Goal: Communication & Community: Answer question/provide support

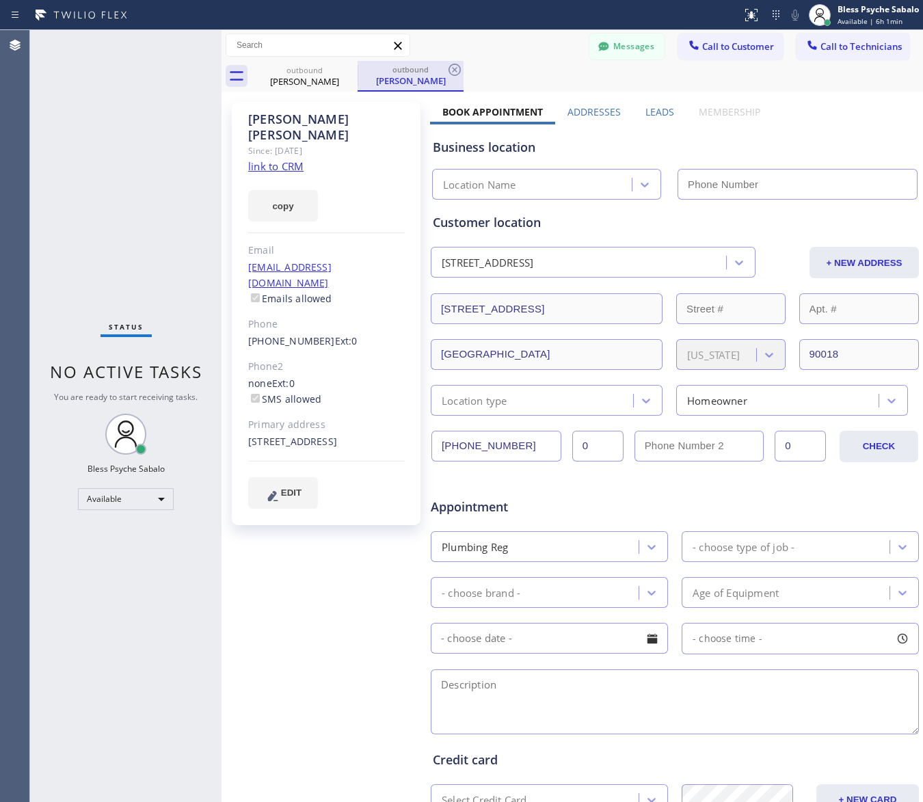
type input "[PHONE_NUMBER]"
click at [456, 70] on icon at bounding box center [454, 70] width 16 height 16
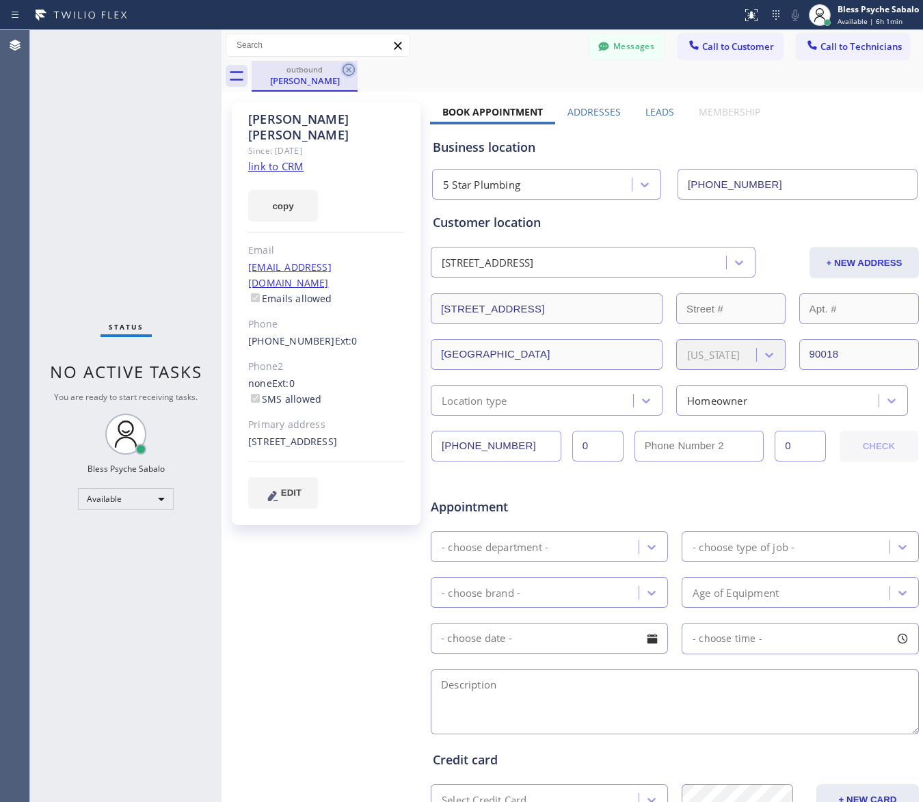
click at [345, 70] on icon at bounding box center [348, 70] width 16 height 16
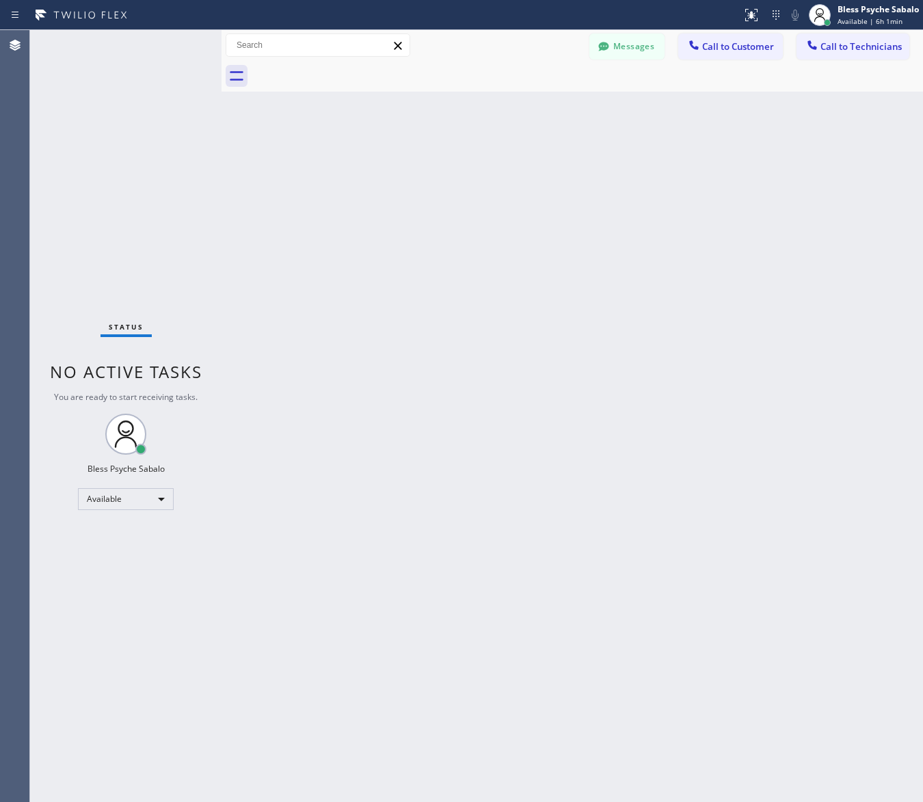
click at [472, 74] on div at bounding box center [587, 76] width 671 height 31
click at [818, 55] on button "Call to Technicians" at bounding box center [853, 47] width 113 height 26
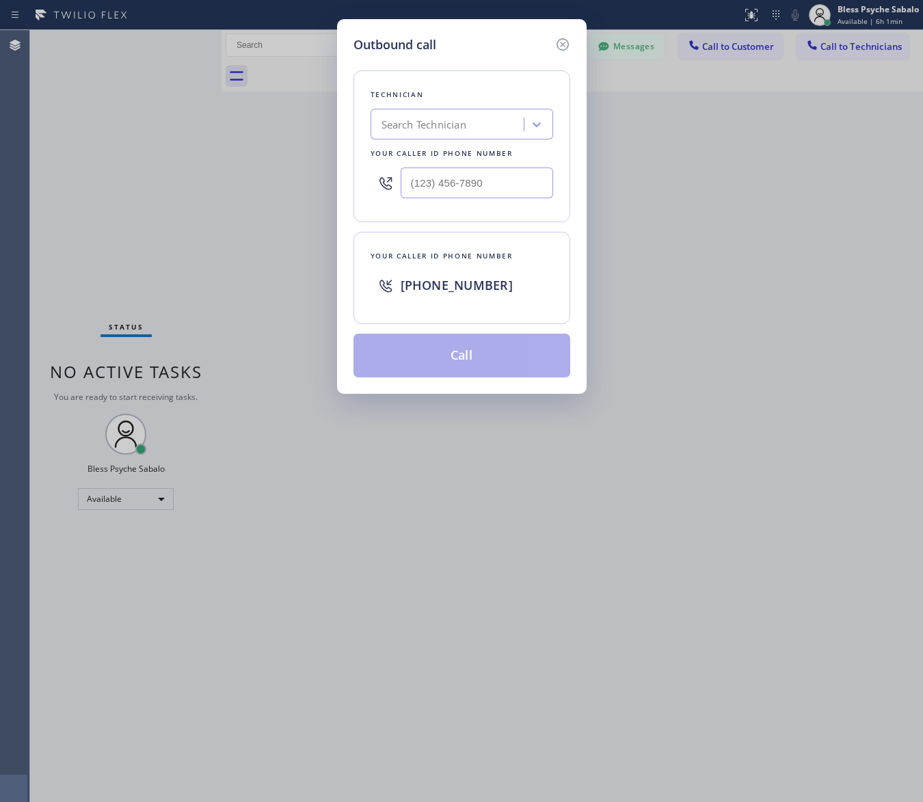
click at [651, 253] on div "Outbound call Technician Search Technician Your caller id phone number Your cal…" at bounding box center [461, 401] width 923 height 802
click at [567, 45] on icon at bounding box center [562, 44] width 12 height 12
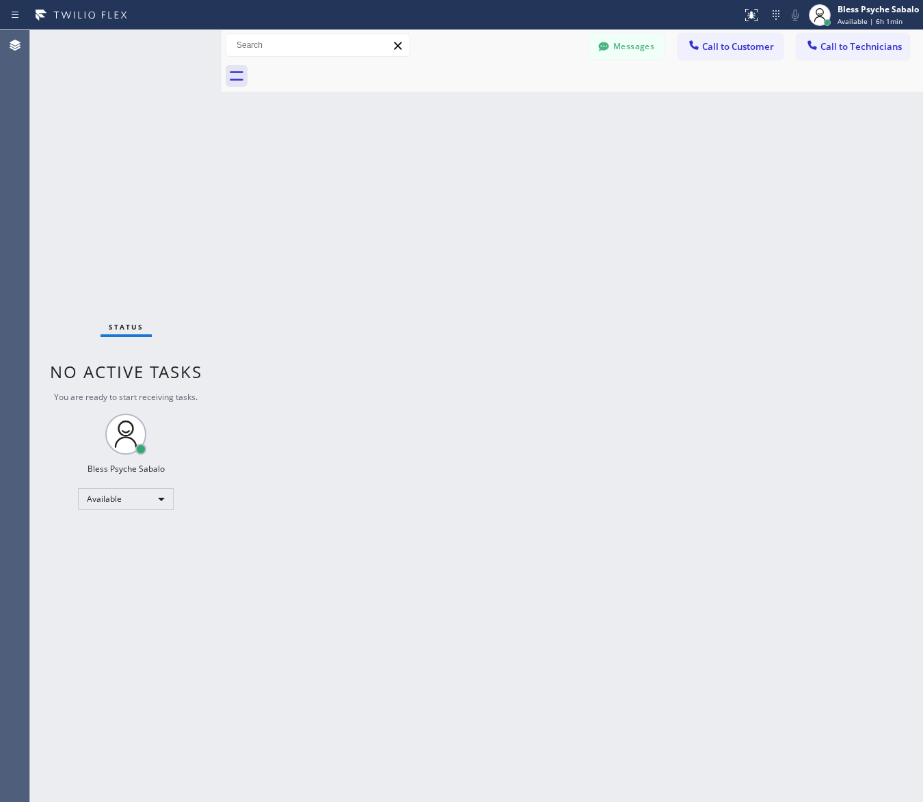
click at [645, 75] on div at bounding box center [587, 76] width 671 height 31
click at [638, 52] on button "Messages" at bounding box center [626, 47] width 75 height 26
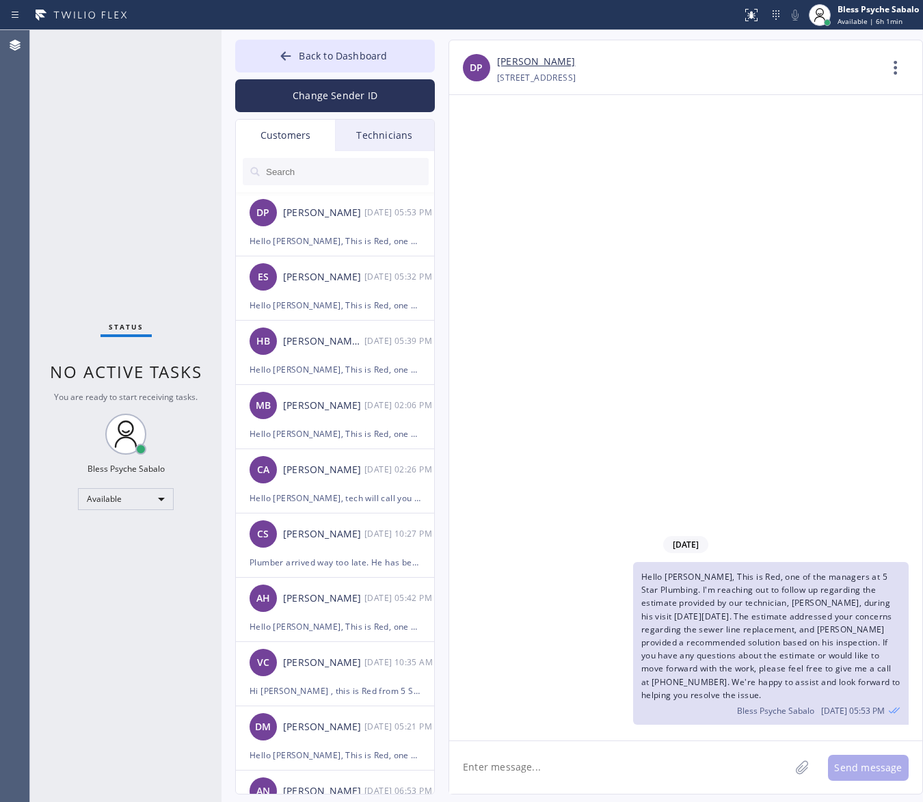
click at [344, 131] on div "Technicians" at bounding box center [384, 135] width 99 height 31
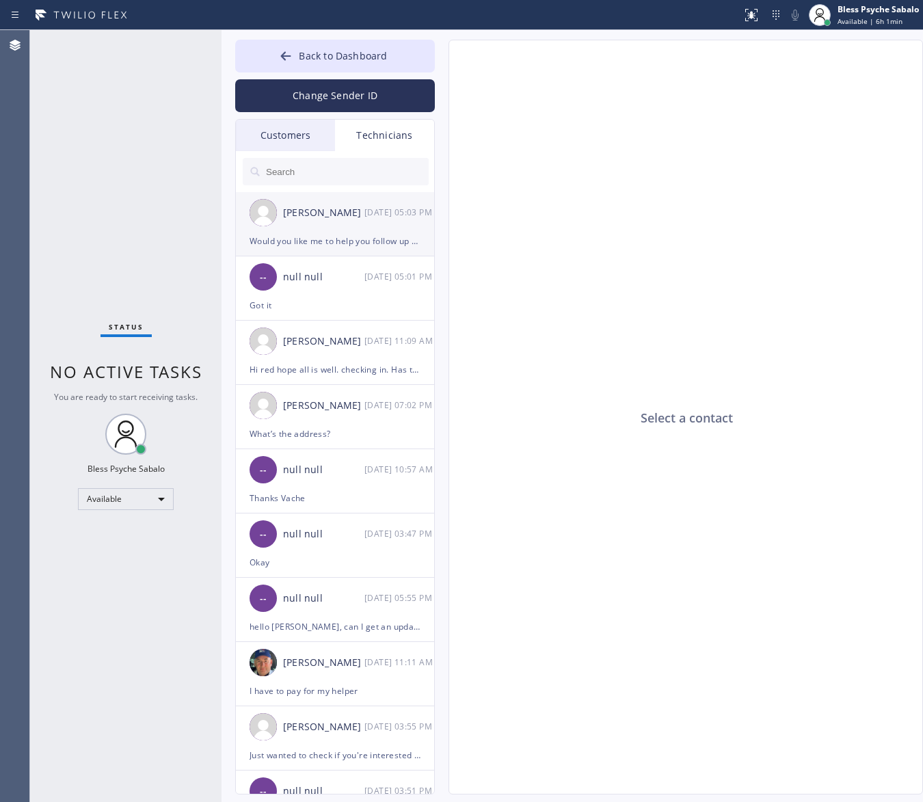
drag, startPoint x: 466, startPoint y: 236, endPoint x: 371, endPoint y: 228, distance: 96.1
click at [462, 236] on div "Select a contact" at bounding box center [686, 417] width 474 height 755
click at [334, 226] on div "[PERSON_NAME] [DATE] 05:03 PM" at bounding box center [336, 212] width 200 height 41
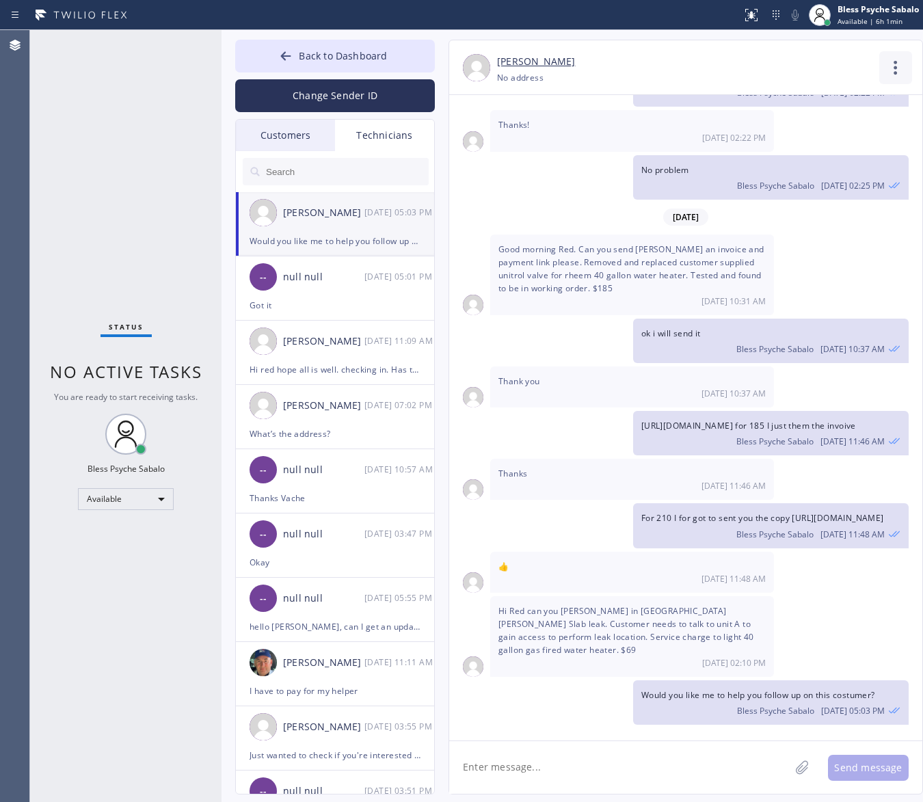
click at [893, 79] on icon at bounding box center [895, 67] width 33 height 33
click at [802, 140] on li "Call to Technician" at bounding box center [813, 140] width 198 height 36
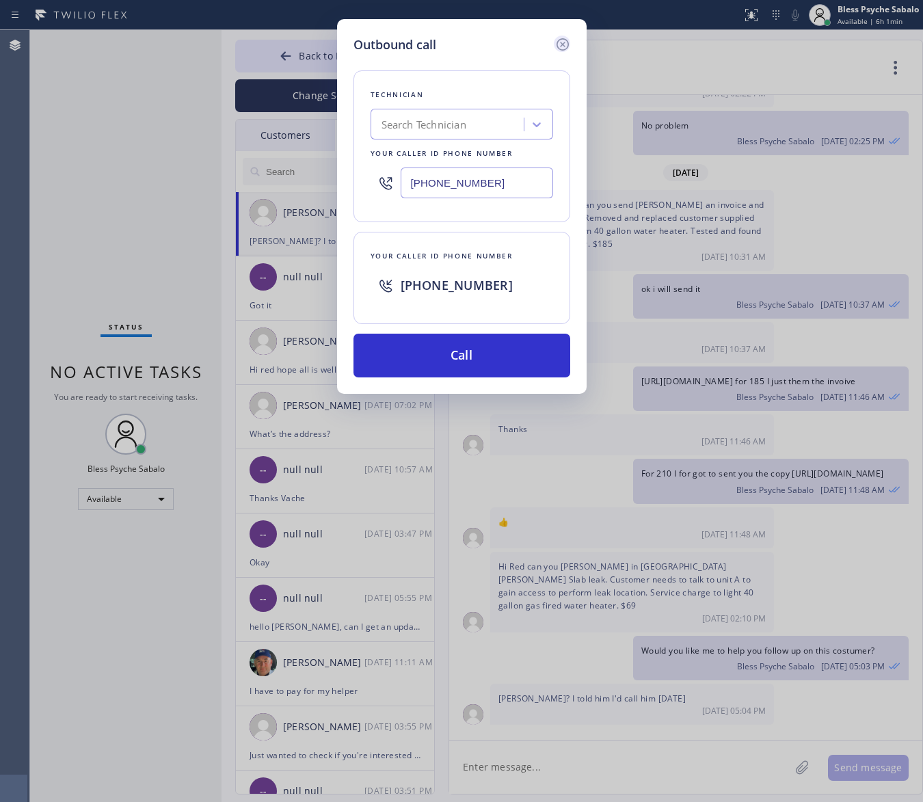
click at [568, 45] on icon at bounding box center [562, 44] width 12 height 12
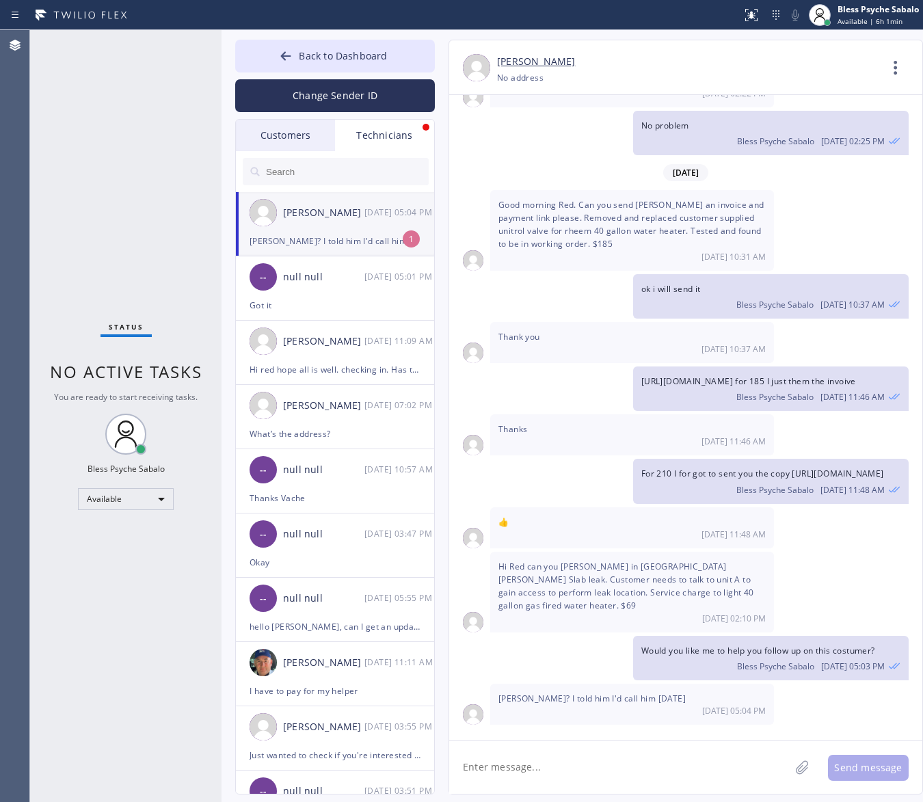
click at [643, 733] on div "[DATE] Hello [PERSON_NAME], my name is Red one of the dispatchers here at 5 Sta…" at bounding box center [685, 417] width 473 height 645
click at [647, 754] on textarea at bounding box center [619, 767] width 340 height 53
click at [646, 754] on textarea at bounding box center [619, 767] width 340 height 53
click at [660, 751] on textarea at bounding box center [619, 767] width 340 height 53
click at [701, 655] on span "Would you like me to help you follow up on this costumer?" at bounding box center [758, 651] width 234 height 12
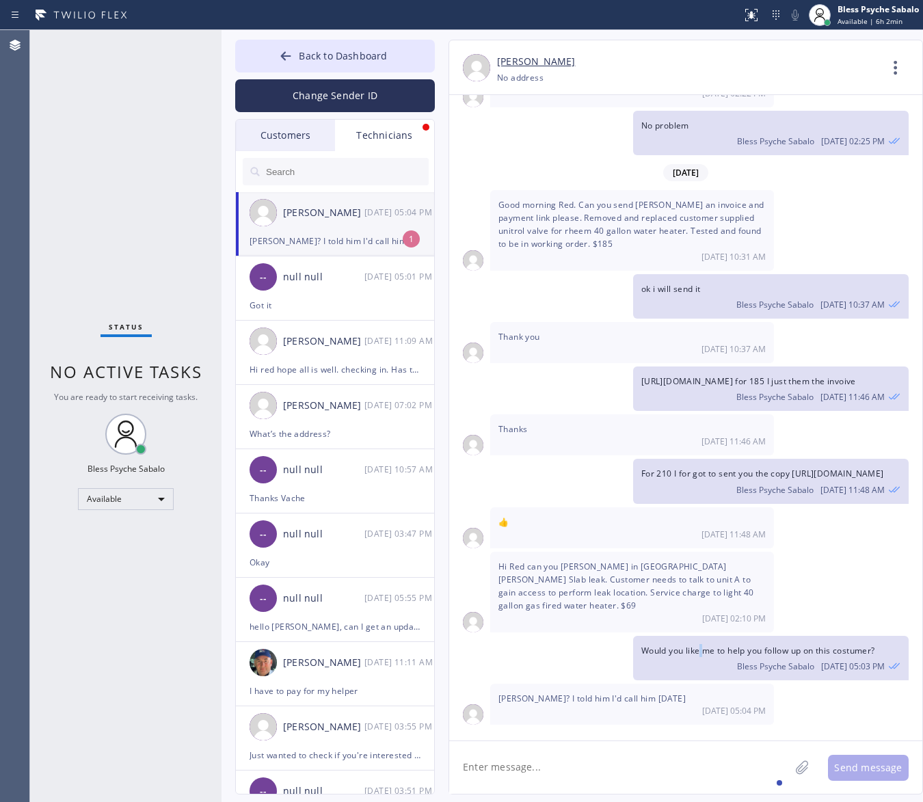
click at [701, 654] on span "Would you like me to help you follow up on this costumer?" at bounding box center [758, 651] width 234 height 12
drag, startPoint x: 703, startPoint y: 768, endPoint x: 701, endPoint y: 760, distance: 7.8
click at [701, 768] on textarea at bounding box center [619, 767] width 340 height 53
click at [663, 751] on textarea at bounding box center [619, 767] width 340 height 53
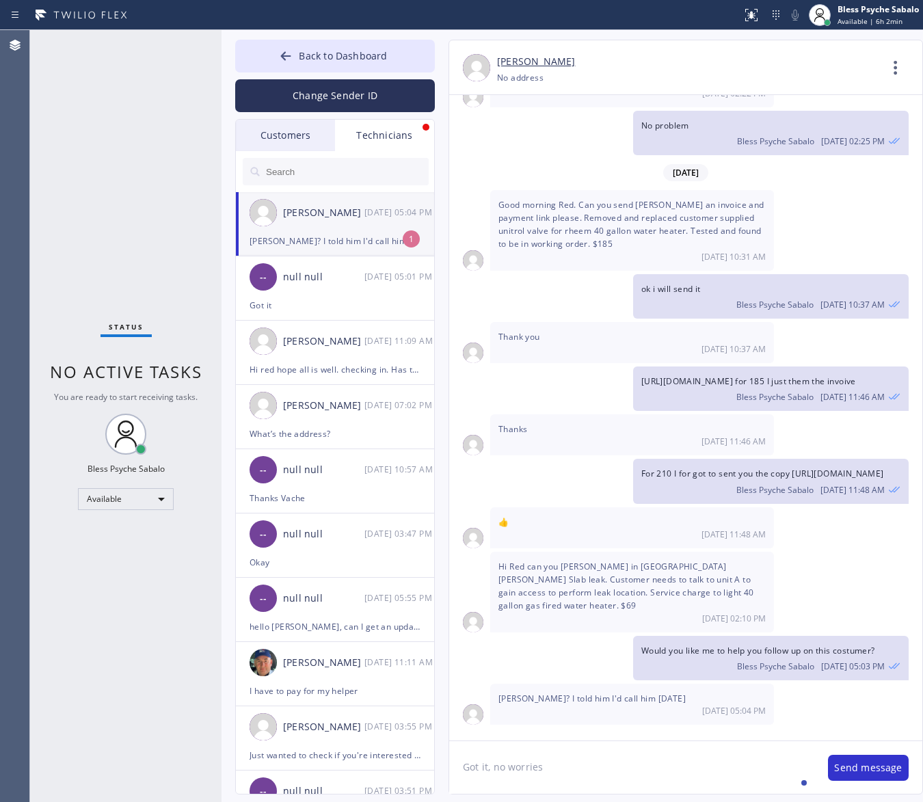
type textarea "Got it, no worries"
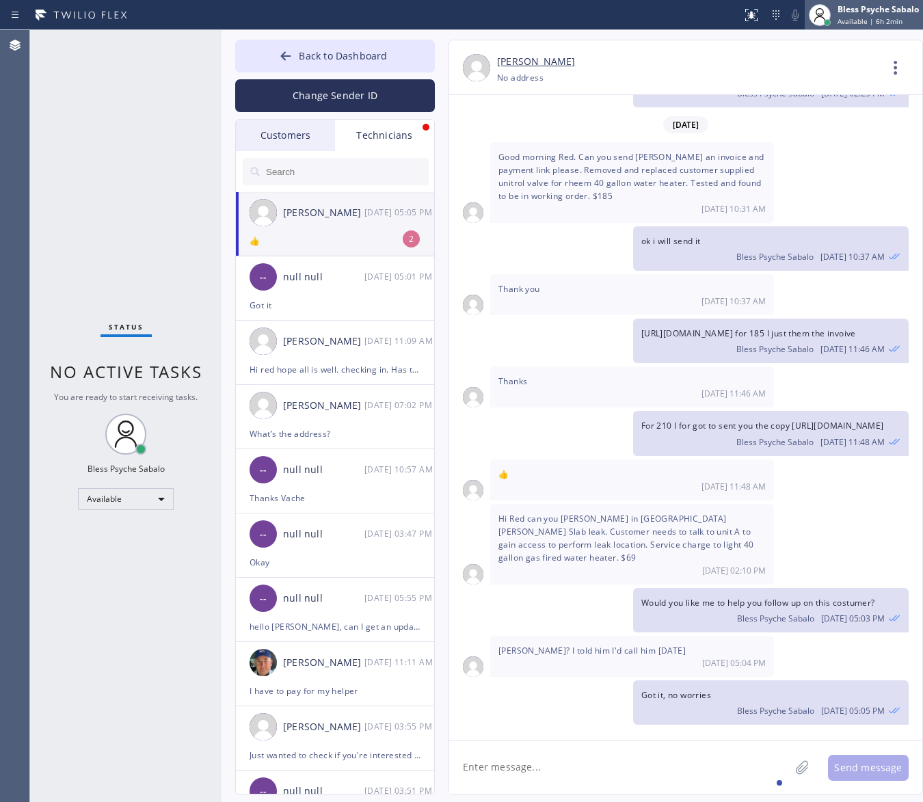
scroll to position [4855, 0]
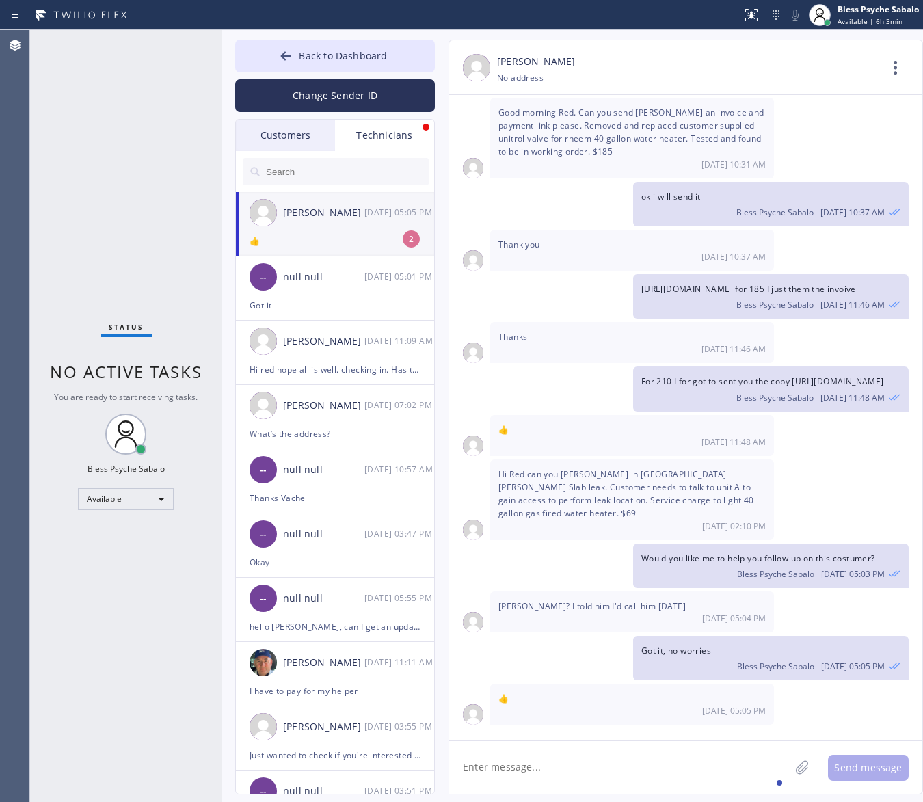
click at [356, 235] on div "👍" at bounding box center [335, 241] width 171 height 16
click at [554, 681] on div "[DATE] Hello [PERSON_NAME], my name is Red one of the dispatchers here at 5 Sta…" at bounding box center [685, 411] width 473 height 633
drag, startPoint x: 630, startPoint y: 470, endPoint x: 679, endPoint y: 494, distance: 54.1
click at [686, 456] on div "👍 [DATE] 11:48 AM" at bounding box center [632, 435] width 284 height 41
click at [671, 518] on span "Hi Red can you [PERSON_NAME] in [GEOGRAPHIC_DATA][PERSON_NAME] Slab leak. Custo…" at bounding box center [626, 493] width 256 height 51
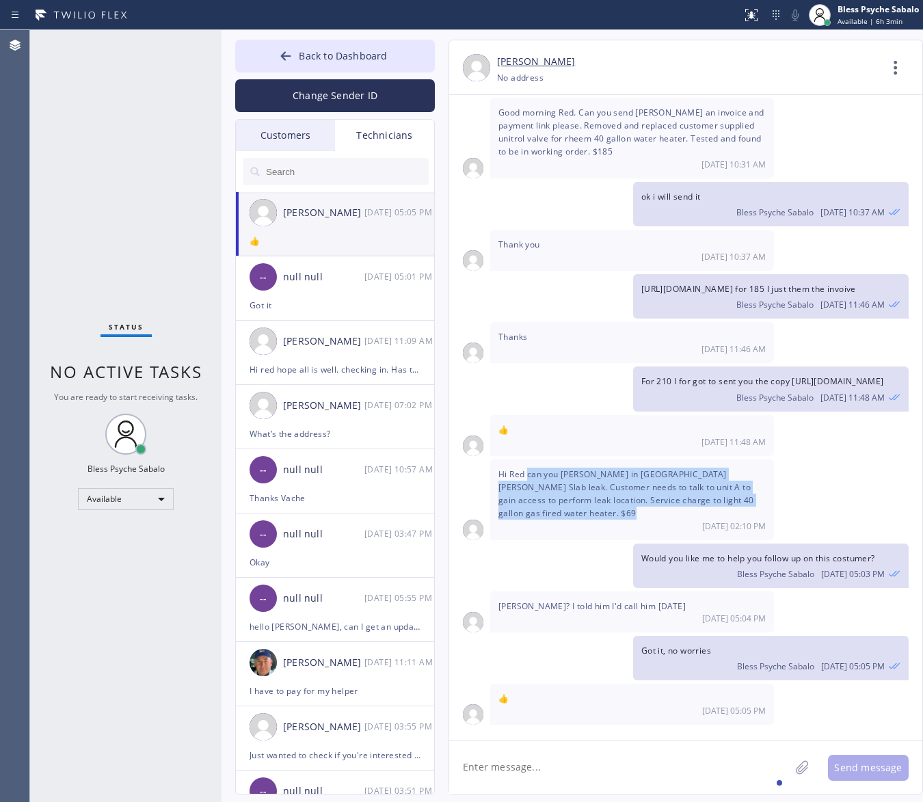
drag, startPoint x: 667, startPoint y: 525, endPoint x: 527, endPoint y: 493, distance: 143.8
click at [527, 493] on div "Hi Red can you [PERSON_NAME] in [GEOGRAPHIC_DATA][PERSON_NAME] Slab leak. Custo…" at bounding box center [632, 499] width 284 height 81
drag, startPoint x: 643, startPoint y: 498, endPoint x: 650, endPoint y: 500, distance: 7.4
click at [644, 499] on span "Hi Red can you [PERSON_NAME] in [GEOGRAPHIC_DATA][PERSON_NAME] Slab leak. Custo…" at bounding box center [626, 493] width 256 height 51
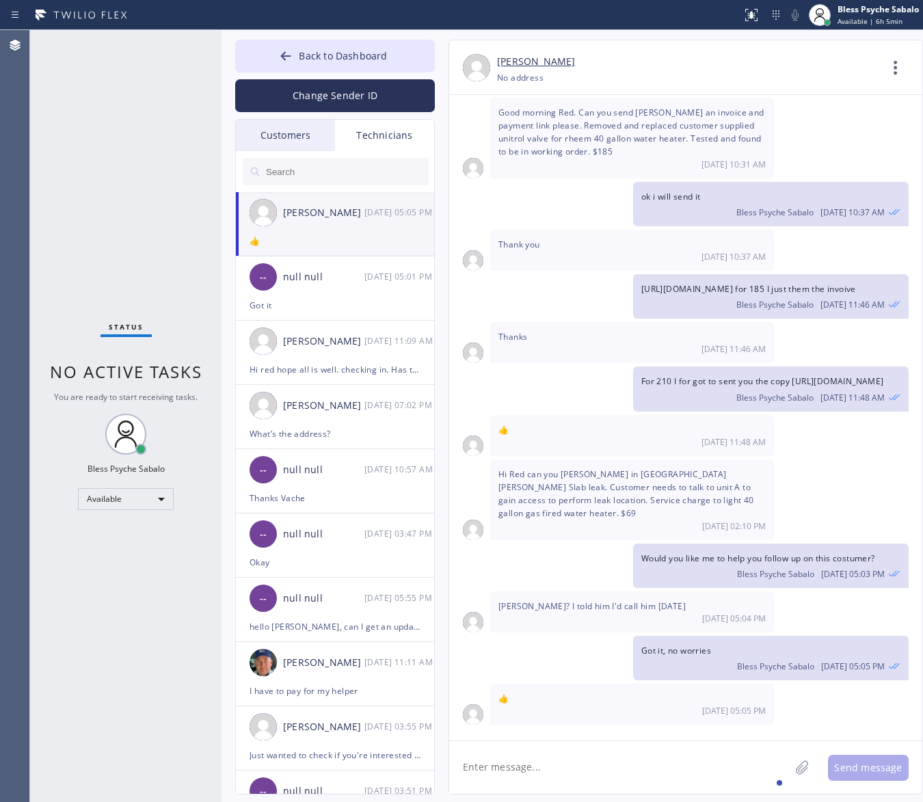
drag, startPoint x: 629, startPoint y: 797, endPoint x: 630, endPoint y: 776, distance: 20.5
click at [629, 795] on div "Back to Dashboard Change Sender ID Customers Technicians DP [PERSON_NAME] [DATE…" at bounding box center [572, 416] width 701 height 772
click at [630, 768] on textarea at bounding box center [619, 767] width 340 height 53
paste textarea "[URL][DOMAIN_NAME]"
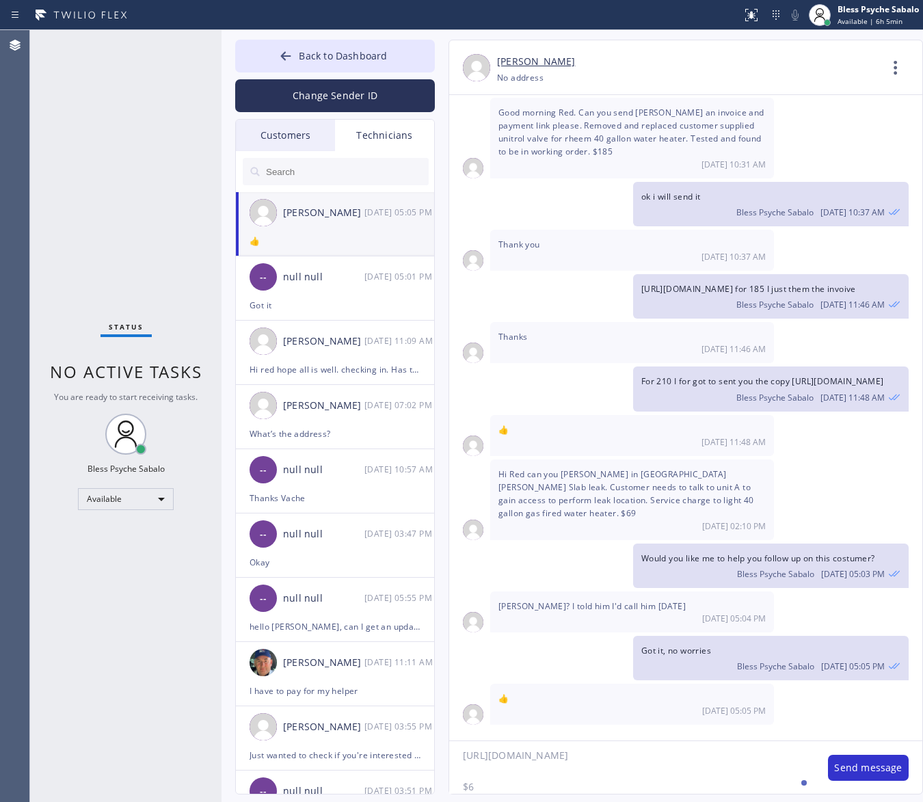
type textarea "[URL][DOMAIN_NAME] $65"
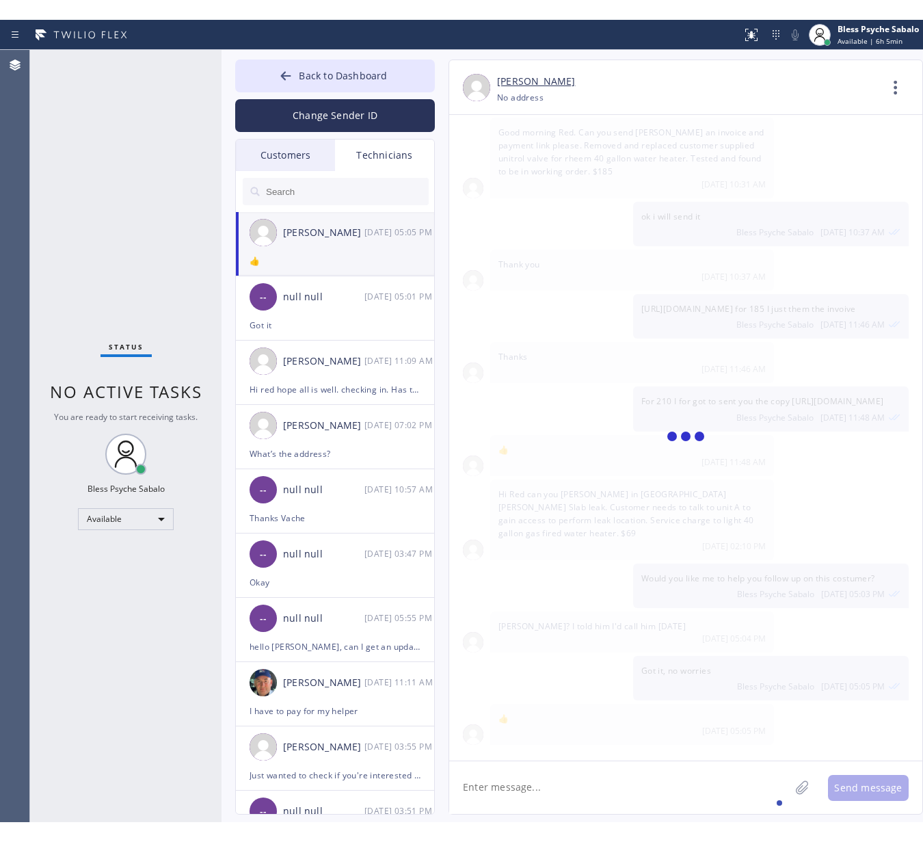
scroll to position [4916, 0]
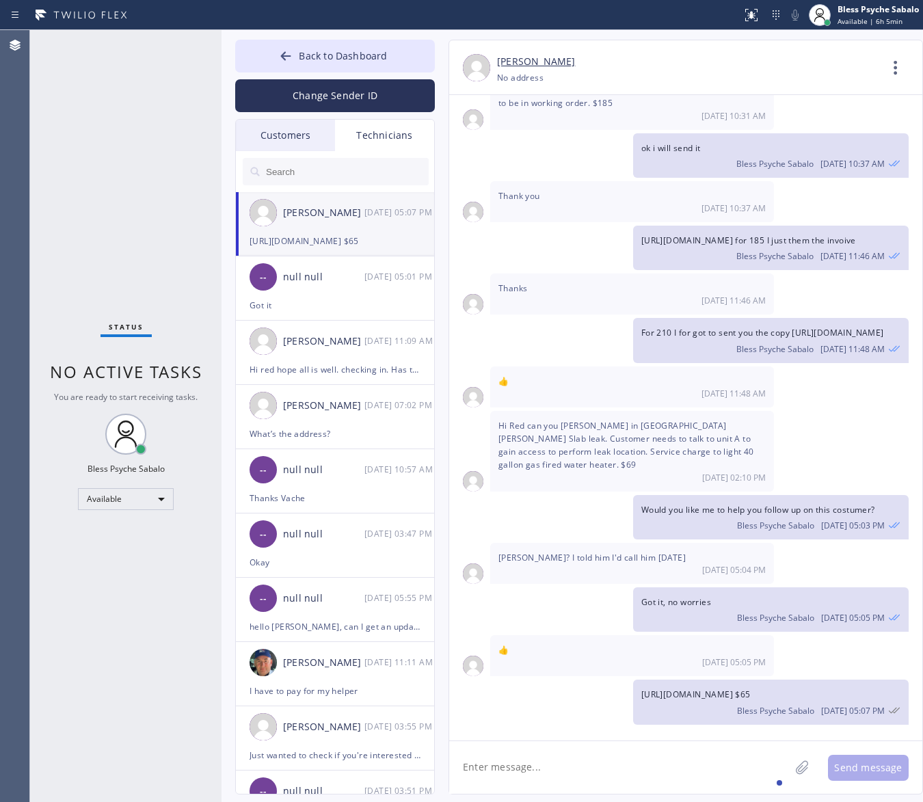
click at [629, 340] on div "For 210 I for got to sent you the copy [URL][DOMAIN_NAME] Bless Psyche Sabalo […" at bounding box center [678, 340] width 459 height 44
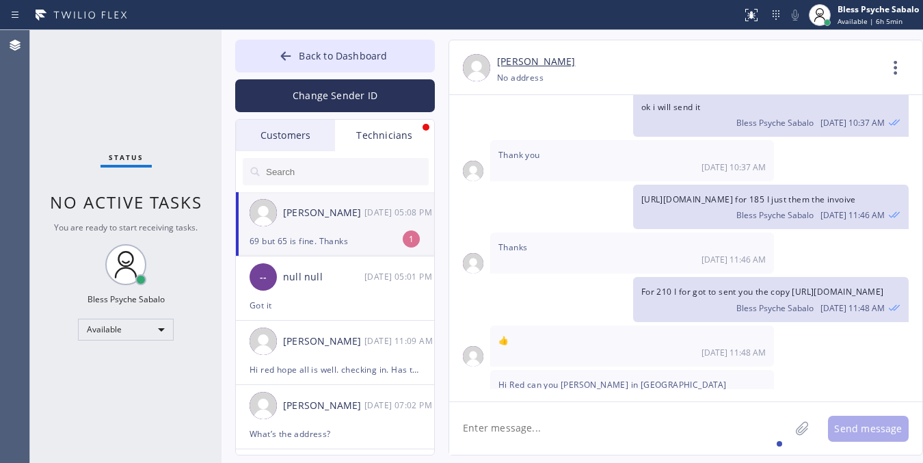
scroll to position [5299, 0]
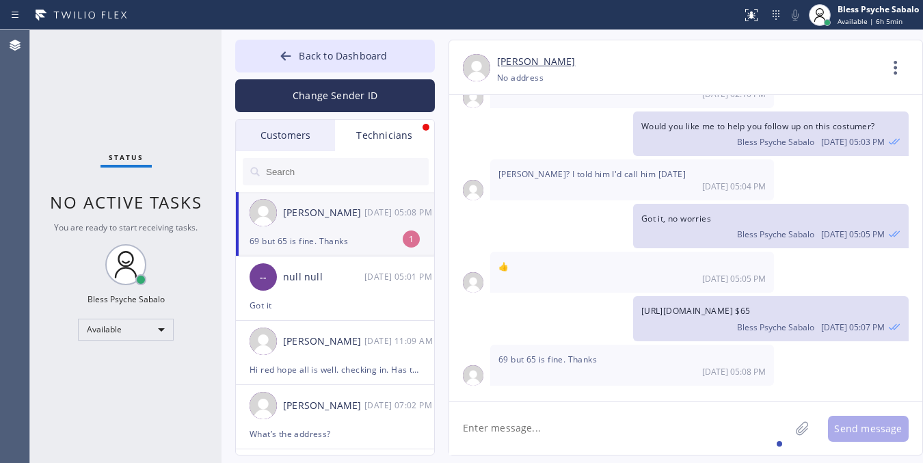
click at [368, 241] on div "69 but 65 is fine. Thanks" at bounding box center [335, 241] width 171 height 16
click at [525, 425] on textarea at bounding box center [619, 428] width 340 height 53
click at [474, 422] on textarea "I heven't sent it yet, I can modify" at bounding box center [631, 428] width 365 height 53
click at [650, 426] on textarea "I haven't sent it yet, I can modify" at bounding box center [631, 428] width 365 height 53
type textarea "I haven't sent it yet, I can modify, one sec"
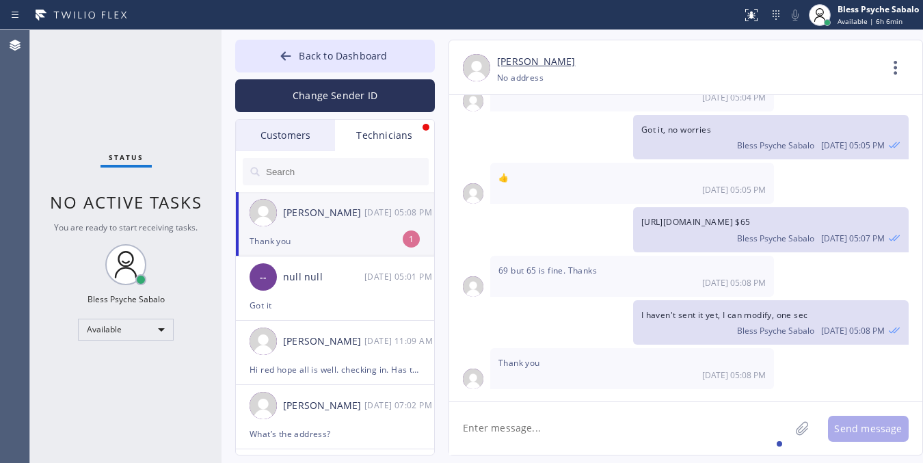
scroll to position [5391, 0]
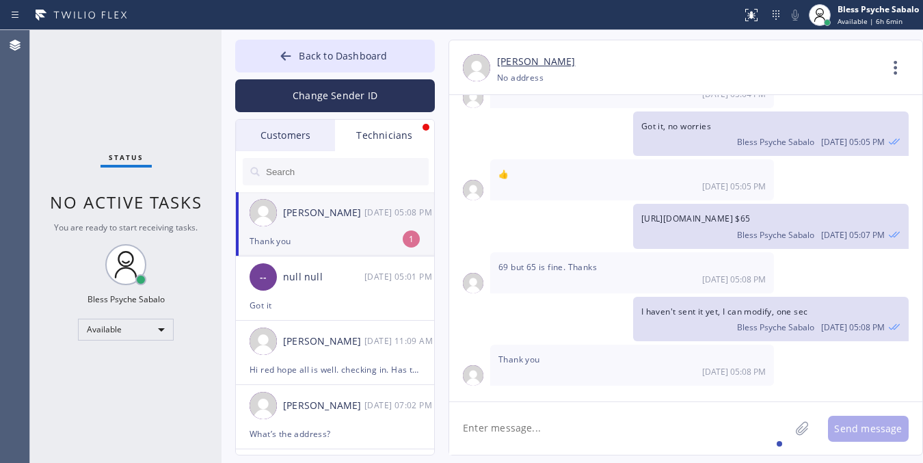
click at [612, 391] on div "[DATE] Hello [PERSON_NAME], my name is Red one of the dispatchers here at 5 Sta…" at bounding box center [685, 248] width 473 height 306
click at [622, 429] on textarea at bounding box center [619, 428] width 340 height 53
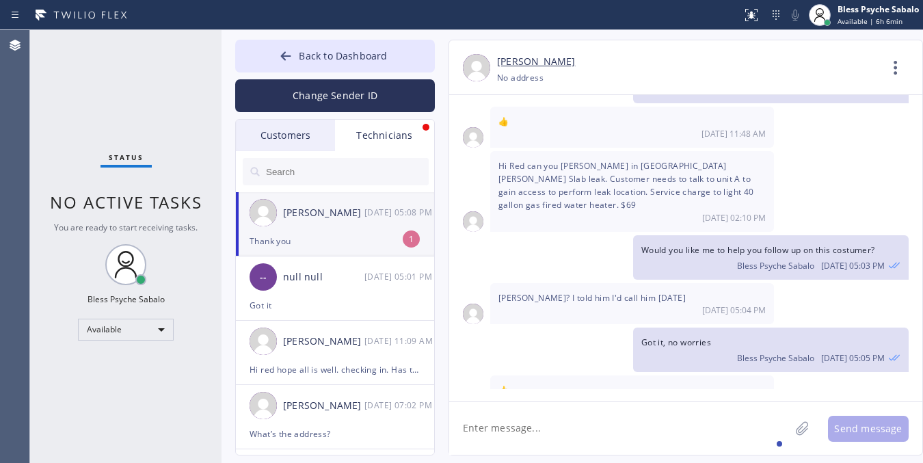
scroll to position [5135, 0]
click at [652, 211] on span "Hi Red can you [PERSON_NAME] in [GEOGRAPHIC_DATA][PERSON_NAME] Slab leak. Custo…" at bounding box center [626, 184] width 256 height 51
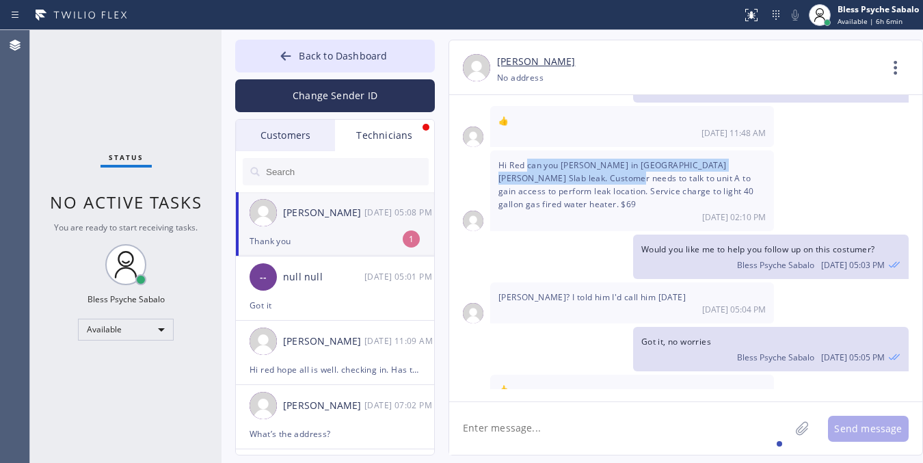
drag, startPoint x: 526, startPoint y: 214, endPoint x: 583, endPoint y: 219, distance: 57.0
click at [583, 219] on div "Hi Red can you [PERSON_NAME] in [GEOGRAPHIC_DATA][PERSON_NAME] Slab leak. Custo…" at bounding box center [632, 190] width 284 height 81
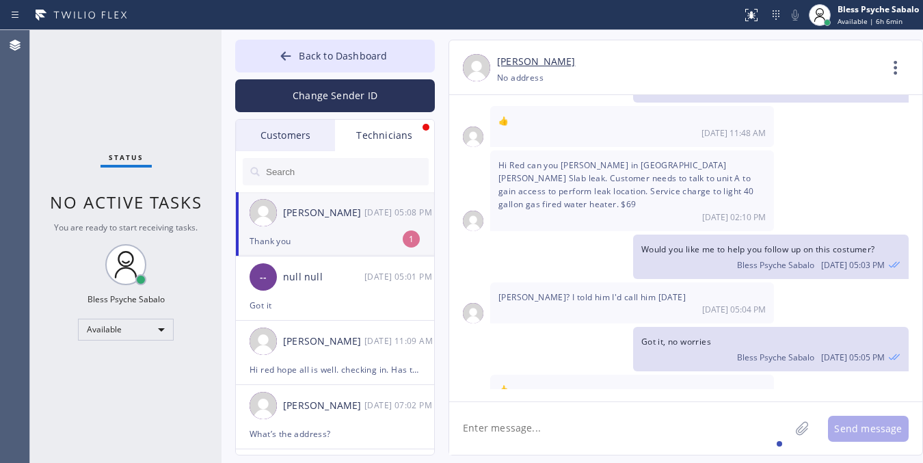
click at [586, 231] on div "Hi Red can you [PERSON_NAME] in [GEOGRAPHIC_DATA][PERSON_NAME] Slab leak. Custo…" at bounding box center [632, 190] width 284 height 81
click at [602, 432] on textarea at bounding box center [619, 428] width 340 height 53
paste textarea "[URL][DOMAIN_NAME]"
type textarea "[URL][DOMAIN_NAME] it's been updated"
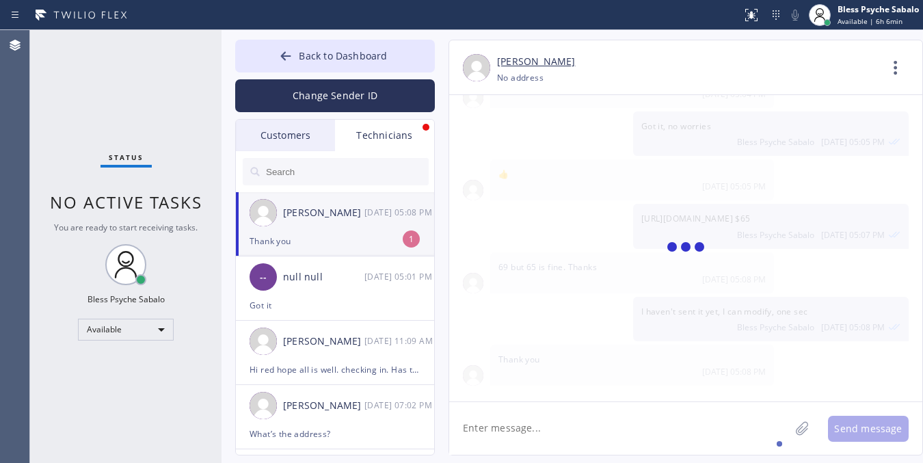
scroll to position [5453, 0]
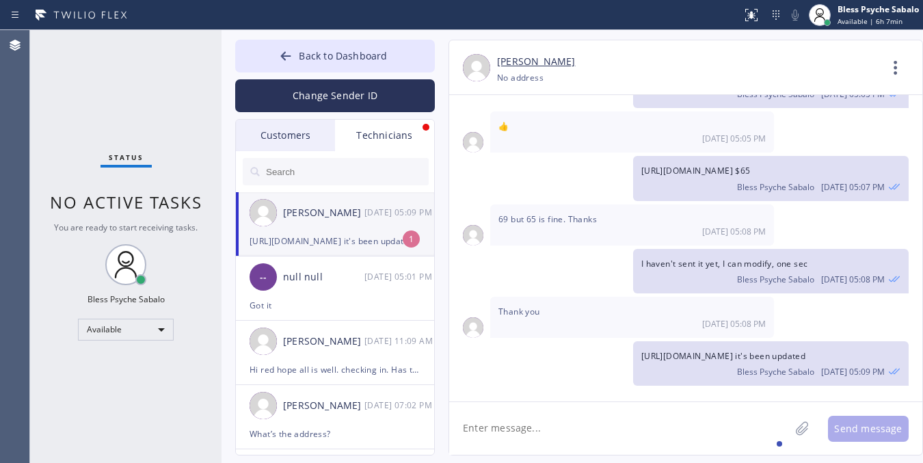
click at [399, 239] on div "[URL][DOMAIN_NAME] it's been updated" at bounding box center [335, 241] width 171 height 16
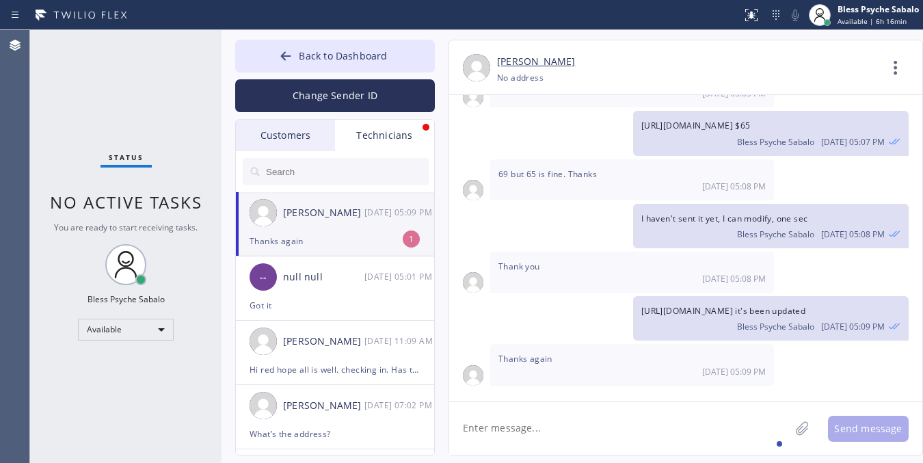
scroll to position [5496, 0]
click at [346, 209] on div "[PERSON_NAME]" at bounding box center [323, 213] width 81 height 16
click at [561, 450] on textarea at bounding box center [619, 428] width 340 height 53
type textarea "All good, no worries"
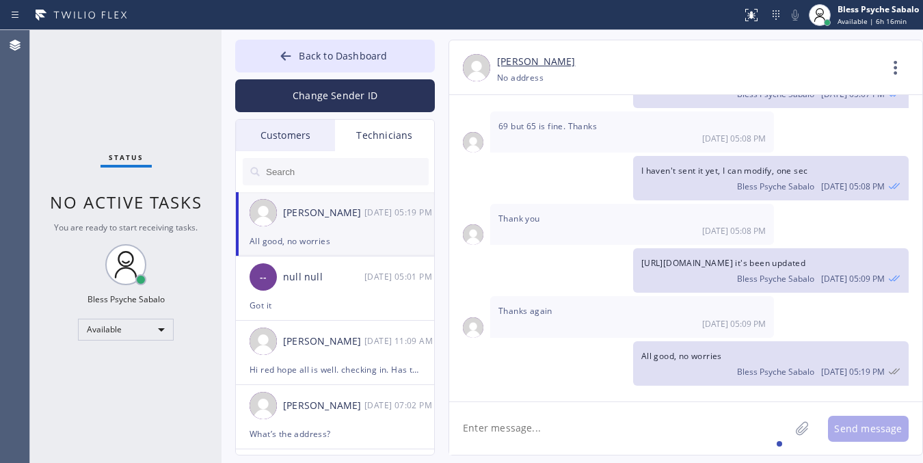
scroll to position [5544, 0]
click at [609, 379] on div "All good, no worries Bless Psyche Sabalo [DATE] 05:19 PM" at bounding box center [678, 363] width 459 height 44
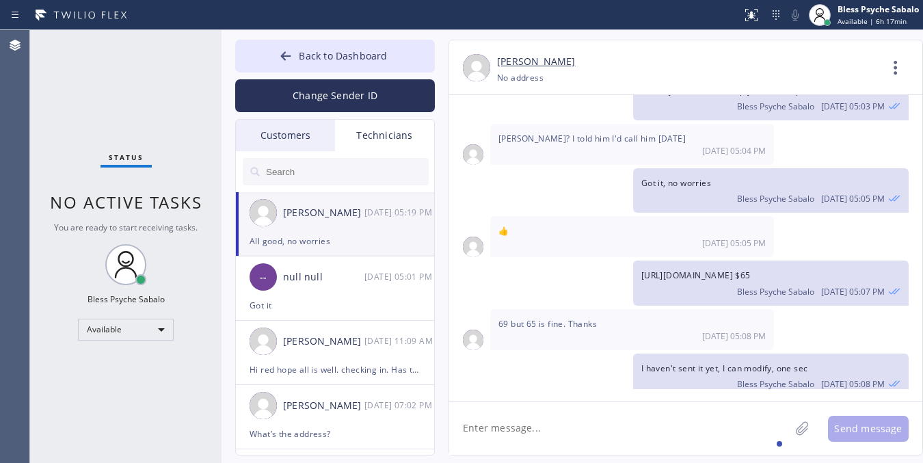
scroll to position [5287, 0]
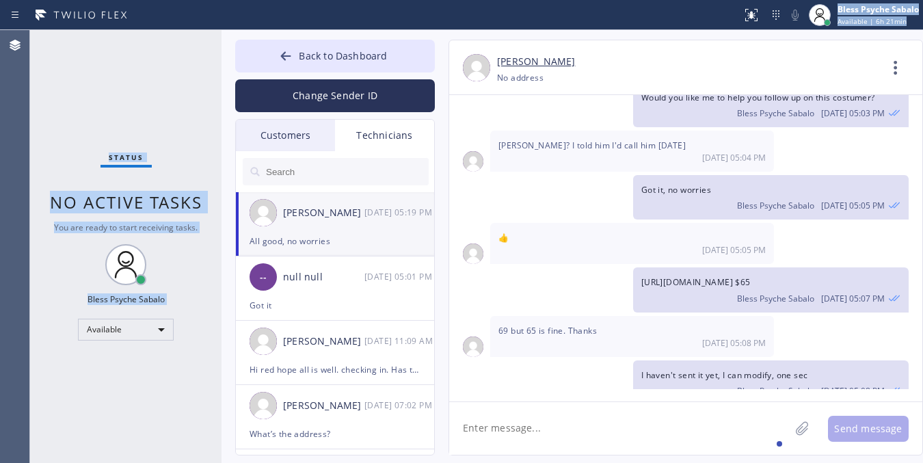
click at [313, 29] on div "Status report No issues detected If you experience an issue, please download th…" at bounding box center [461, 231] width 923 height 463
click at [315, 59] on span "Back to Dashboard" at bounding box center [343, 55] width 88 height 13
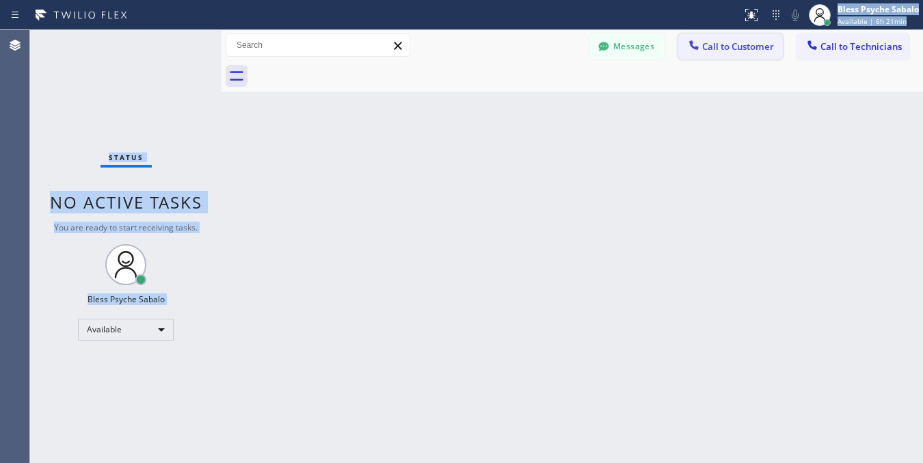
click at [760, 41] on span "Call to Customer" at bounding box center [738, 46] width 72 height 12
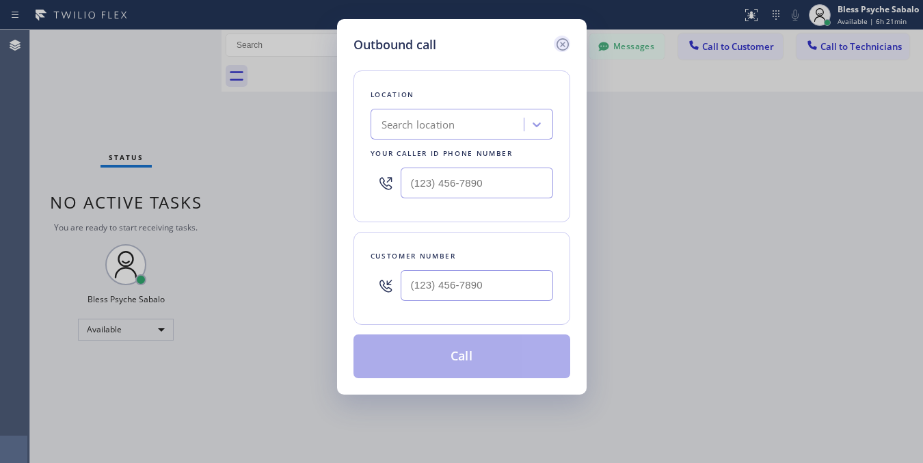
click at [563, 40] on icon at bounding box center [562, 44] width 16 height 16
drag, startPoint x: 630, startPoint y: 99, endPoint x: 658, endPoint y: 94, distance: 28.6
click at [656, 94] on div "Back to Dashboard Change Sender ID Customers Technicians DP [PERSON_NAME] [DATE…" at bounding box center [572, 246] width 701 height 433
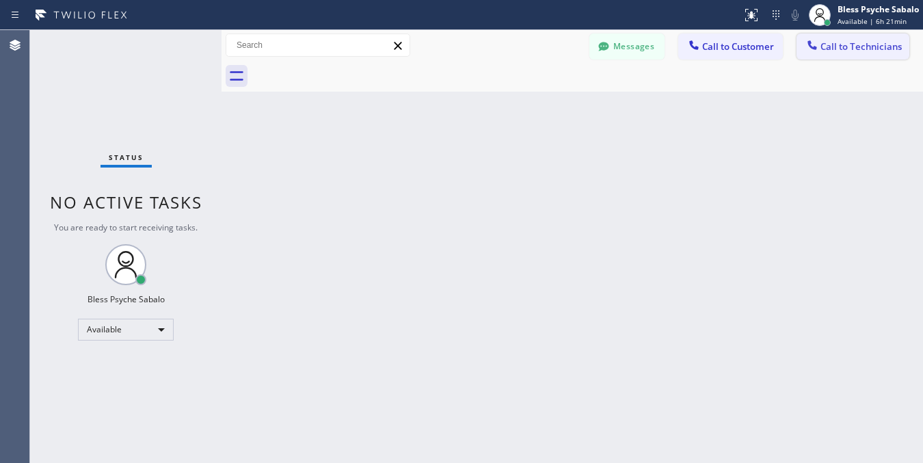
click at [825, 51] on span "Call to Technicians" at bounding box center [860, 46] width 81 height 12
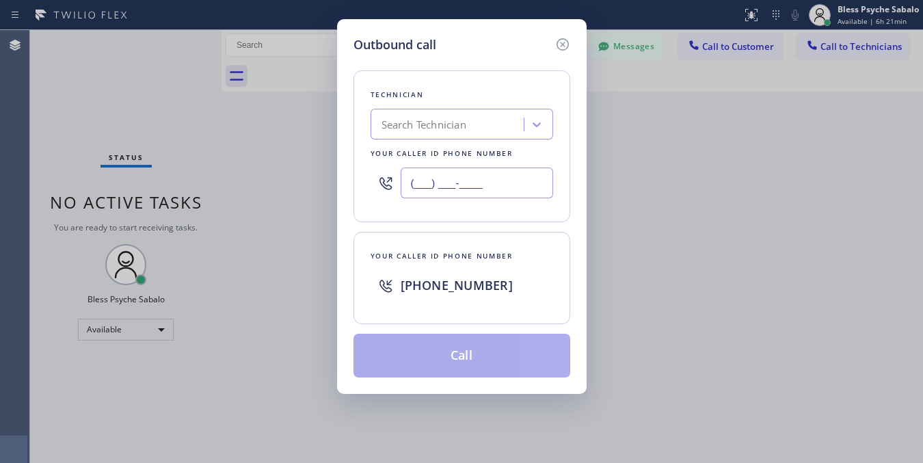
click at [479, 179] on input "(___) ___-____" at bounding box center [477, 183] width 152 height 31
paste input "862) 812-6812"
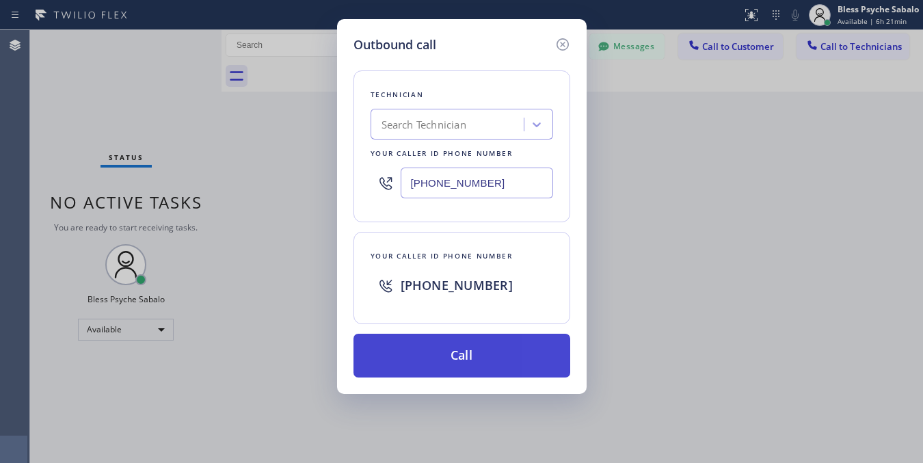
click at [486, 360] on button "Call" at bounding box center [461, 356] width 217 height 44
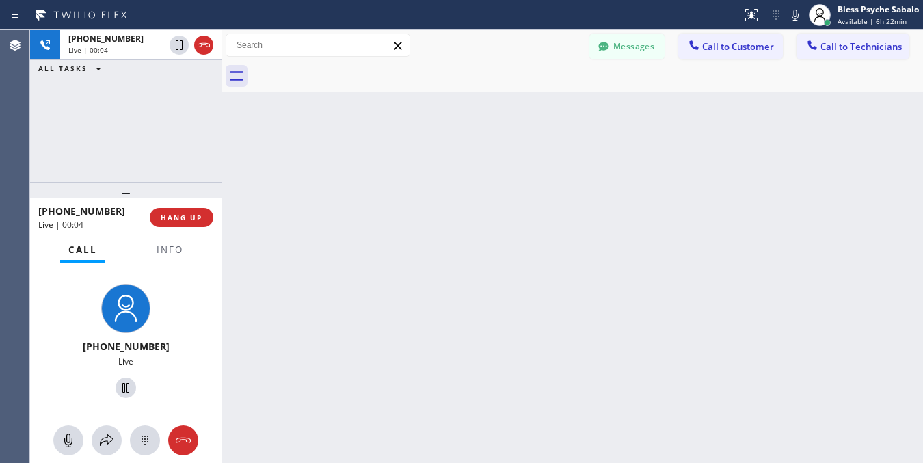
click at [572, 414] on div "Back to Dashboard Change Sender ID Customers Technicians DP [PERSON_NAME] [DATE…" at bounding box center [572, 246] width 701 height 433
click at [174, 214] on span "HANG UP" at bounding box center [182, 218] width 42 height 10
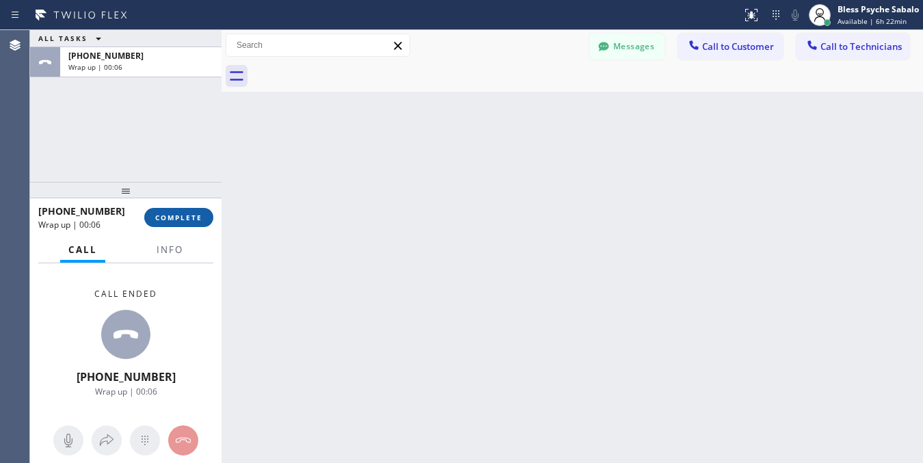
click at [197, 210] on button "COMPLETE" at bounding box center [178, 217] width 69 height 19
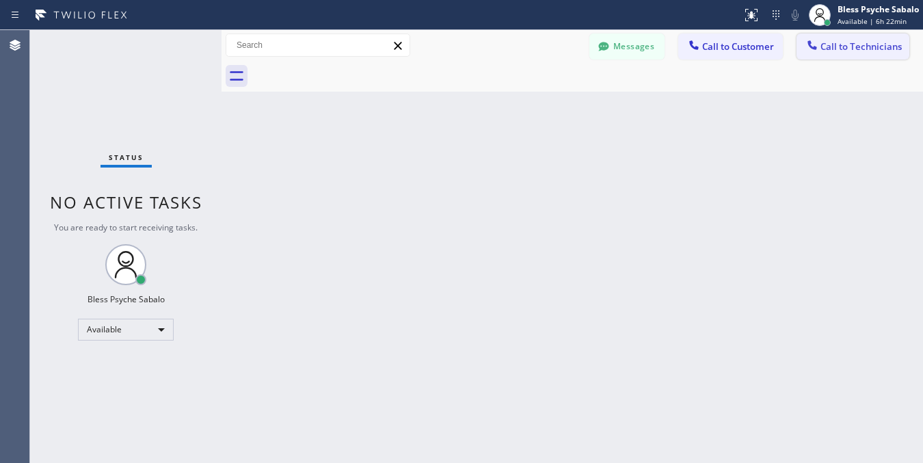
click at [873, 56] on button "Call to Technicians" at bounding box center [853, 47] width 113 height 26
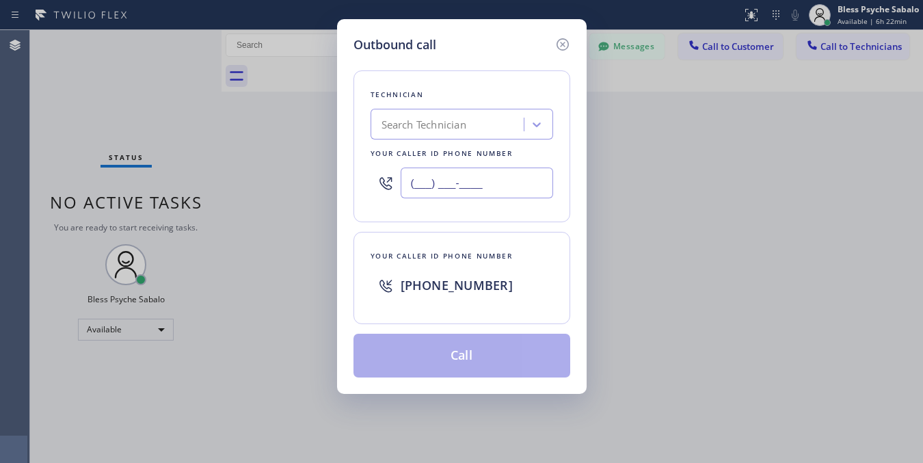
click at [477, 193] on input "(___) ___-____" at bounding box center [477, 183] width 152 height 31
paste input "862) 812-6812"
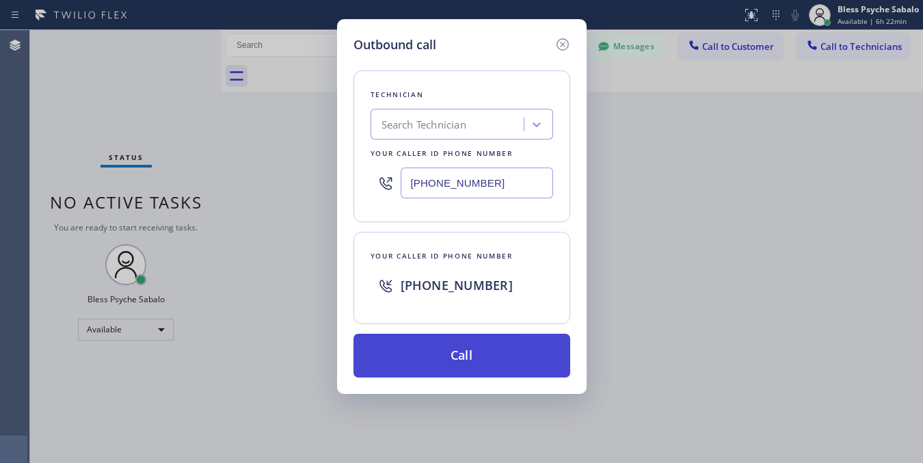
type input "[PHONE_NUMBER]"
click at [489, 360] on button "Call" at bounding box center [461, 356] width 217 height 44
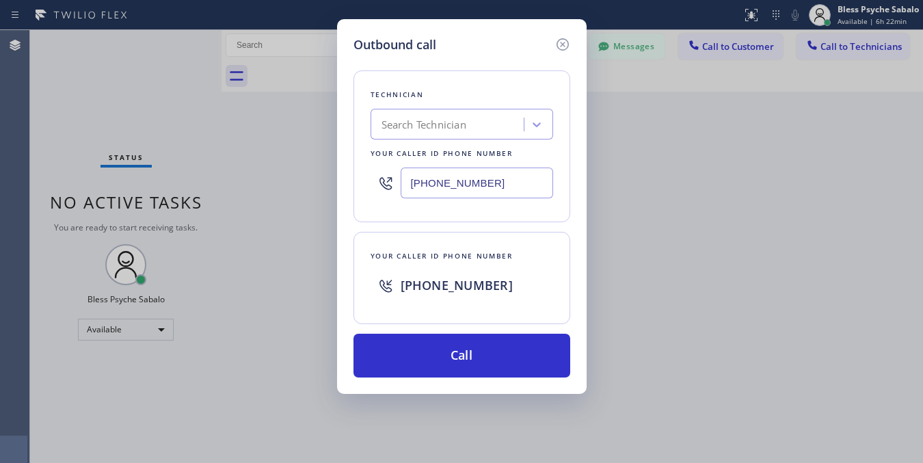
click at [758, 299] on div "Outbound call Technician Search Technician Your caller id phone number [PHONE_N…" at bounding box center [461, 231] width 923 height 463
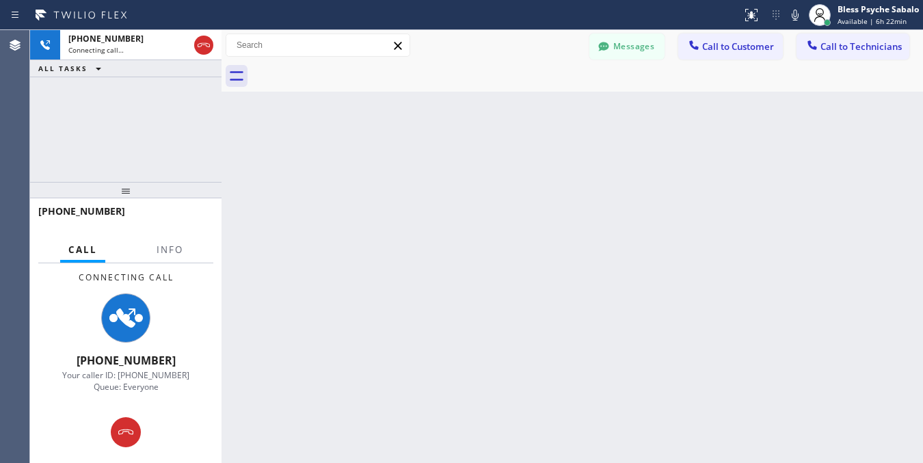
click at [390, 132] on div "Back to Dashboard Change Sender ID Customers Technicians DP [PERSON_NAME] [DATE…" at bounding box center [572, 246] width 701 height 433
click at [650, 48] on button "Messages" at bounding box center [626, 47] width 75 height 26
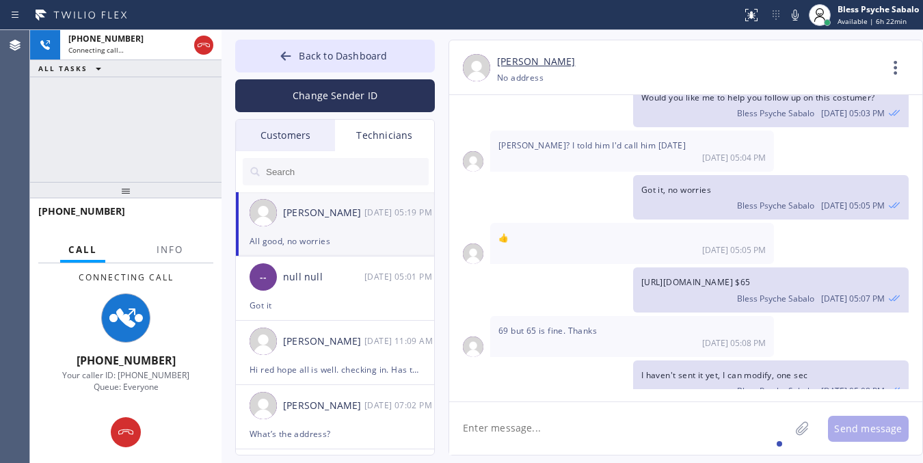
click at [308, 133] on div "Customers" at bounding box center [285, 135] width 99 height 31
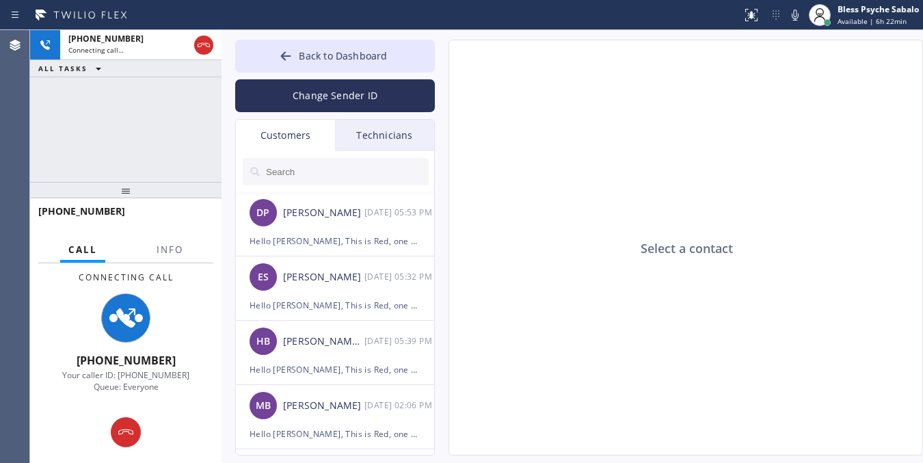
click at [304, 168] on input "text" at bounding box center [347, 171] width 164 height 27
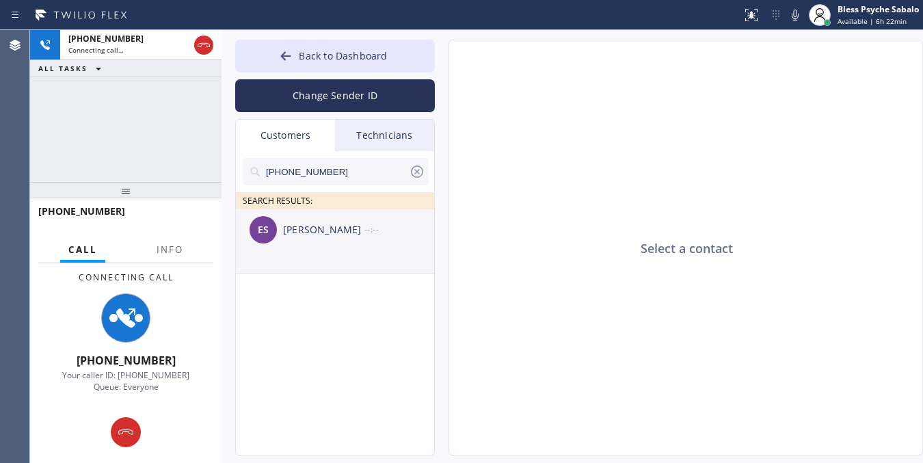
click at [367, 241] on div "ES [PERSON_NAME] --:--" at bounding box center [336, 229] width 200 height 41
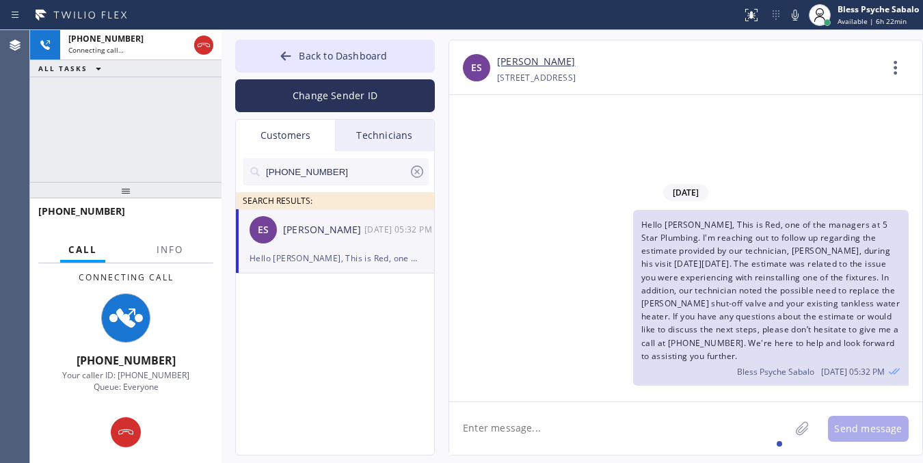
click at [658, 425] on textarea at bounding box center [619, 428] width 340 height 53
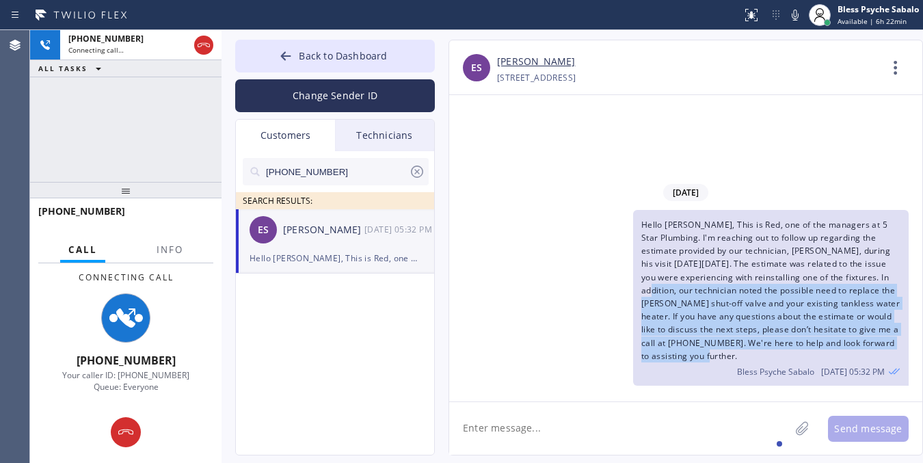
drag, startPoint x: 727, startPoint y: 353, endPoint x: 636, endPoint y: 240, distance: 144.9
click at [622, 280] on div "Hello [PERSON_NAME], This is Red, one of the managers at 5 Star Plumbing. I'm r…" at bounding box center [678, 298] width 459 height 176
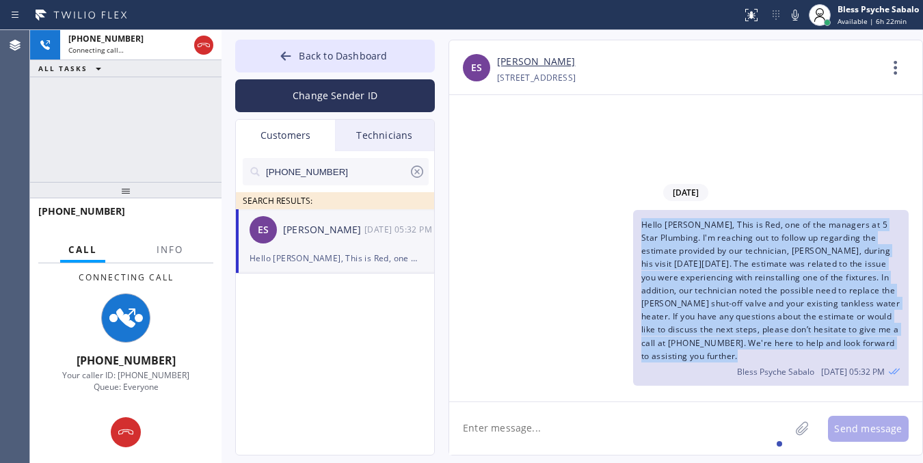
drag, startPoint x: 638, startPoint y: 215, endPoint x: 725, endPoint y: 368, distance: 175.8
click at [743, 367] on div "Hello [PERSON_NAME], This is Red, one of the managers at 5 Star Plumbing. I'm r…" at bounding box center [771, 298] width 276 height 176
click at [703, 382] on div "Hello [PERSON_NAME], This is Red, one of the managers at 5 Star Plumbing. I'm r…" at bounding box center [771, 298] width 276 height 176
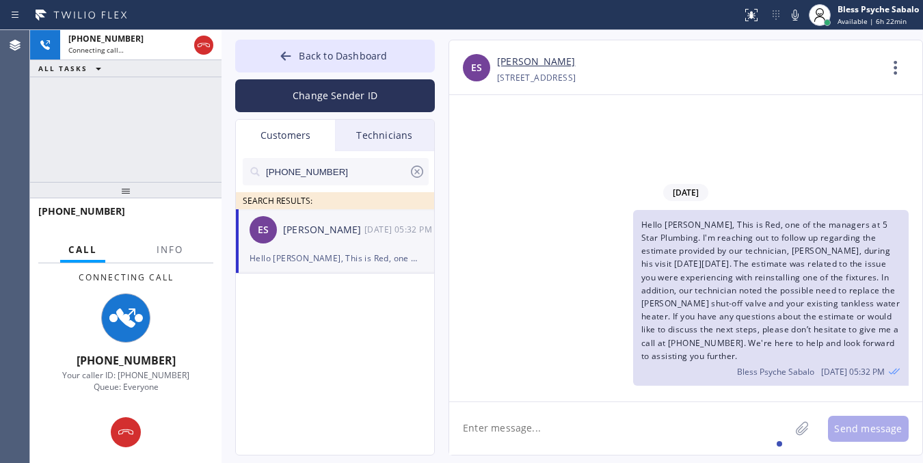
click at [701, 364] on div "Bless Psyche Sabalo [DATE] 05:32 PM" at bounding box center [770, 369] width 259 height 15
click at [712, 440] on textarea at bounding box center [619, 428] width 340 height 53
click at [535, 313] on div "Hello [PERSON_NAME], This is Red, one of the managers at 5 Star Plumbing. I'm r…" at bounding box center [678, 298] width 459 height 176
click at [544, 285] on div "Hello [PERSON_NAME], This is Red, one of the managers at 5 Star Plumbing. I'm r…" at bounding box center [678, 298] width 459 height 176
click at [633, 255] on div "Hello [PERSON_NAME], This is Red, one of the managers at 5 Star Plumbing. I'm r…" at bounding box center [771, 298] width 276 height 176
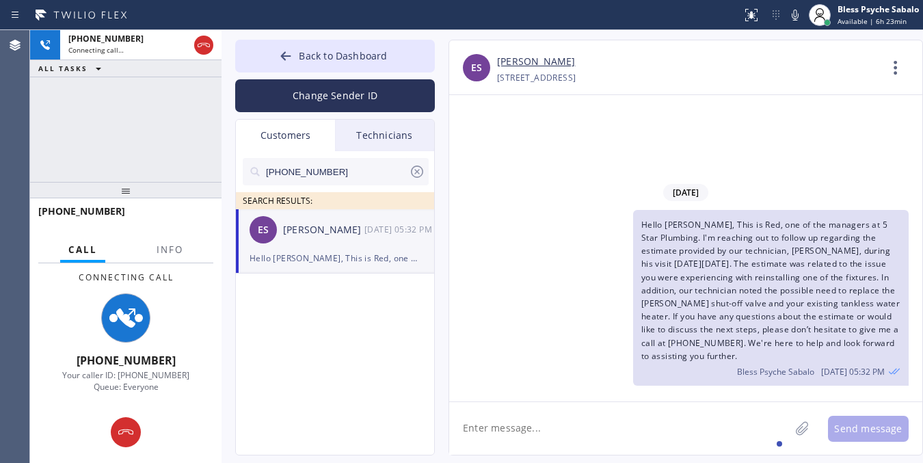
click at [579, 219] on div "Hello [PERSON_NAME], This is Red, one of the managers at 5 Star Plumbing. I'm r…" at bounding box center [678, 298] width 459 height 176
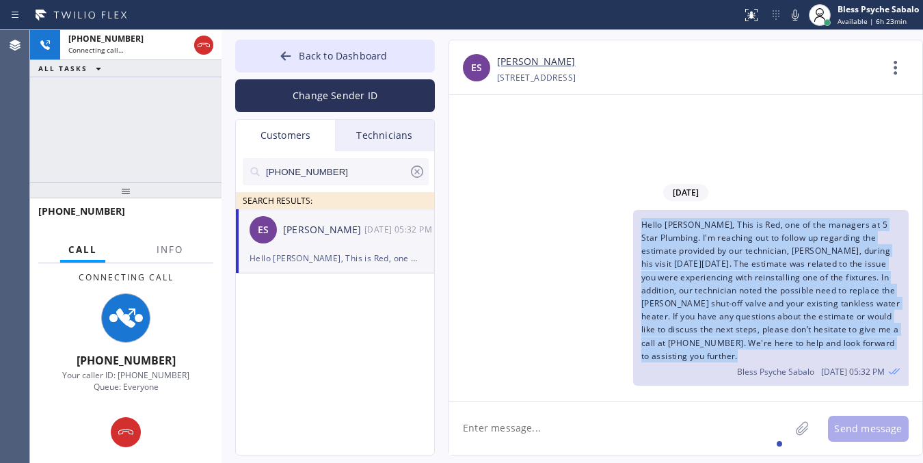
drag, startPoint x: 630, startPoint y: 226, endPoint x: 739, endPoint y: 366, distance: 177.4
click at [739, 366] on div "Hello [PERSON_NAME], This is Red, one of the managers at 5 Star Plumbing. I'm r…" at bounding box center [678, 298] width 459 height 176
copy span "Hello [PERSON_NAME], This is Red, one of the managers at 5 Star Plumbing. I'm r…"
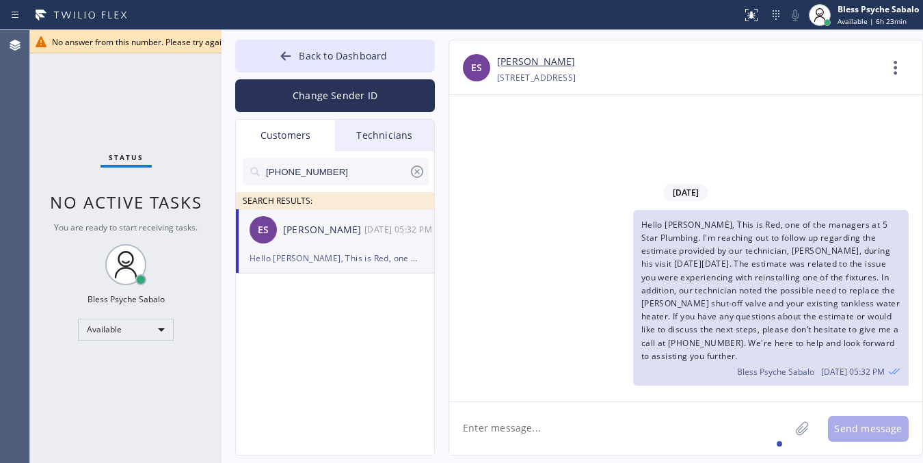
click at [187, 44] on span "No answer from this number. Please try again." at bounding box center [140, 42] width 176 height 12
click at [333, 49] on span "Back to Dashboard" at bounding box center [343, 55] width 88 height 13
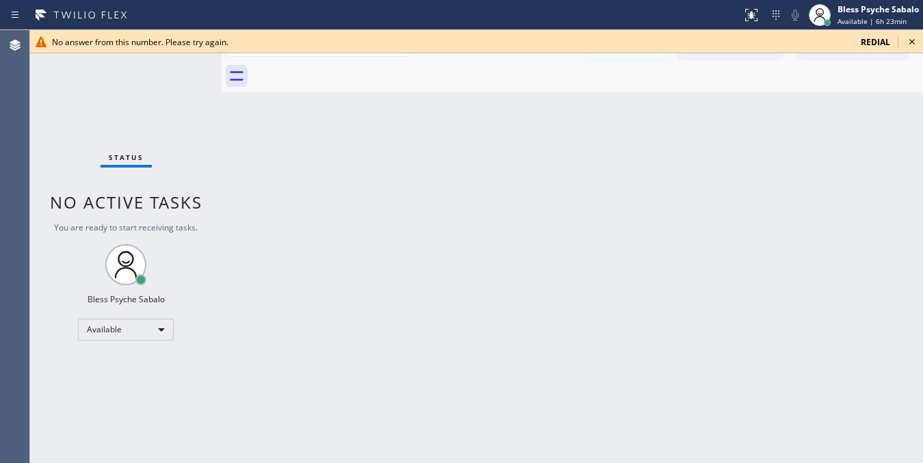
click at [908, 40] on icon at bounding box center [912, 42] width 16 height 16
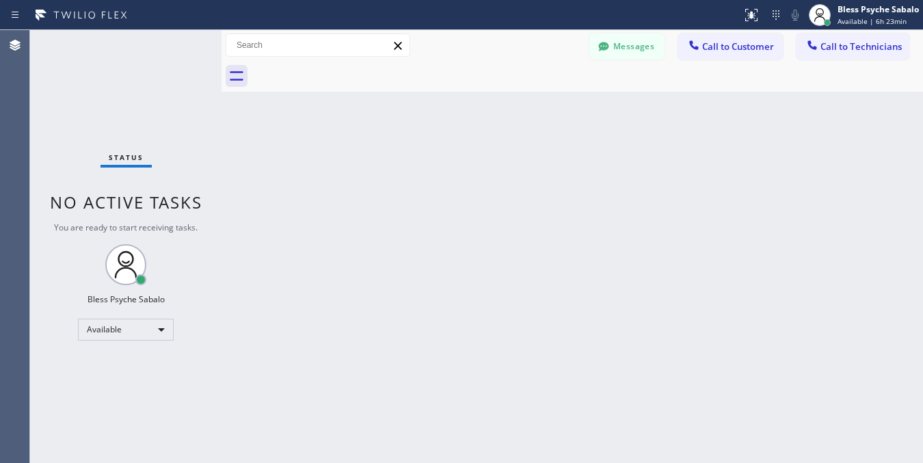
click at [848, 107] on div "Back to Dashboard Change Sender ID Customers Technicians [PHONE_NUMBER] SEARCH …" at bounding box center [572, 246] width 701 height 433
drag, startPoint x: 333, startPoint y: 206, endPoint x: 658, endPoint y: 128, distance: 334.8
click at [335, 206] on div "Back to Dashboard Change Sender ID Customers Technicians [PHONE_NUMBER] SEARCH …" at bounding box center [572, 246] width 701 height 433
drag, startPoint x: 663, startPoint y: 149, endPoint x: 637, endPoint y: 130, distance: 32.8
click at [663, 149] on div "Back to Dashboard Change Sender ID Customers Technicians [PHONE_NUMBER] SEARCH …" at bounding box center [572, 246] width 701 height 433
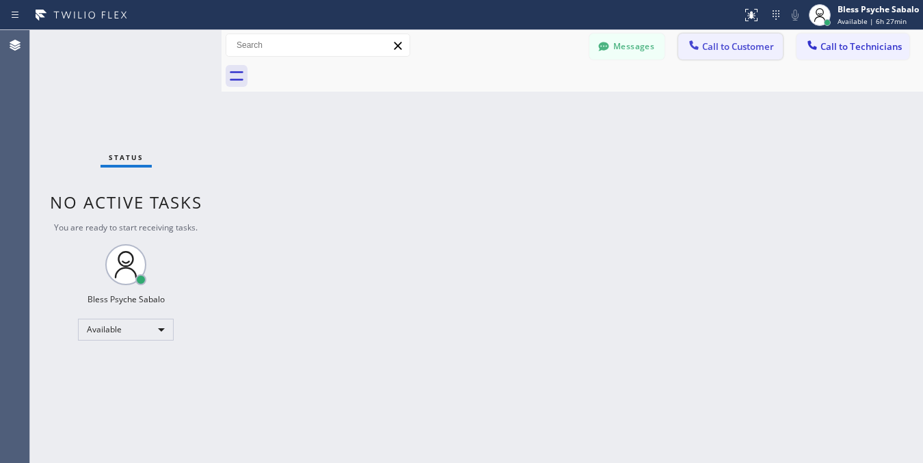
click at [740, 59] on button "Call to Customer" at bounding box center [730, 47] width 105 height 26
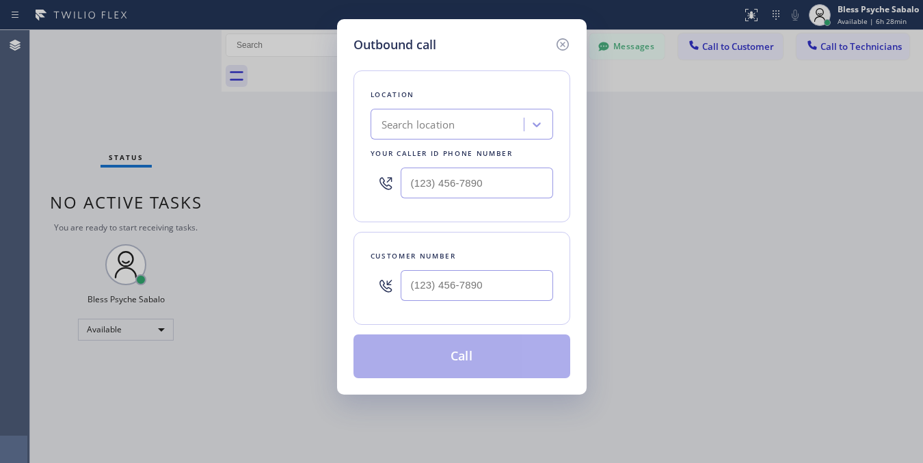
click at [455, 113] on div "Search location" at bounding box center [449, 125] width 149 height 24
paste input "Green Garden Plumbers Cypres"
type input "Green Garden Plumbers Cypres"
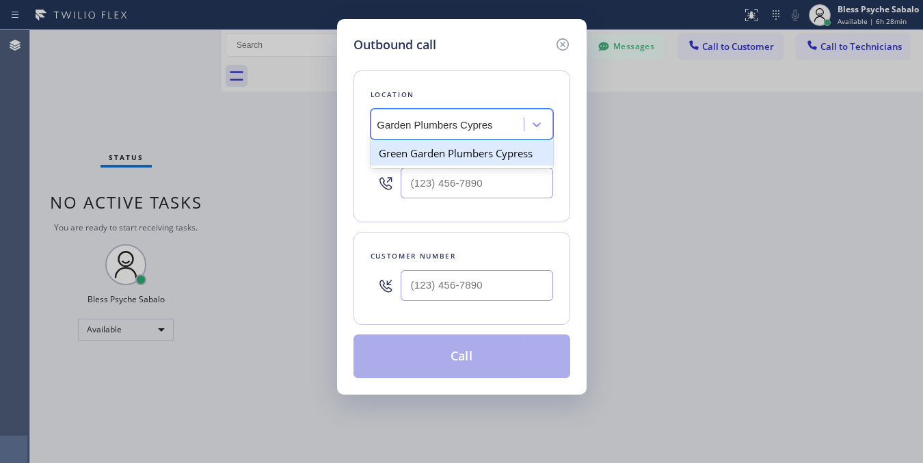
click at [470, 165] on div "Green Garden Plumbers Cypress" at bounding box center [462, 153] width 183 height 25
type input "[PHONE_NUMBER]"
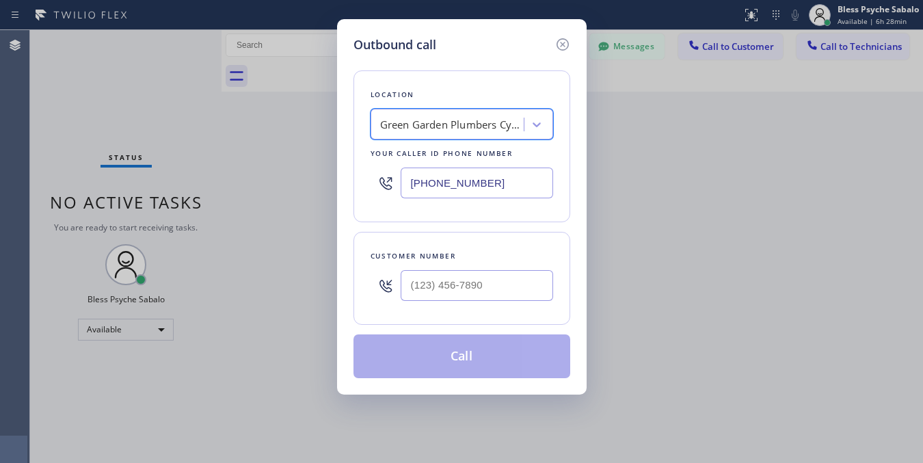
scroll to position [0, 1]
drag, startPoint x: 565, startPoint y: 17, endPoint x: 565, endPoint y: 38, distance: 20.5
click at [567, 17] on div "Outbound call Location option [GEOGRAPHIC_DATA] Plumbers Cypress, selected. 1 r…" at bounding box center [461, 231] width 923 height 463
click at [565, 40] on icon at bounding box center [562, 44] width 16 height 16
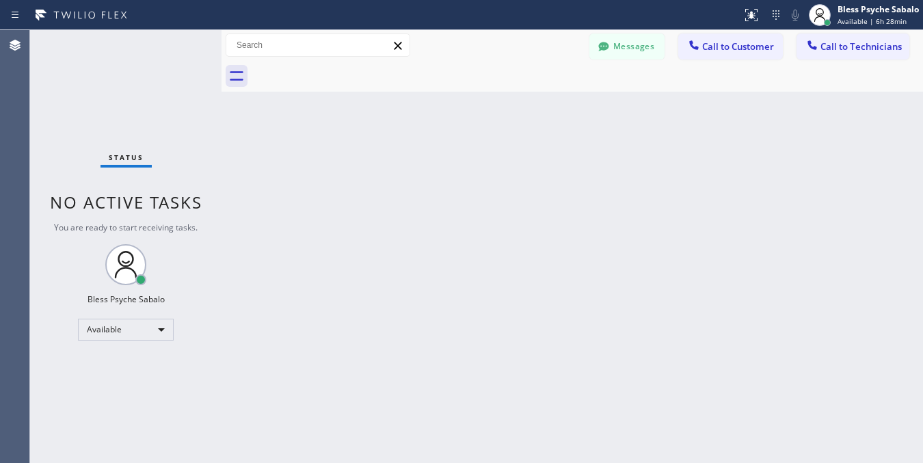
click at [715, 150] on div "Back to Dashboard Change Sender ID Customers Technicians [PHONE_NUMBER] SEARCH …" at bounding box center [572, 246] width 701 height 433
click at [855, 38] on button "Call to Technicians" at bounding box center [853, 47] width 113 height 26
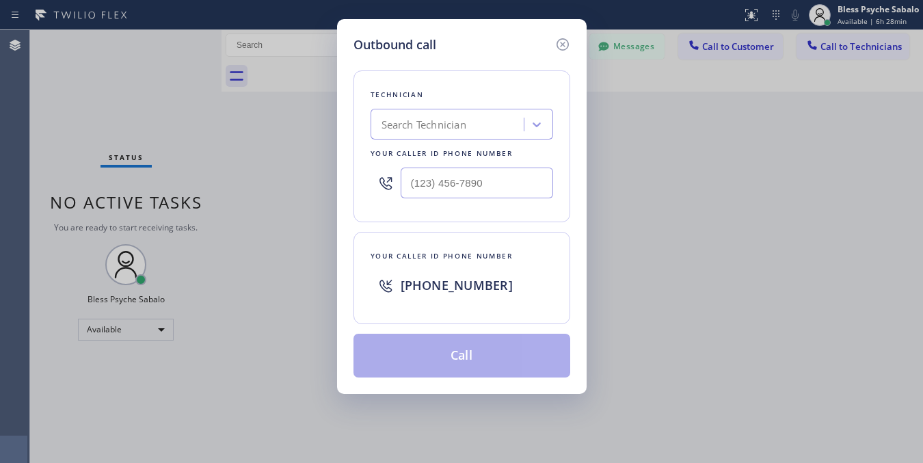
click at [566, 33] on div "Outbound call Technician Search Technician Your caller id phone number Your cal…" at bounding box center [462, 206] width 250 height 375
click at [571, 42] on div "Outbound call Technician Search Technician Your caller id phone number Your cal…" at bounding box center [462, 206] width 250 height 375
click at [562, 42] on icon at bounding box center [562, 44] width 16 height 16
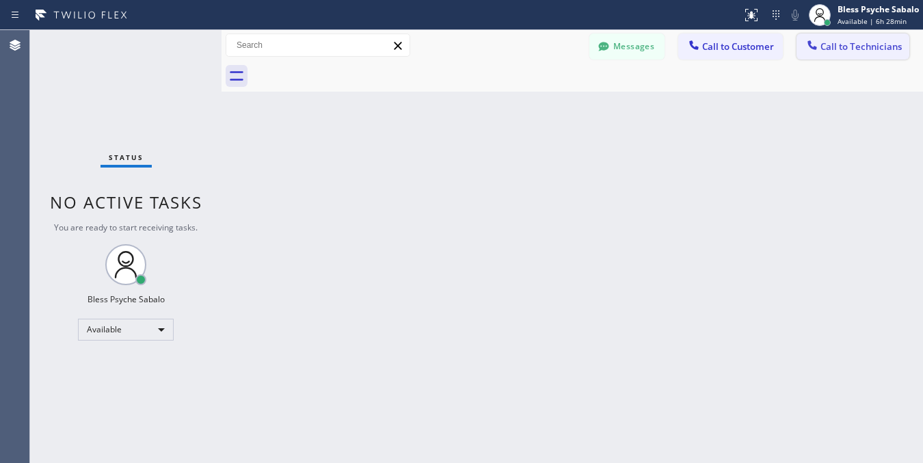
click at [877, 40] on span "Call to Technicians" at bounding box center [860, 46] width 81 height 12
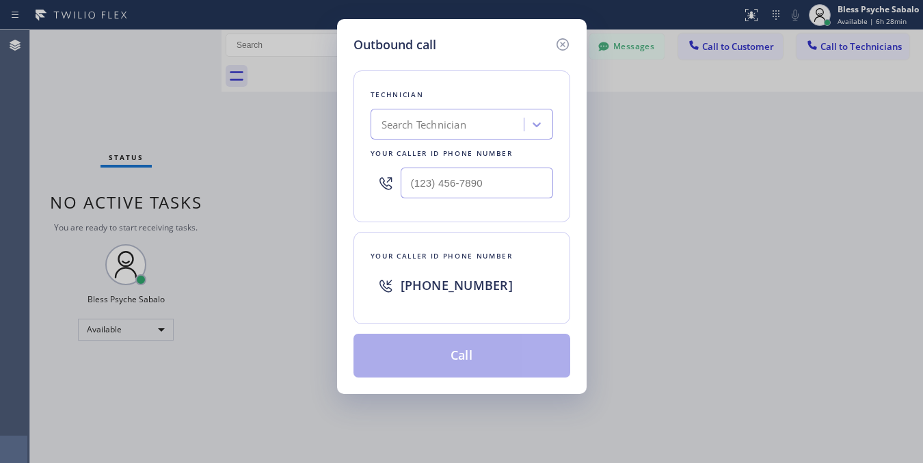
click at [479, 200] on div at bounding box center [462, 183] width 183 height 44
click at [484, 185] on input "(___) ___-____" at bounding box center [477, 183] width 152 height 31
paste input "310) 220-2500"
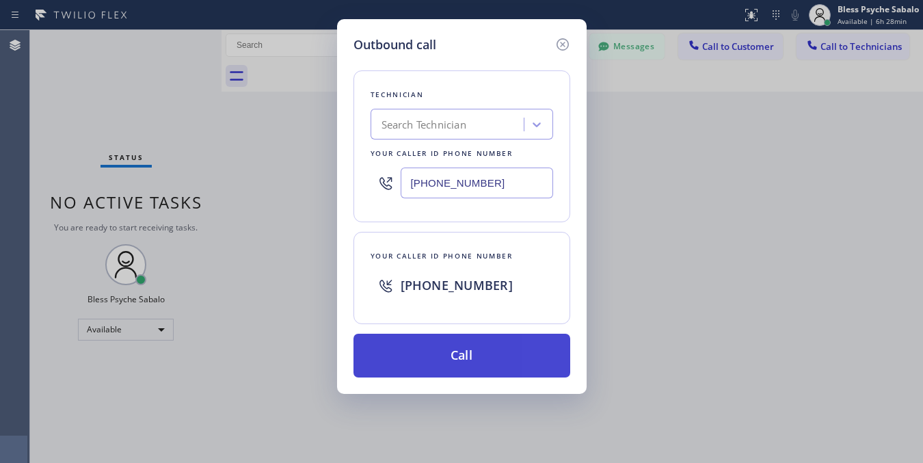
click at [520, 347] on button "Call" at bounding box center [461, 356] width 217 height 44
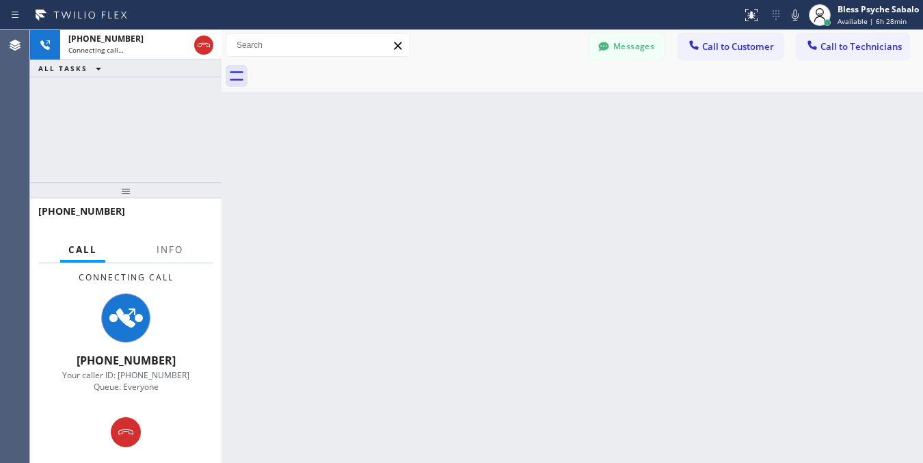
click at [295, 248] on div "Back to Dashboard Change Sender ID Customers Technicians [PHONE_NUMBER] SEARCH …" at bounding box center [572, 246] width 701 height 433
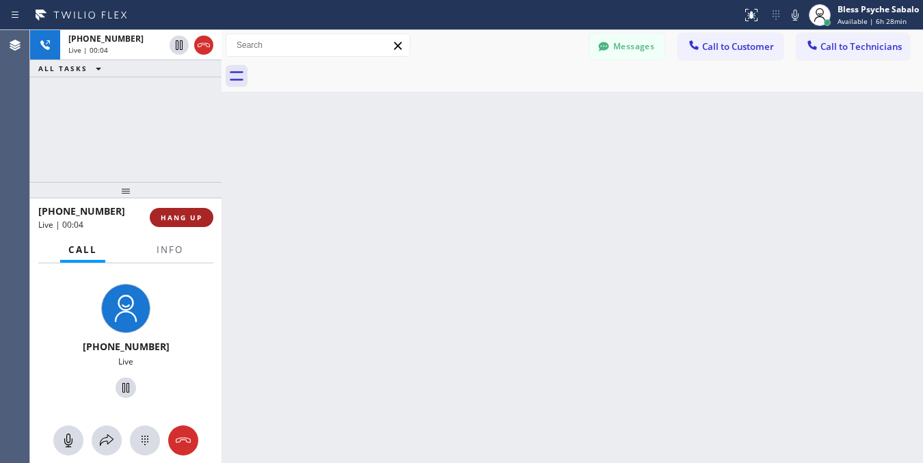
click at [195, 220] on span "HANG UP" at bounding box center [182, 218] width 42 height 10
click at [456, 205] on div "Back to Dashboard Change Sender ID Customers Technicians [PHONE_NUMBER] SEARCH …" at bounding box center [572, 246] width 701 height 433
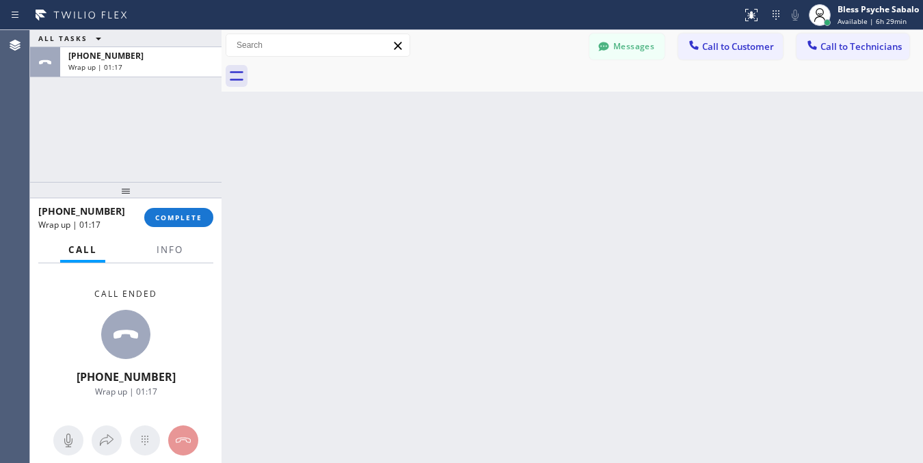
click at [479, 295] on div "Back to Dashboard Change Sender ID Customers Technicians [PHONE_NUMBER] SEARCH …" at bounding box center [572, 246] width 701 height 433
click at [141, 205] on div "[PHONE_NUMBER] Wrap up | 01:17" at bounding box center [91, 218] width 106 height 36
click at [166, 216] on span "COMPLETE" at bounding box center [178, 218] width 47 height 10
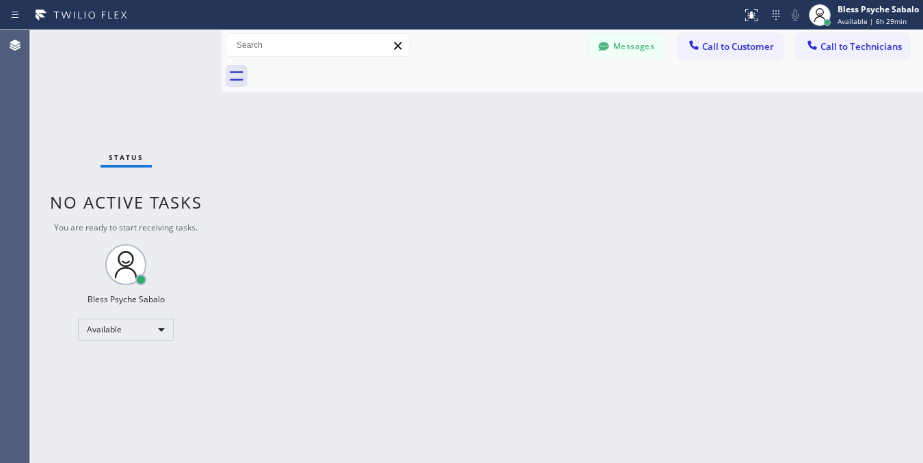
click at [580, 127] on div "Back to Dashboard Change Sender ID Customers Technicians [PHONE_NUMBER] SEARCH …" at bounding box center [572, 246] width 701 height 433
click at [848, 51] on span "Call to Technicians" at bounding box center [860, 46] width 81 height 12
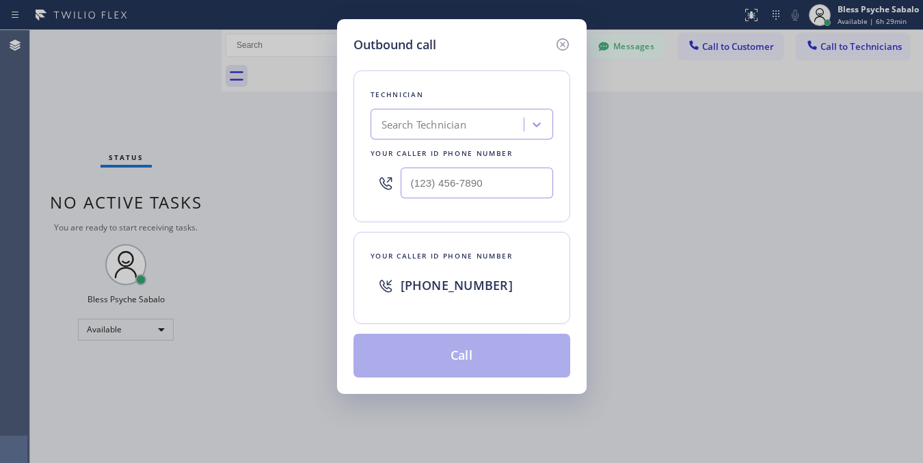
click at [484, 165] on div at bounding box center [462, 183] width 183 height 44
click at [489, 182] on input "(___) ___-____" at bounding box center [477, 183] width 152 height 31
paste input "323) 314-4150"
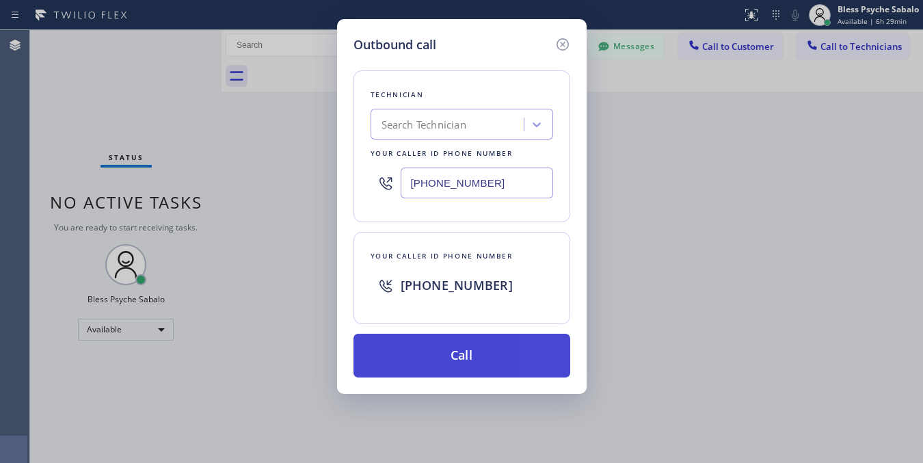
click at [483, 364] on button "Call" at bounding box center [461, 356] width 217 height 44
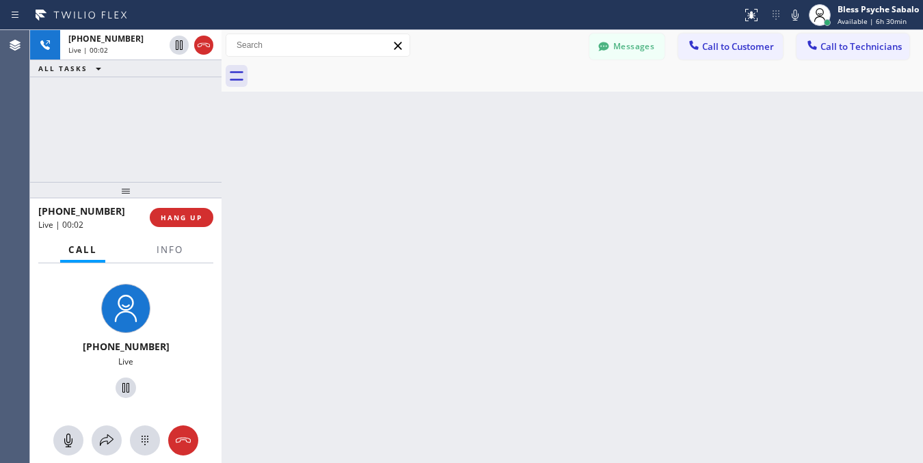
click at [325, 168] on div "Back to Dashboard Change Sender ID Customers Technicians [PHONE_NUMBER] SEARCH …" at bounding box center [572, 246] width 701 height 433
click at [191, 219] on span "HANG UP" at bounding box center [182, 218] width 42 height 10
click at [371, 221] on div "Back to Dashboard Change Sender ID Customers Technicians [PHONE_NUMBER] SEARCH …" at bounding box center [572, 246] width 701 height 433
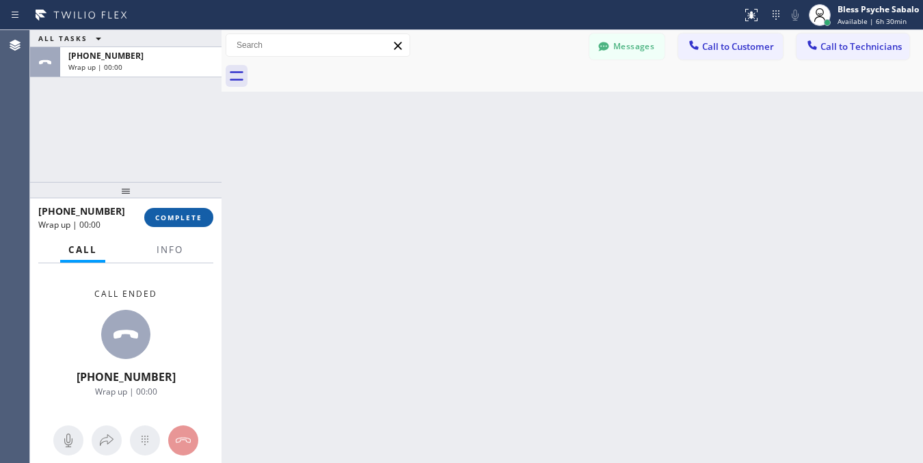
click at [171, 221] on span "COMPLETE" at bounding box center [178, 218] width 47 height 10
click at [359, 213] on div "Back to Dashboard Change Sender ID Customers Technicians [PHONE_NUMBER] SEARCH …" at bounding box center [572, 246] width 701 height 433
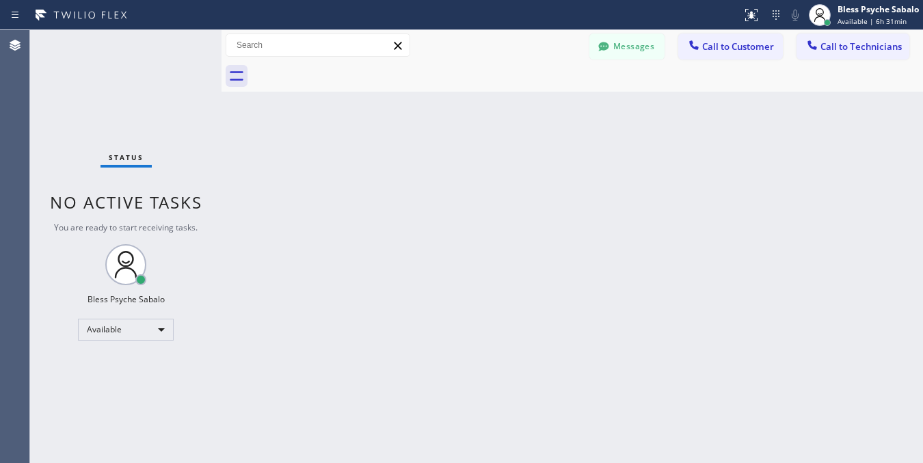
click at [678, 155] on div "Back to Dashboard Change Sender ID Customers Technicians [PHONE_NUMBER] SEARCH …" at bounding box center [572, 246] width 701 height 433
click at [723, 36] on button "Call to Customer" at bounding box center [730, 47] width 105 height 26
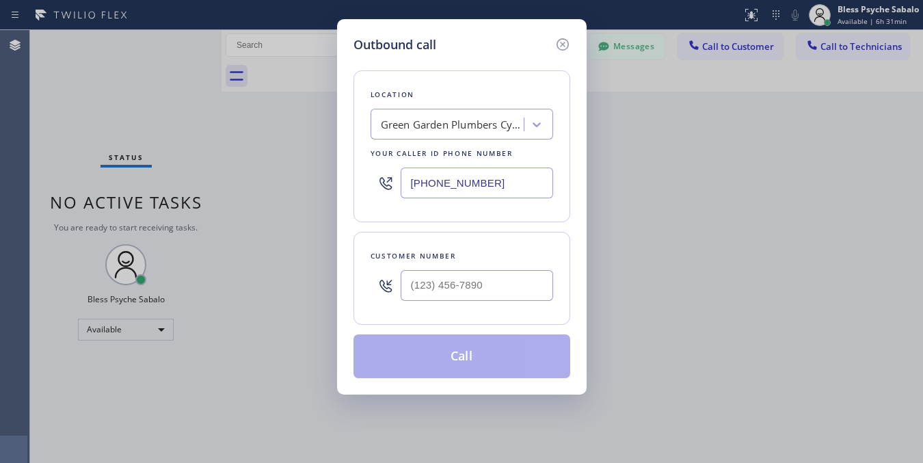
click at [571, 36] on div "Outbound call Location [GEOGRAPHIC_DATA] Plumbers Cypress Your caller id phone …" at bounding box center [462, 206] width 250 height 375
click at [569, 44] on icon at bounding box center [562, 44] width 16 height 16
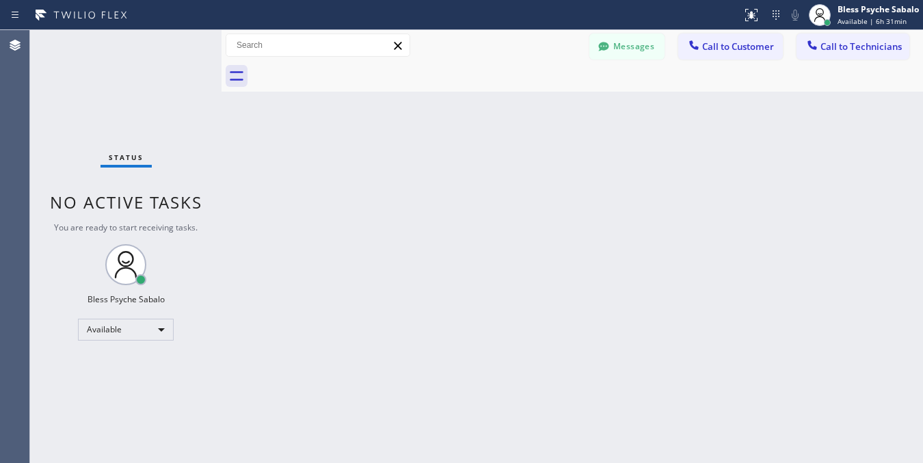
drag, startPoint x: 725, startPoint y: 101, endPoint x: 843, endPoint y: 77, distance: 120.5
click at [740, 99] on div "Back to Dashboard Change Sender ID Customers Technicians [PHONE_NUMBER] SEARCH …" at bounding box center [572, 246] width 701 height 433
click at [892, 53] on button "Call to Technicians" at bounding box center [853, 47] width 113 height 26
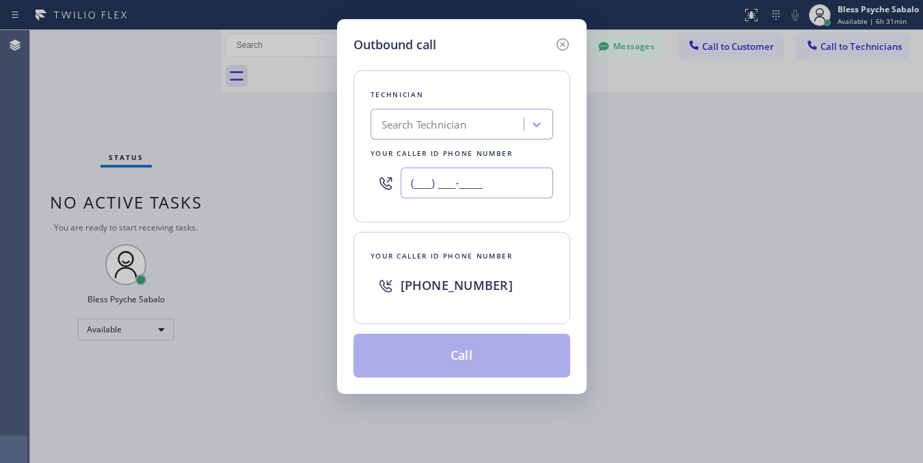
click at [475, 176] on input "(___) ___-____" at bounding box center [477, 183] width 152 height 31
paste input "310) 502-0566"
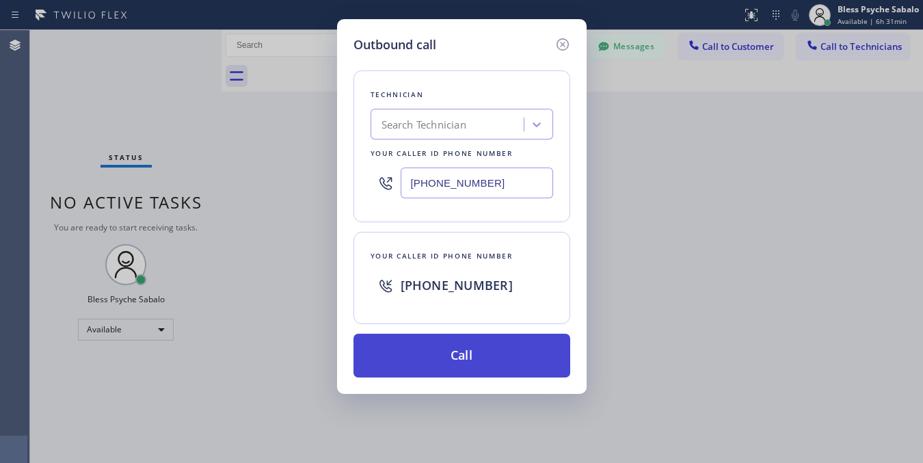
type input "[PHONE_NUMBER]"
click at [513, 351] on button "Call" at bounding box center [461, 356] width 217 height 44
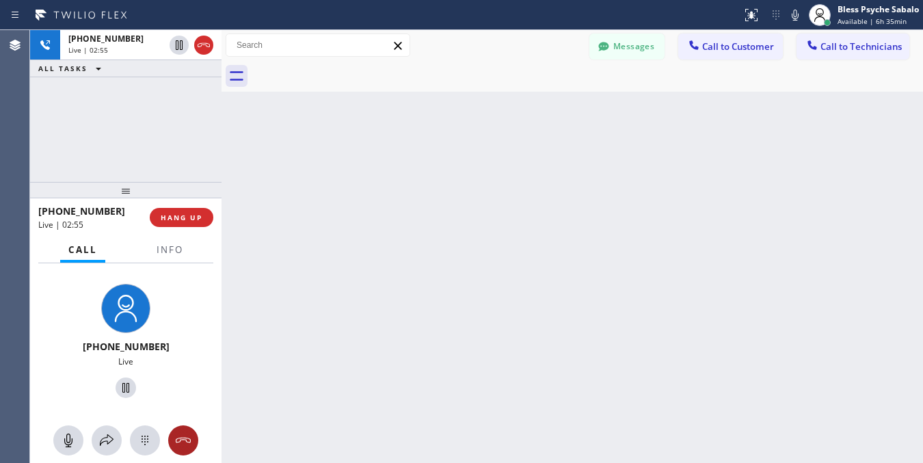
click at [179, 436] on icon at bounding box center [183, 440] width 16 height 16
click at [373, 380] on div "Back to Dashboard Change Sender ID Customers Technicians [PHONE_NUMBER] SEARCH …" at bounding box center [572, 246] width 701 height 433
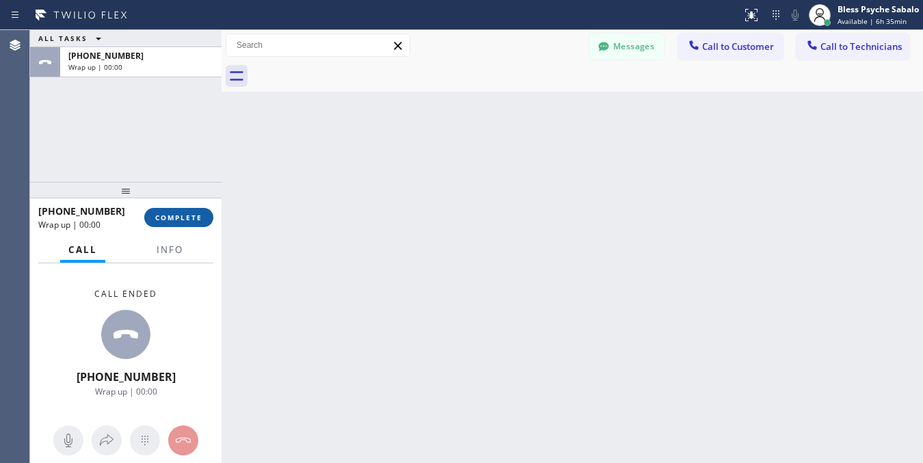
click at [185, 219] on span "COMPLETE" at bounding box center [178, 218] width 47 height 10
click at [423, 163] on div "Back to Dashboard Change Sender ID Customers Technicians [PHONE_NUMBER] SEARCH …" at bounding box center [572, 246] width 701 height 433
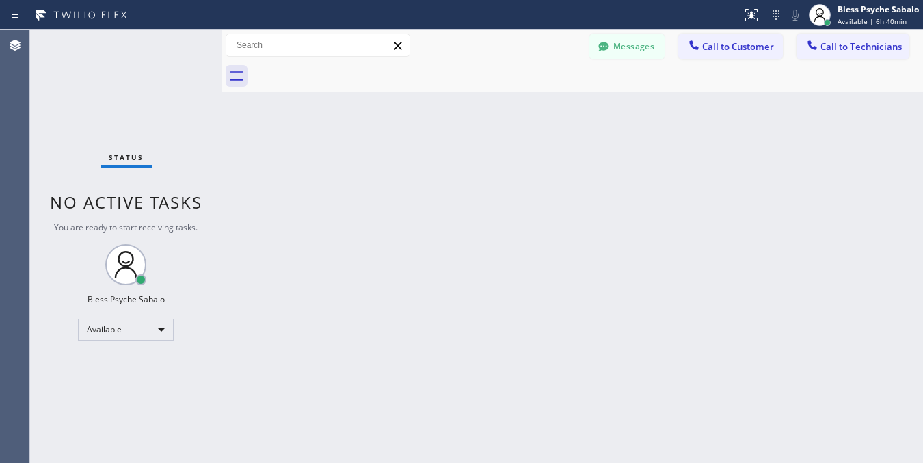
drag, startPoint x: 632, startPoint y: 114, endPoint x: 479, endPoint y: 4, distance: 188.6
click at [633, 114] on div "Back to Dashboard Change Sender ID Customers Technicians [PHONE_NUMBER] SEARCH …" at bounding box center [572, 246] width 701 height 433
click at [590, 96] on div "Back to Dashboard Change Sender ID Customers Technicians [PHONE_NUMBER] SEARCH …" at bounding box center [572, 246] width 701 height 433
click at [840, 49] on span "Call to Technicians" at bounding box center [860, 46] width 81 height 12
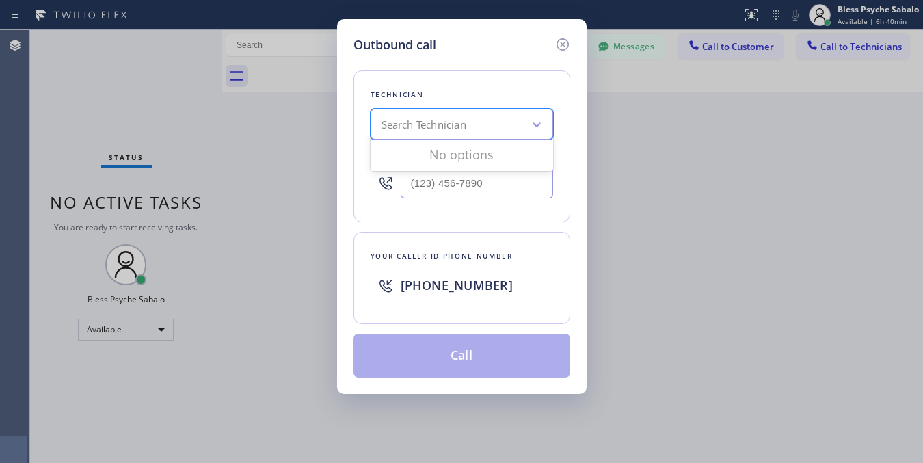
click at [455, 113] on div "Search Technician" at bounding box center [449, 125] width 149 height 24
type input "[PERSON_NAME]"
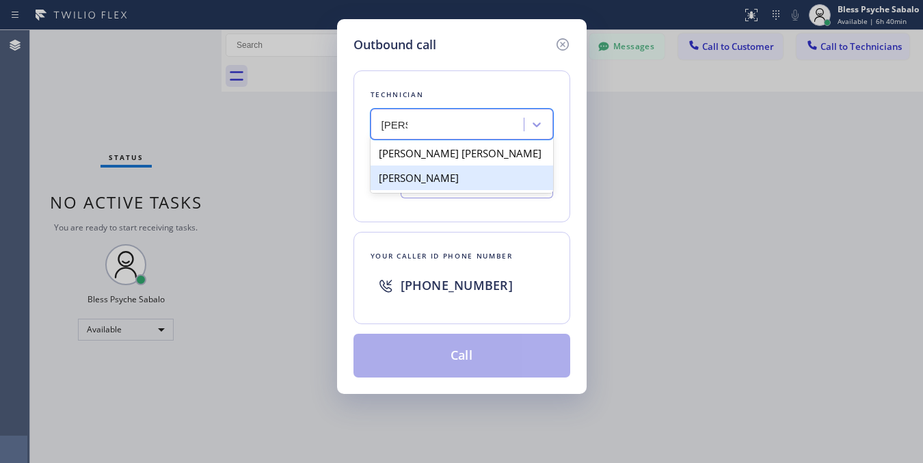
click at [453, 179] on div "[PERSON_NAME]" at bounding box center [462, 177] width 183 height 25
type input "[PHONE_NUMBER]"
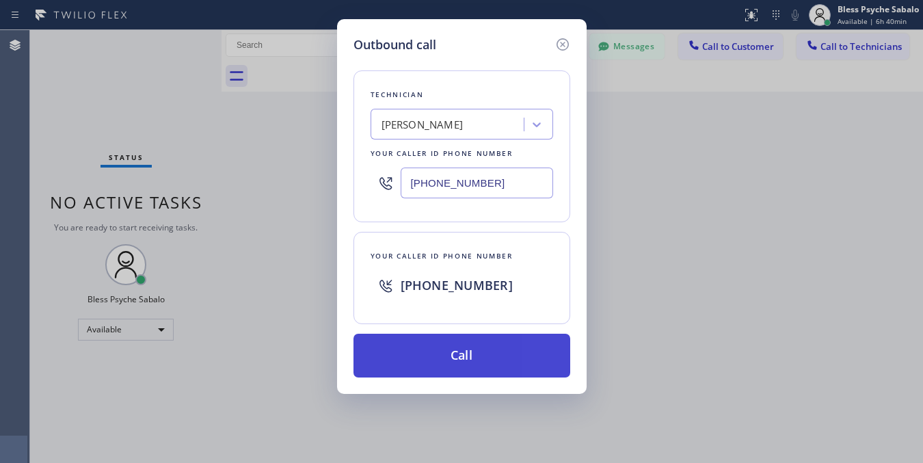
click at [465, 377] on button "Call" at bounding box center [461, 356] width 217 height 44
click at [473, 359] on button "Call" at bounding box center [461, 356] width 217 height 44
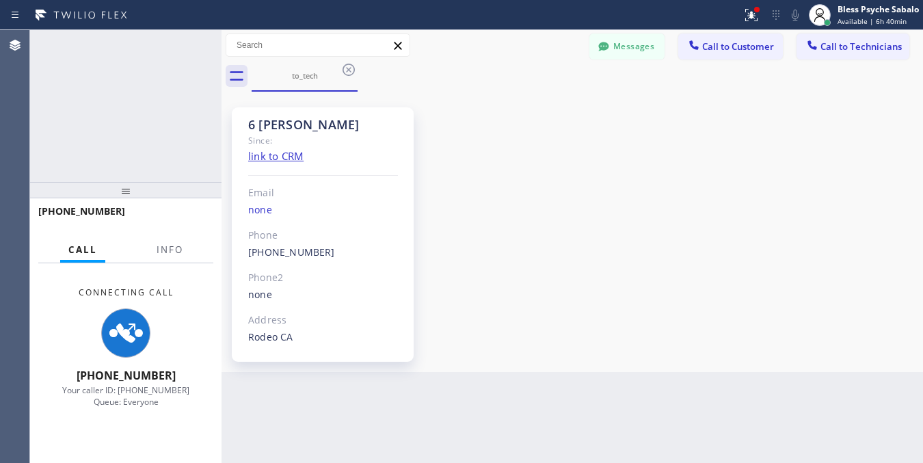
scroll to position [13885, 0]
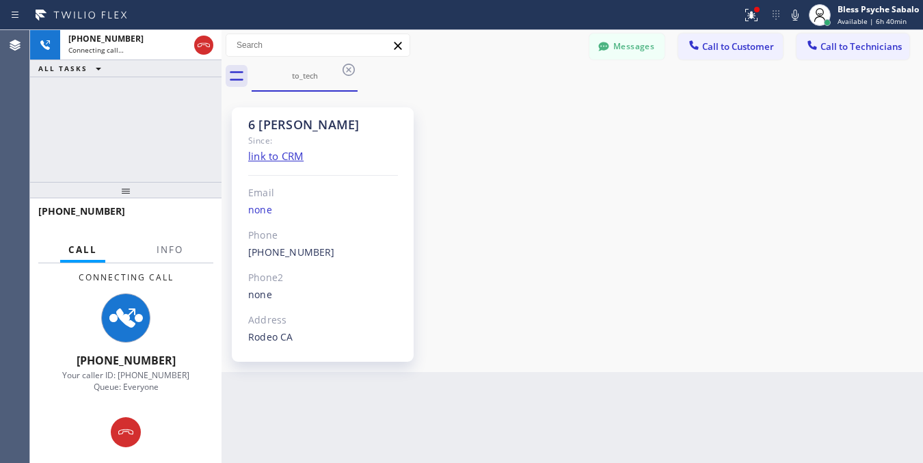
click at [626, 193] on div "6 [PERSON_NAME] Since: link to CRM Email none Phone [PHONE_NUMBER] Outbound cal…" at bounding box center [572, 231] width 695 height 273
click at [636, 42] on button "Messages" at bounding box center [626, 47] width 75 height 26
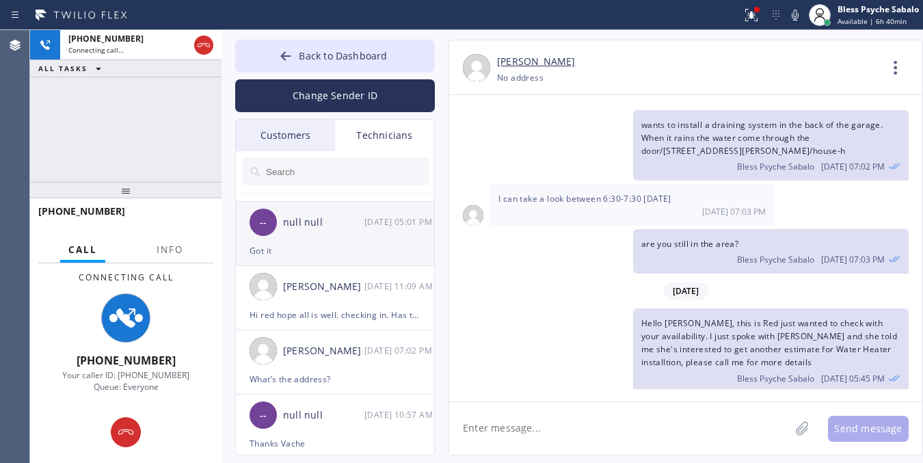
scroll to position [85, 0]
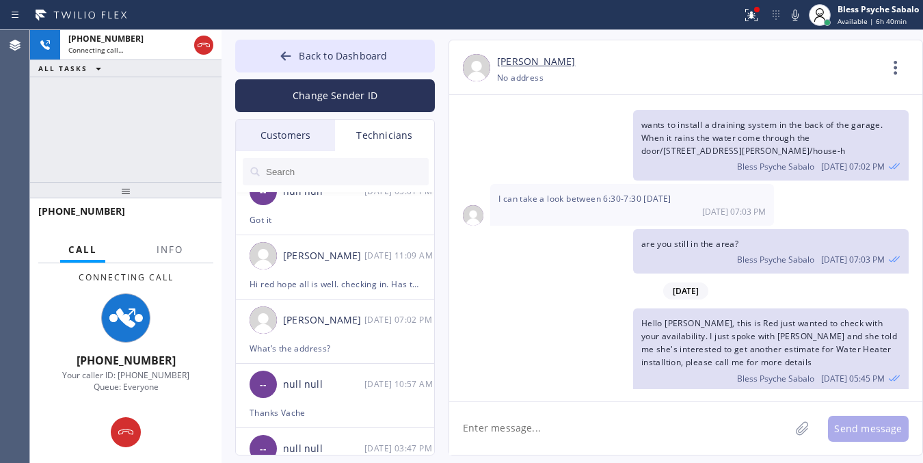
click at [405, 129] on div "Technicians" at bounding box center [384, 135] width 99 height 31
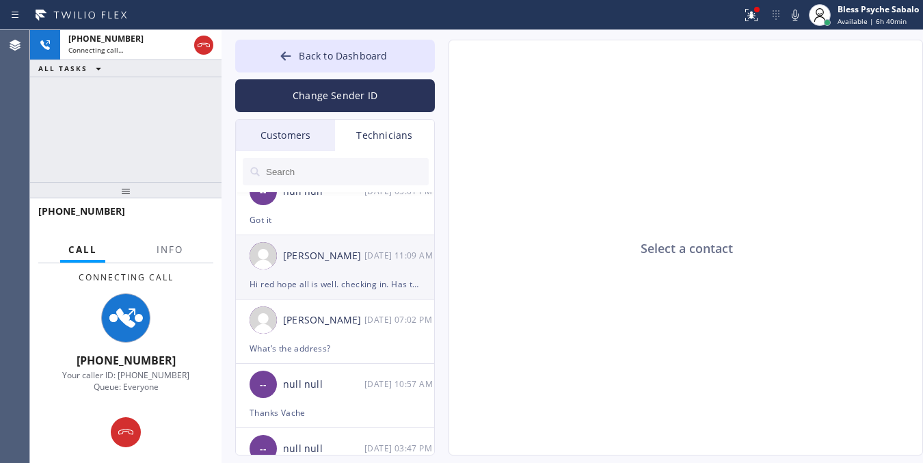
scroll to position [0, 0]
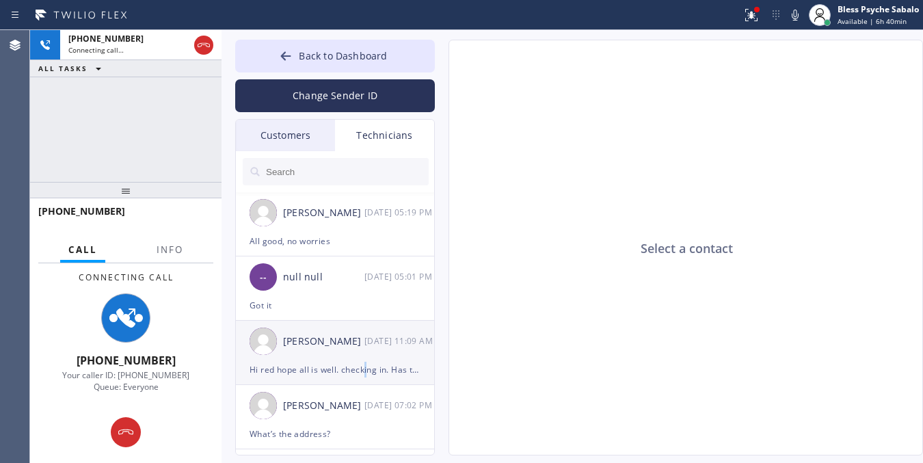
click at [366, 364] on div "Hi red hope all is well. checking in. Has there been any work available?" at bounding box center [335, 370] width 171 height 16
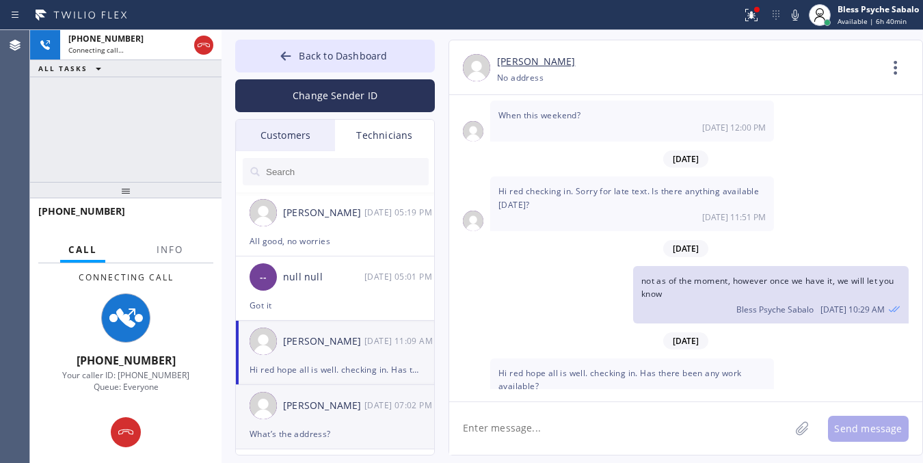
click at [351, 411] on div "[PERSON_NAME]" at bounding box center [323, 406] width 81 height 16
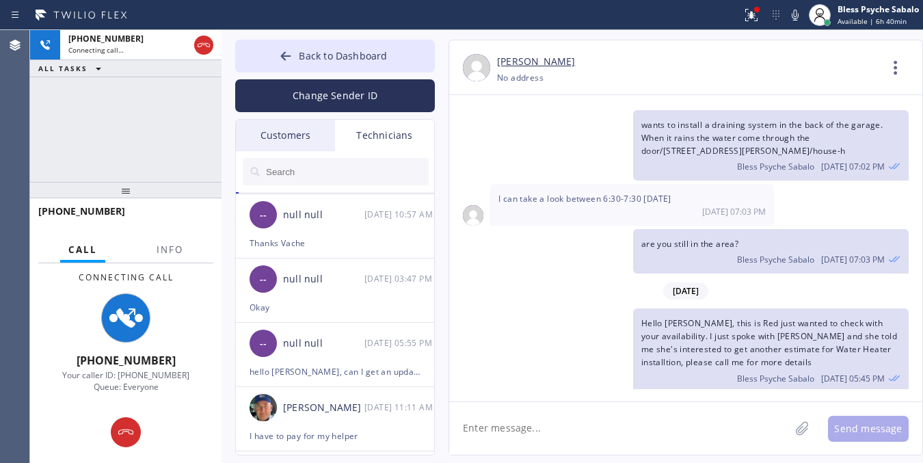
scroll to position [256, 0]
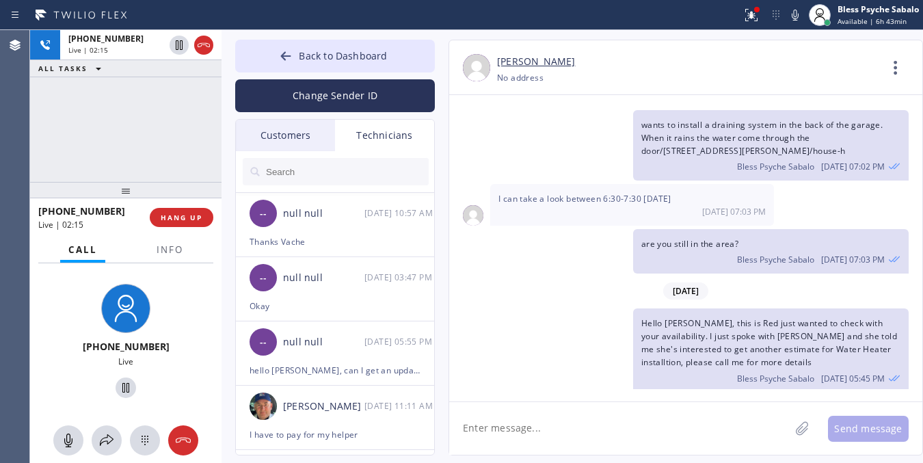
click at [655, 317] on span "Hello [PERSON_NAME], this is Red just wanted to check with your availability. I…" at bounding box center [769, 342] width 256 height 51
click at [199, 215] on span "HANG UP" at bounding box center [182, 218] width 42 height 10
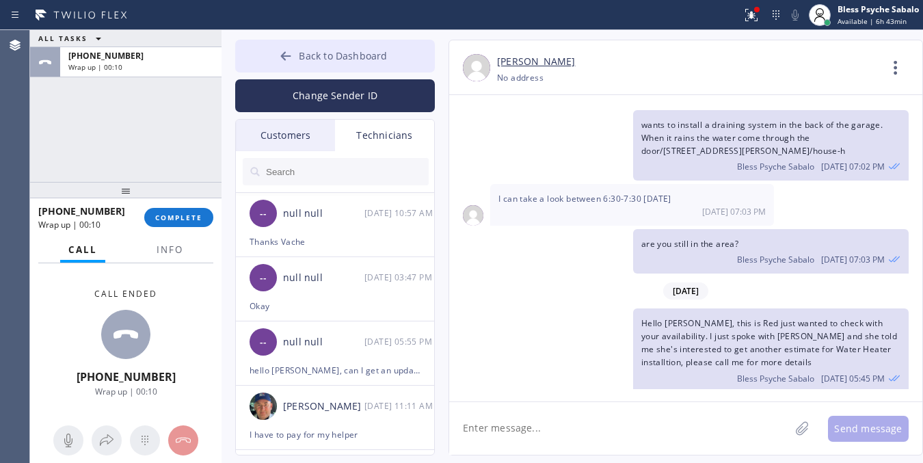
click at [368, 63] on button "Back to Dashboard" at bounding box center [335, 56] width 200 height 33
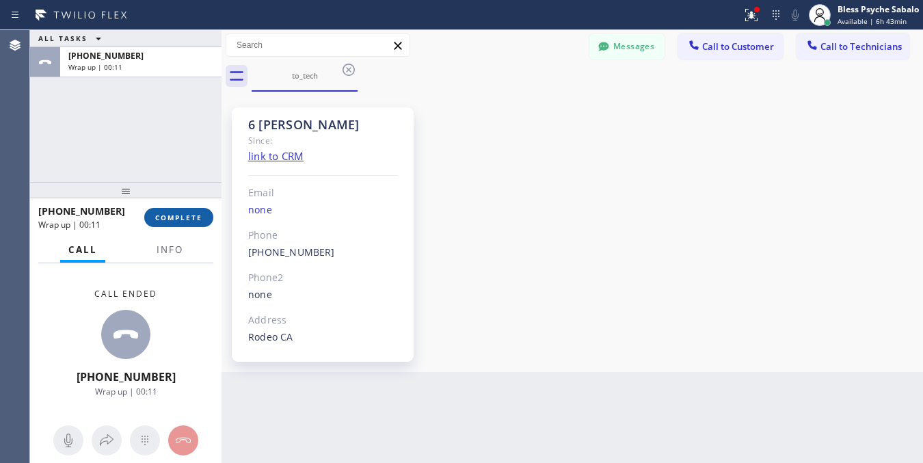
click at [193, 214] on span "COMPLETE" at bounding box center [178, 218] width 47 height 10
click at [533, 200] on div "6 [PERSON_NAME] Since: link to CRM Email none Phone [PHONE_NUMBER] Outbound cal…" at bounding box center [572, 231] width 695 height 273
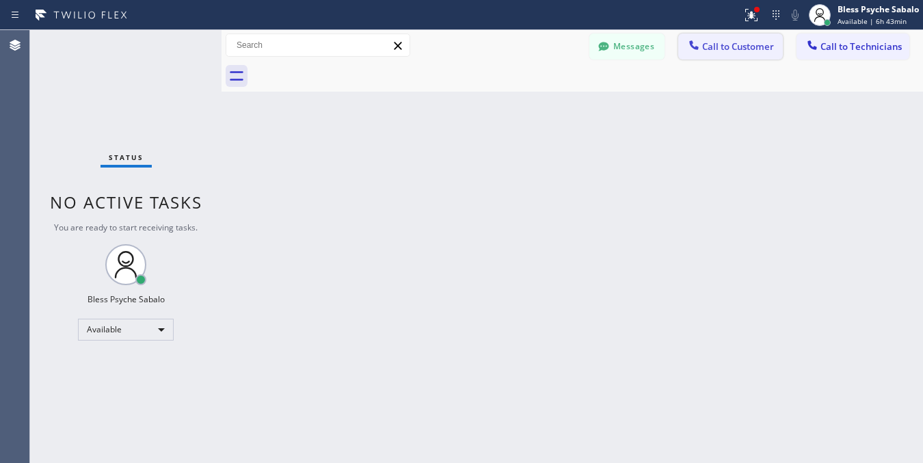
click at [727, 49] on span "Call to Customer" at bounding box center [738, 46] width 72 height 12
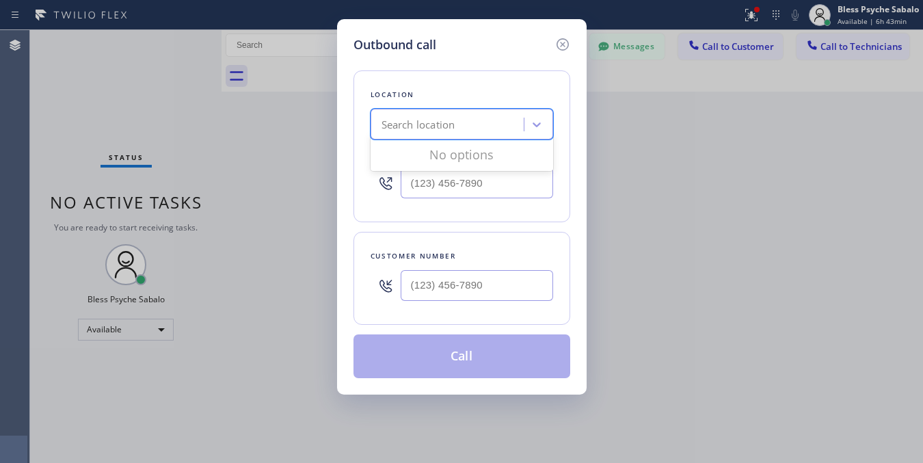
click at [484, 118] on div "Search location" at bounding box center [449, 125] width 149 height 24
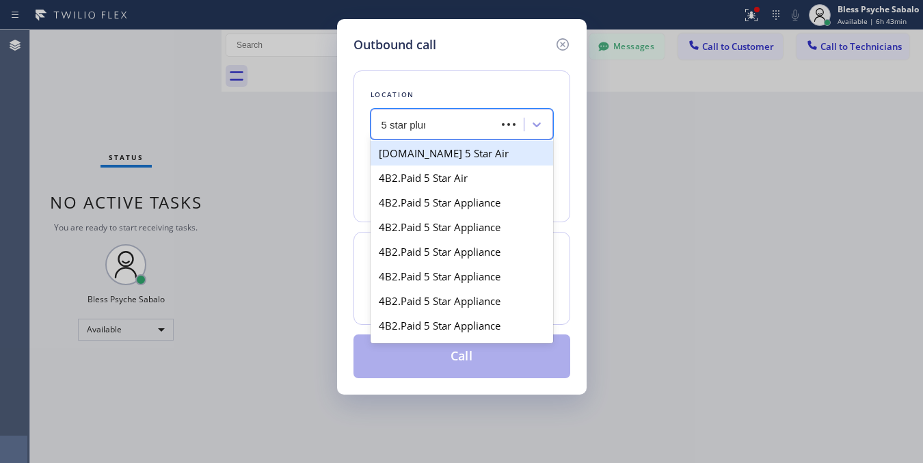
type input "5 star plumb"
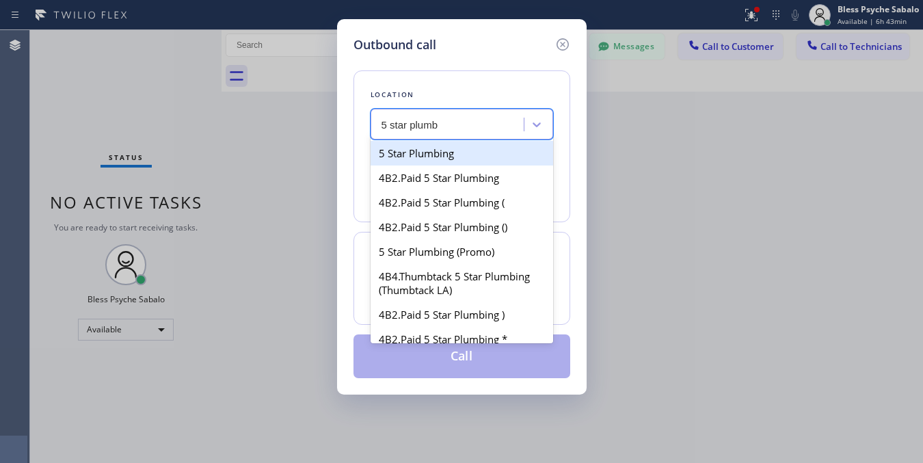
click at [452, 151] on div "5 Star Plumbing" at bounding box center [462, 153] width 183 height 25
type input "[PHONE_NUMBER]"
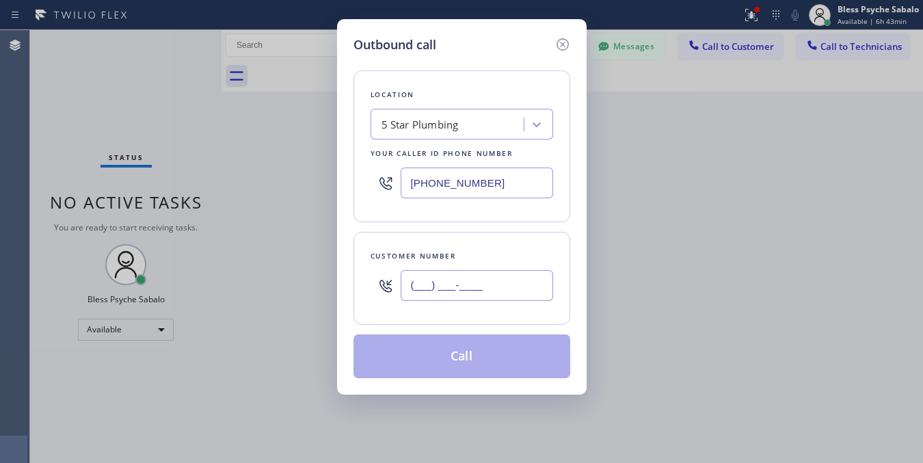
click at [476, 294] on input "(___) ___-____" at bounding box center [477, 285] width 152 height 31
paste input "415) 710-4282"
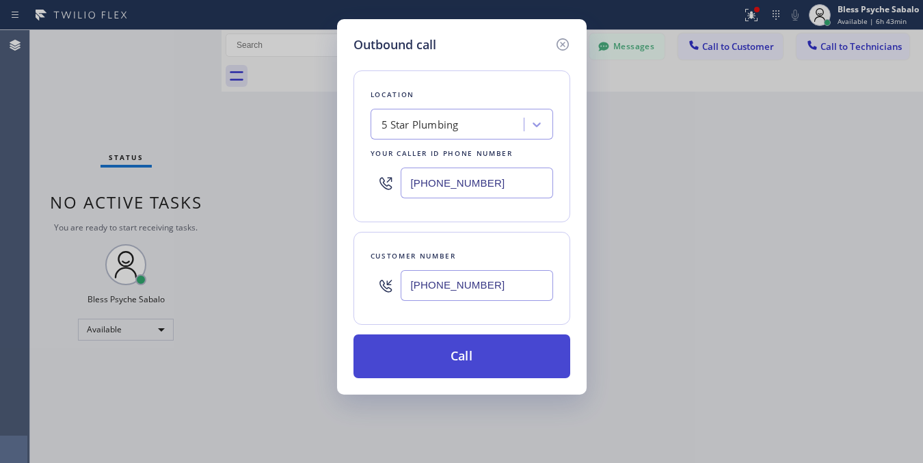
type input "[PHONE_NUMBER]"
click at [490, 354] on button "Call" at bounding box center [461, 356] width 217 height 44
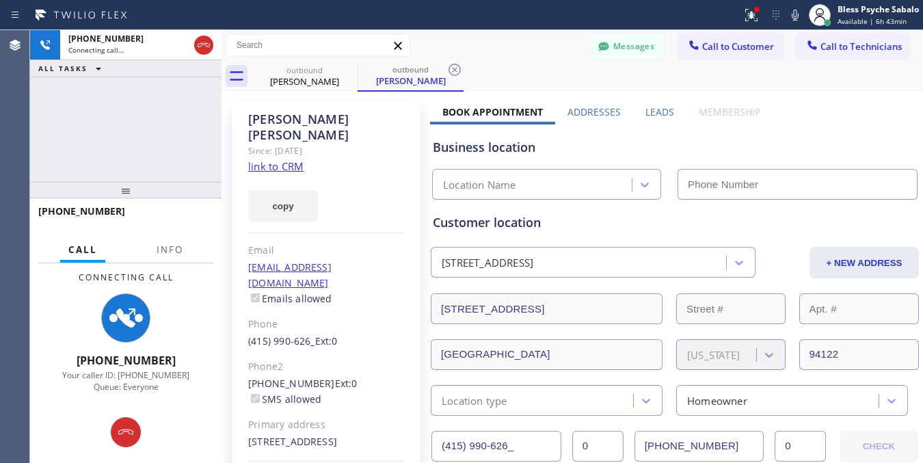
type input "[PHONE_NUMBER]"
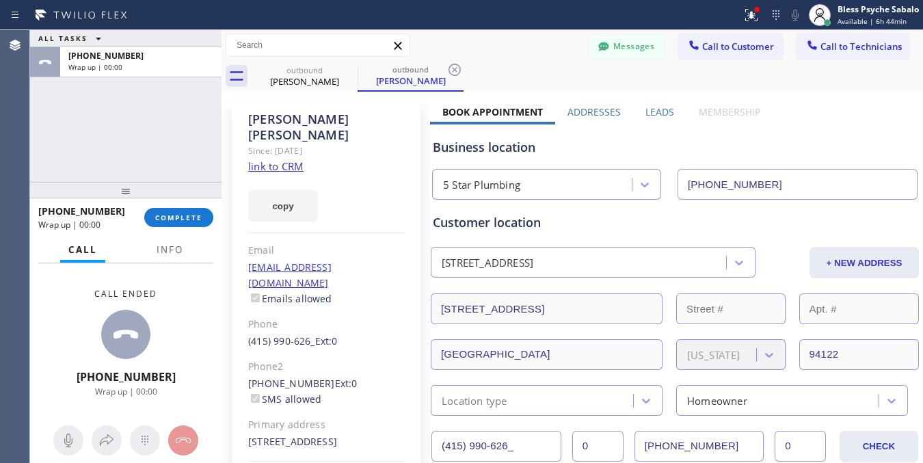
click at [192, 234] on div "[PHONE_NUMBER] Wrap up | 00:00 COMPLETE" at bounding box center [125, 218] width 175 height 36
click at [193, 203] on div "[PHONE_NUMBER] Wrap up | 00:00 COMPLETE" at bounding box center [125, 218] width 175 height 36
click at [193, 214] on span "COMPLETE" at bounding box center [178, 218] width 47 height 10
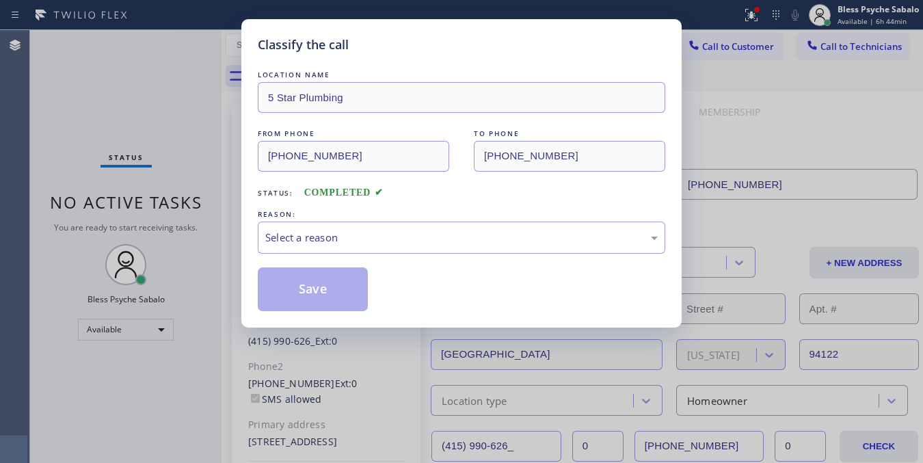
click at [200, 172] on div "Classify the call LOCATION NAME 5 Star Plumbing FROM PHONE [PHONE_NUMBER] TO PH…" at bounding box center [461, 231] width 923 height 463
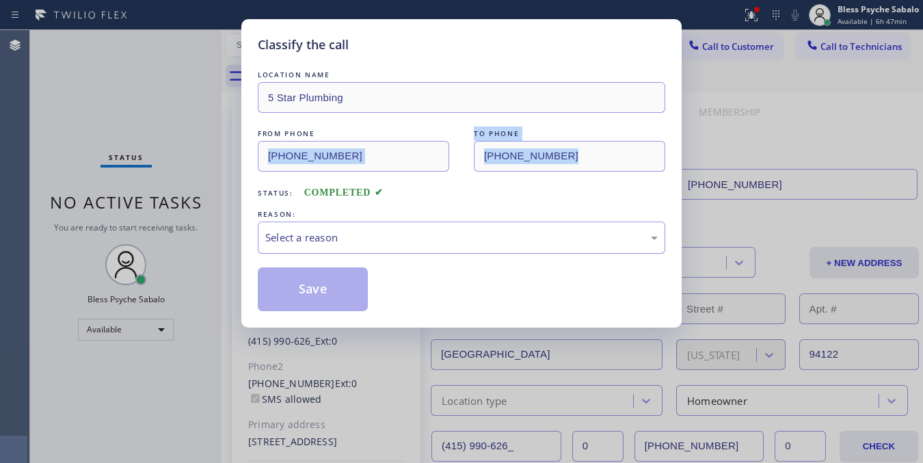
click at [371, 228] on div "Select a reason" at bounding box center [461, 238] width 407 height 32
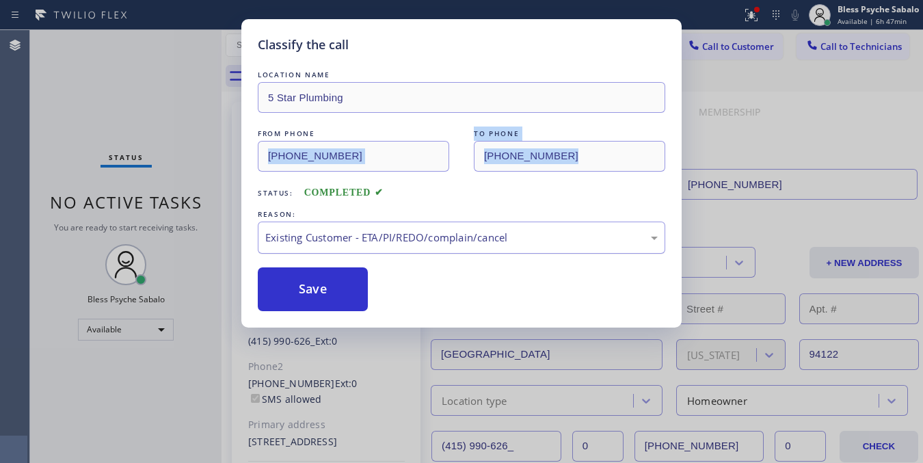
click at [401, 253] on div "Existing Customer - ETA/PI/REDO/complain/cancel" at bounding box center [461, 238] width 407 height 32
click at [439, 234] on div "Not Booked - All other reasons" at bounding box center [461, 238] width 392 height 16
click at [432, 245] on div "Not Booked - All other reasons" at bounding box center [461, 238] width 392 height 16
click at [449, 247] on div "Not Booked - All other reasons" at bounding box center [461, 238] width 407 height 32
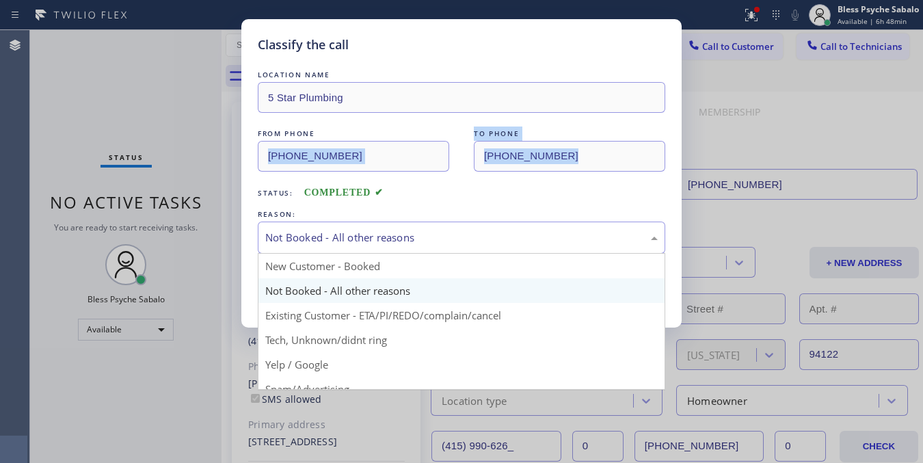
click at [451, 243] on div "Not Booked - All other reasons" at bounding box center [461, 238] width 392 height 16
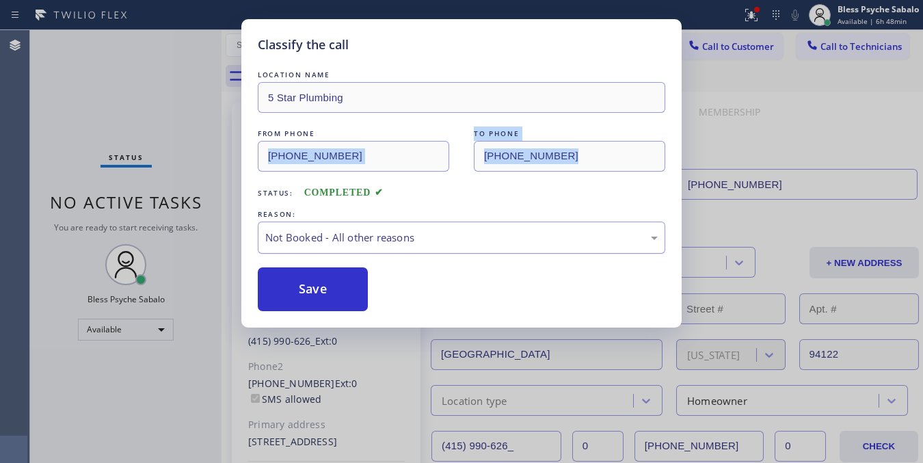
click at [466, 245] on div "Not Booked - All other reasons" at bounding box center [461, 238] width 392 height 16
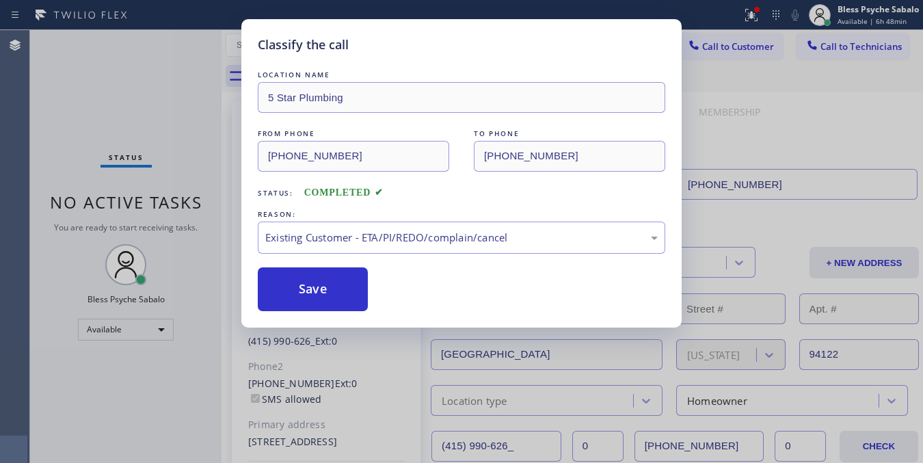
drag, startPoint x: 373, startPoint y: 270, endPoint x: 356, endPoint y: 277, distance: 18.4
click at [371, 271] on div "Save" at bounding box center [461, 289] width 407 height 44
click at [356, 277] on button "Save" at bounding box center [313, 289] width 110 height 44
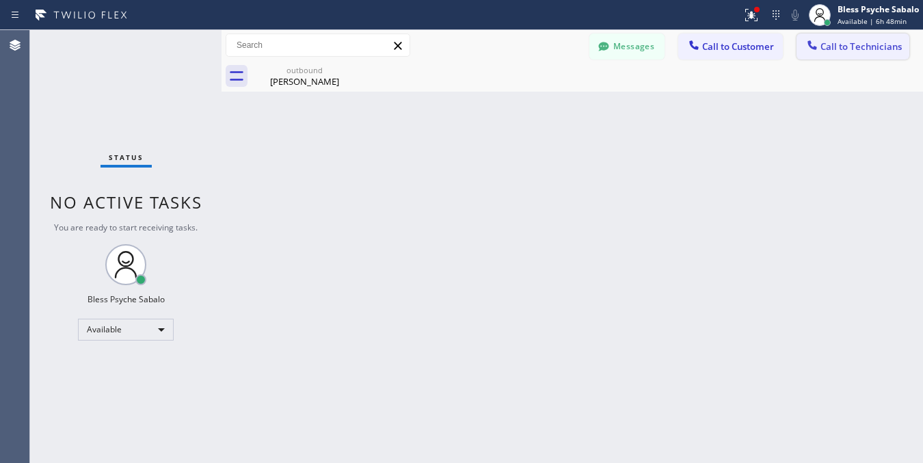
click at [864, 42] on span "Call to Technicians" at bounding box center [860, 46] width 81 height 12
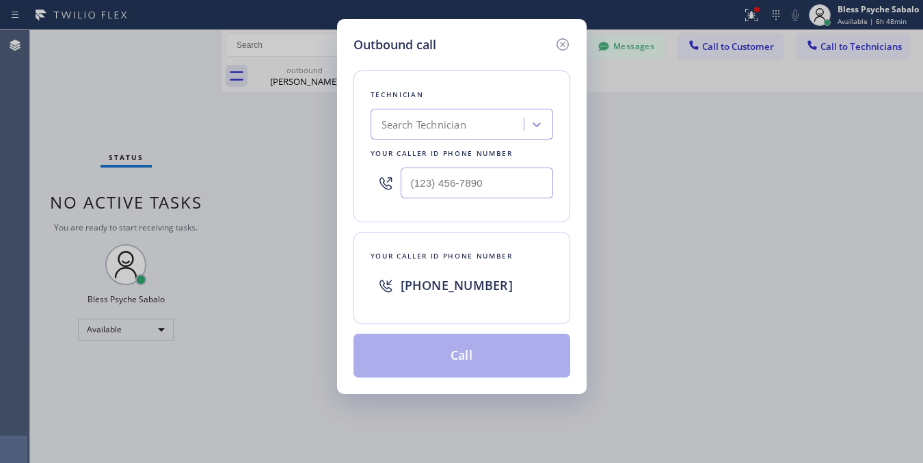
click at [460, 124] on div "Search Technician" at bounding box center [424, 125] width 85 height 16
paste input "Emergency Plumbing Services"
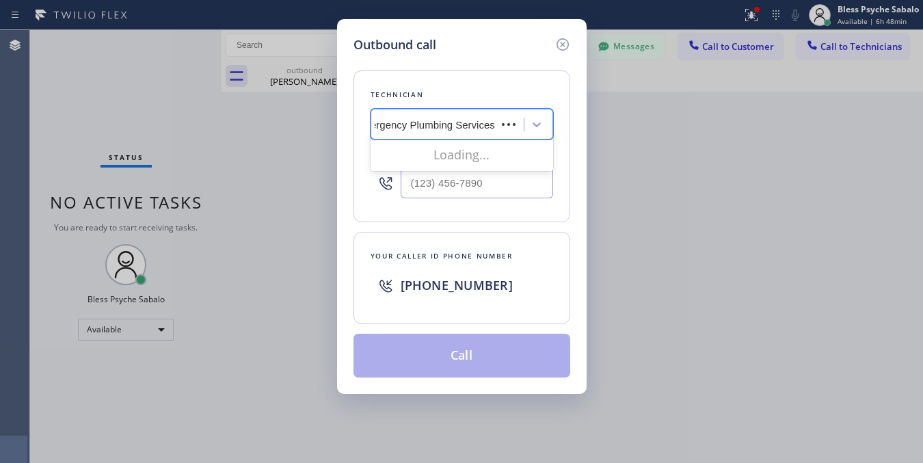
scroll to position [0, 5]
type input "Emergency Plumbing Services"
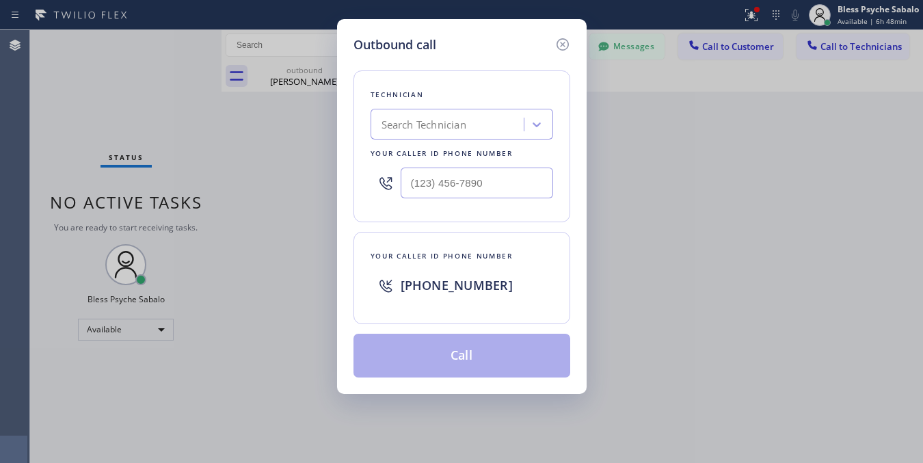
scroll to position [0, 0]
click at [456, 113] on div "Search Technician" at bounding box center [449, 125] width 149 height 24
paste input "Emergency Plumbing"
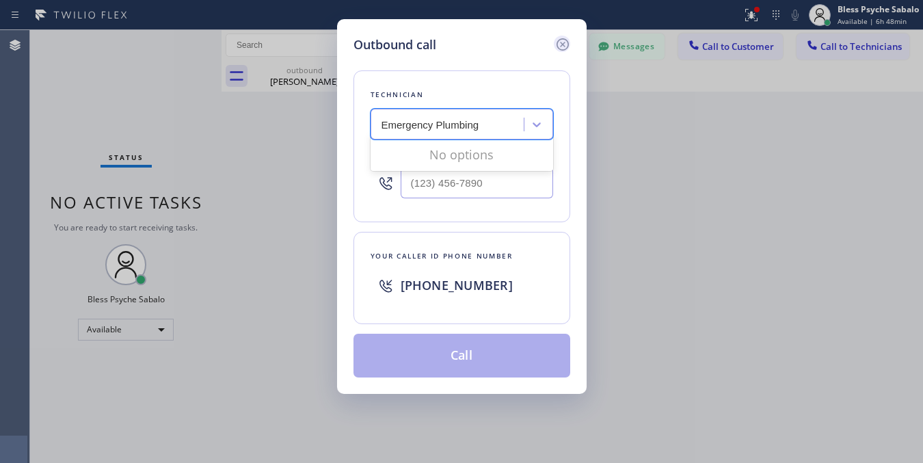
type input "Emergency Plumbing"
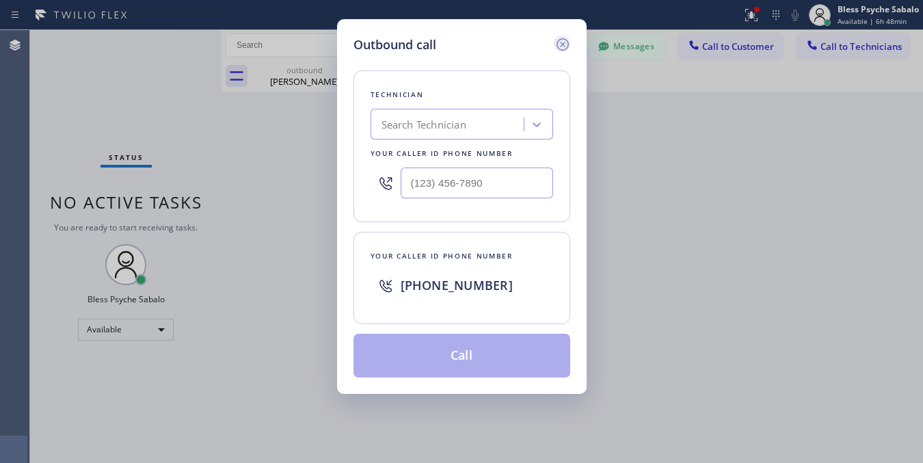
click at [561, 46] on icon at bounding box center [562, 44] width 16 height 16
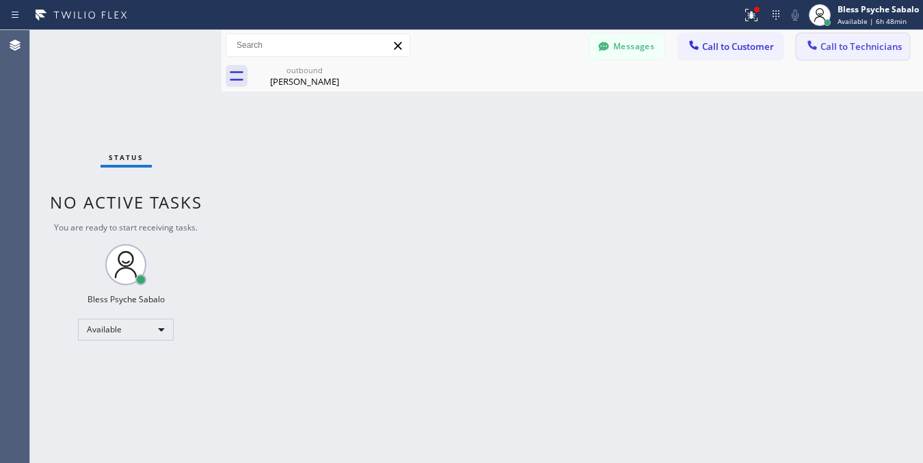
click at [883, 42] on span "Call to Technicians" at bounding box center [860, 46] width 81 height 12
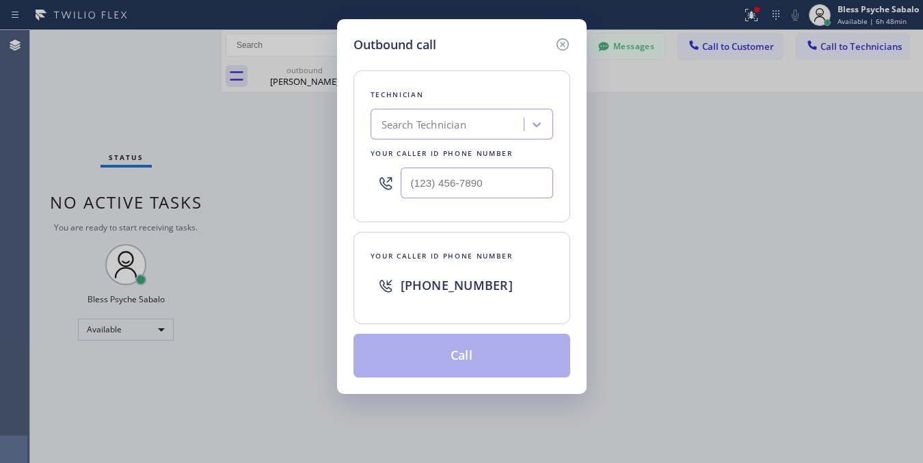
drag, startPoint x: 624, startPoint y: 209, endPoint x: 921, endPoint y: 176, distance: 299.3
click at [626, 209] on div "Outbound call Technician Search Technician Your caller id phone number Your cal…" at bounding box center [461, 231] width 923 height 463
click at [438, 187] on input "(___) ___-____" at bounding box center [477, 183] width 152 height 31
paste input "818) 644-9976"
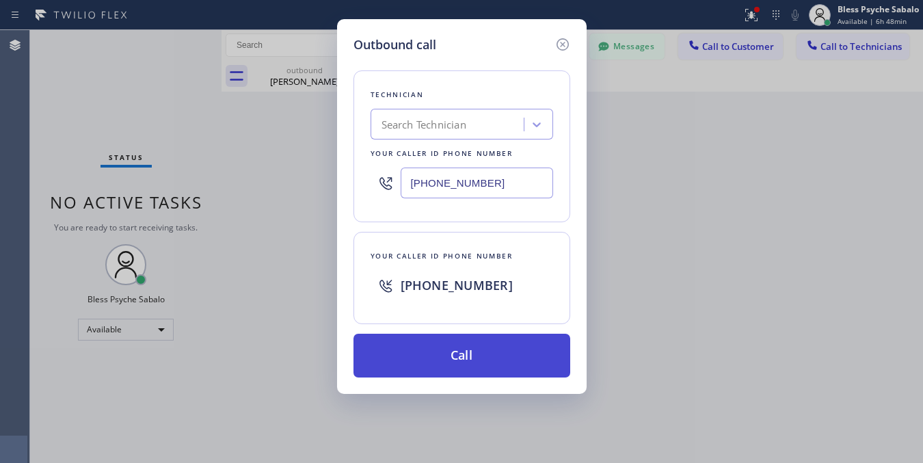
type input "[PHONE_NUMBER]"
click at [487, 347] on button "Call" at bounding box center [461, 356] width 217 height 44
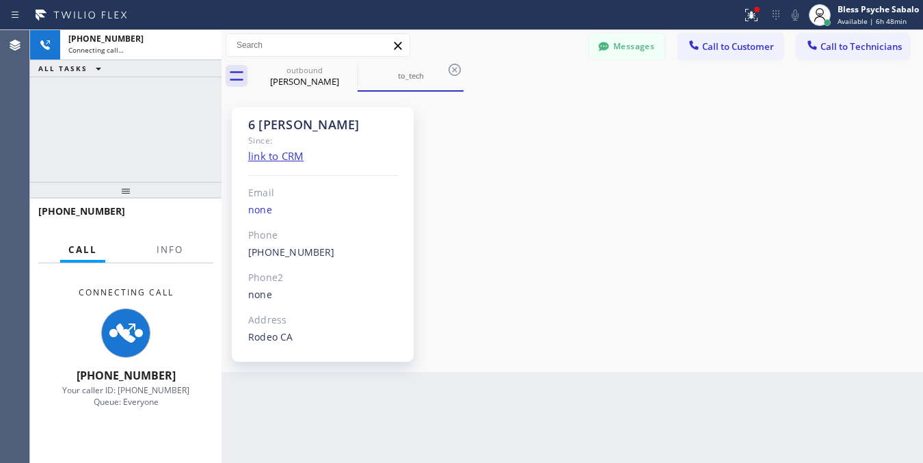
scroll to position [13885, 0]
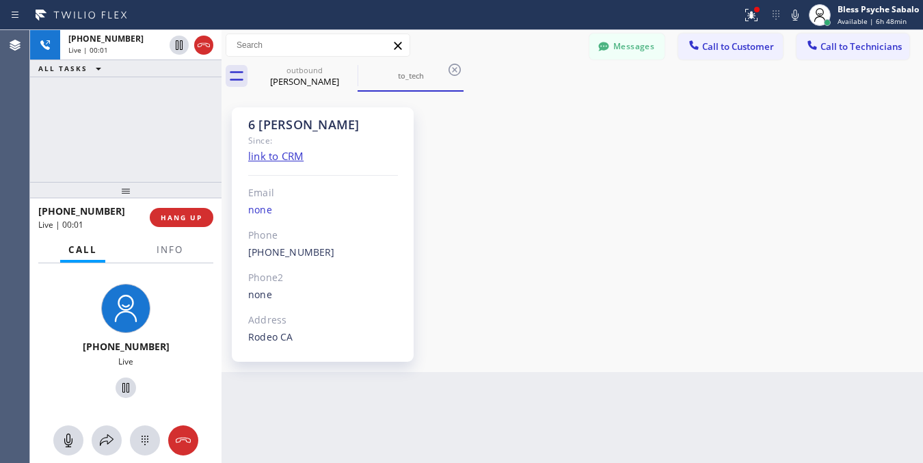
click at [637, 386] on div "Back to Dashboard Change Sender ID Customers Technicians [PHONE_NUMBER] SEARCH …" at bounding box center [572, 246] width 701 height 433
click at [657, 379] on div "Back to Dashboard Change Sender ID Customers Technicians [PHONE_NUMBER] SEARCH …" at bounding box center [572, 246] width 701 height 433
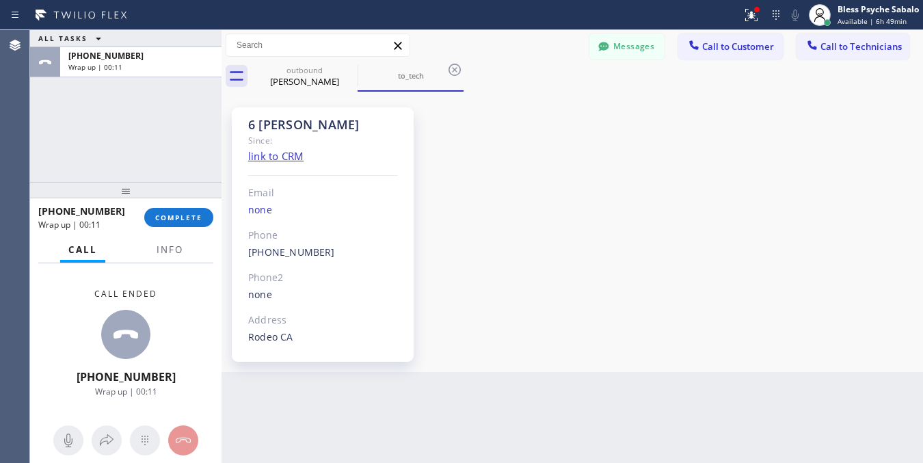
click at [183, 204] on div "[PHONE_NUMBER] Wrap up | 00:11 COMPLETE" at bounding box center [125, 218] width 175 height 36
click at [189, 216] on span "COMPLETE" at bounding box center [178, 218] width 47 height 10
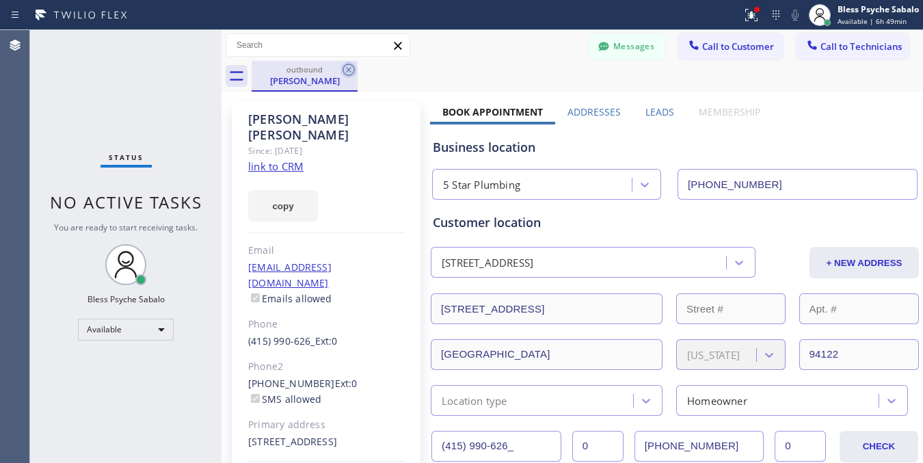
click at [345, 64] on icon at bounding box center [348, 70] width 16 height 16
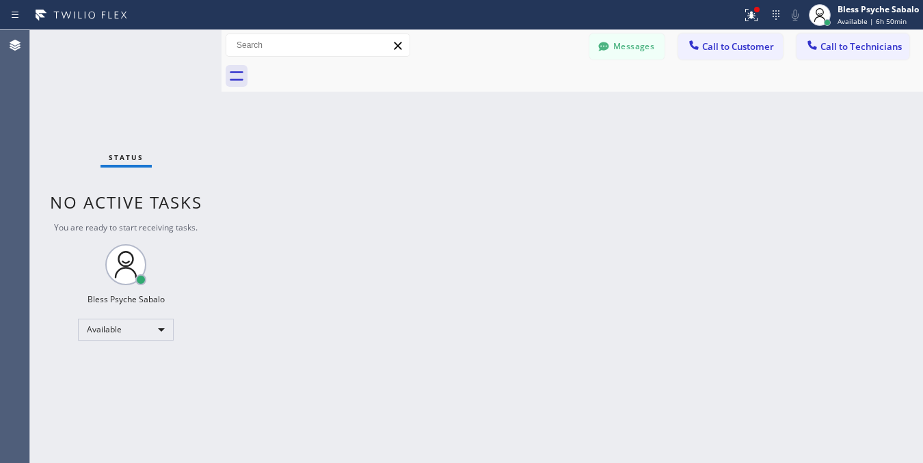
click at [596, 79] on div at bounding box center [587, 76] width 671 height 31
click at [867, 36] on button "Call to Technicians" at bounding box center [853, 47] width 113 height 26
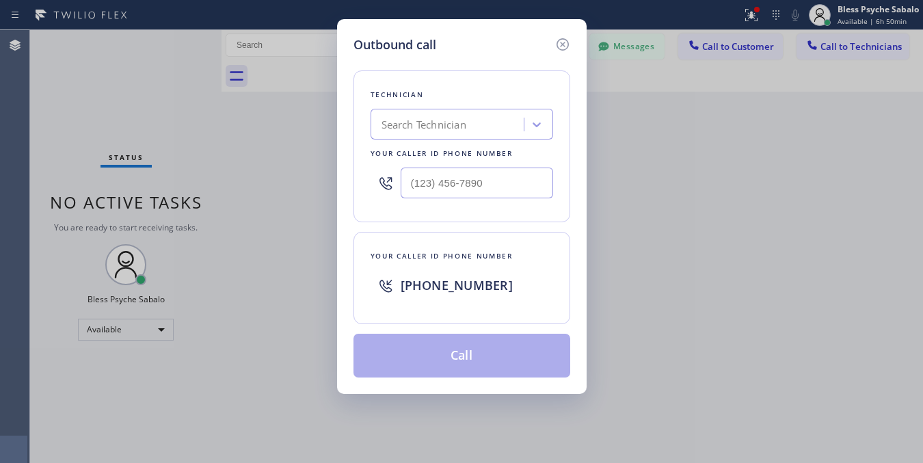
click at [496, 109] on div "Search Technician" at bounding box center [462, 124] width 183 height 31
click at [555, 41] on icon at bounding box center [562, 44] width 16 height 16
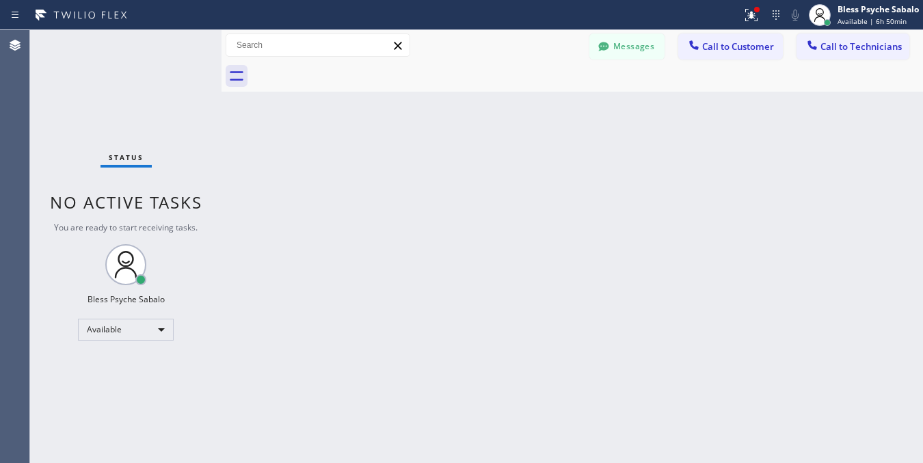
drag, startPoint x: 658, startPoint y: 120, endPoint x: 699, endPoint y: 87, distance: 52.0
click at [663, 120] on div "Back to Dashboard Change Sender ID Customers Technicians [PHONE_NUMBER] SEARCH …" at bounding box center [572, 246] width 701 height 433
click at [870, 46] on span "Call to Technicians" at bounding box center [860, 46] width 81 height 12
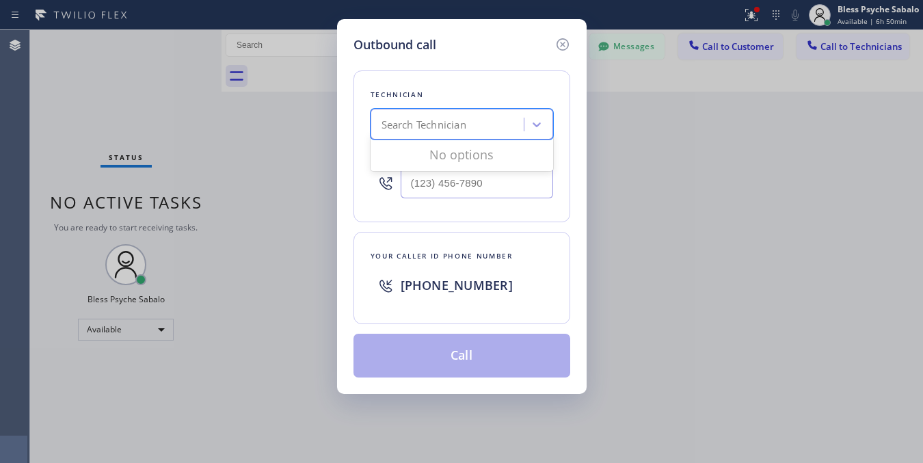
click at [498, 118] on div "Search Technician" at bounding box center [449, 125] width 149 height 24
type input "[PERSON_NAME]"
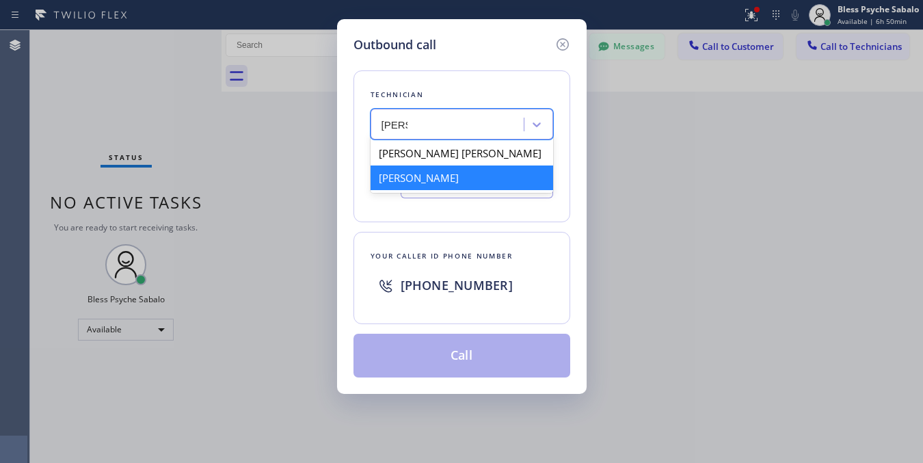
drag, startPoint x: 429, startPoint y: 189, endPoint x: 432, endPoint y: 170, distance: 19.3
click at [429, 188] on div "[PERSON_NAME]" at bounding box center [462, 177] width 183 height 25
type input "[PHONE_NUMBER]"
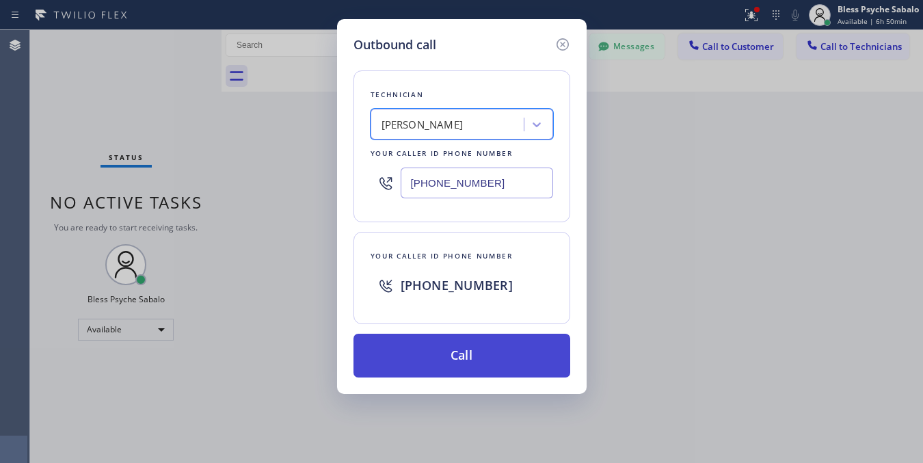
click at [500, 349] on button "Call" at bounding box center [461, 356] width 217 height 44
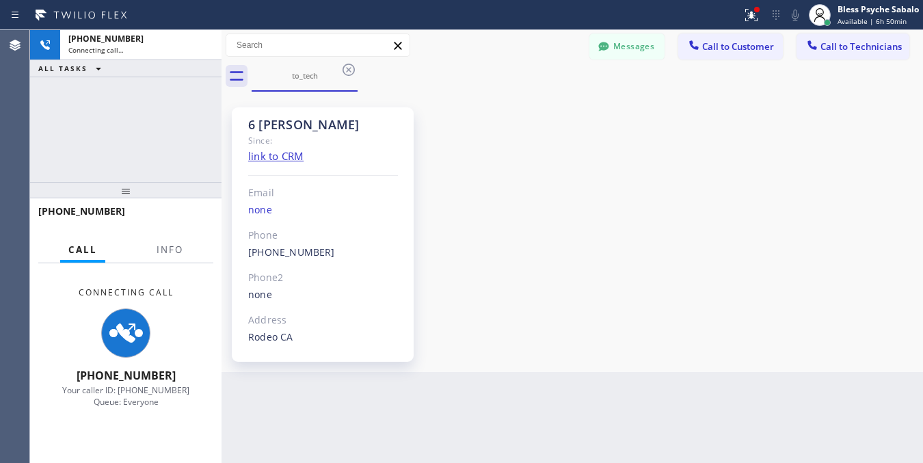
scroll to position [13885, 0]
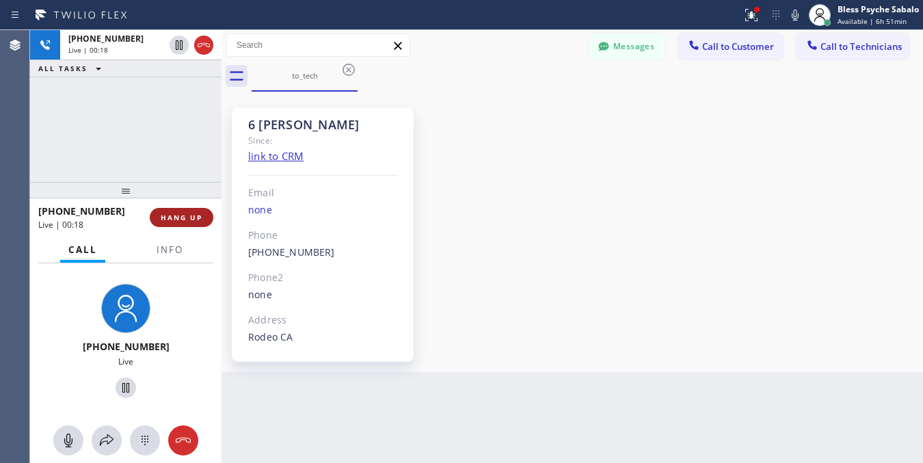
click at [198, 213] on span "HANG UP" at bounding box center [182, 218] width 42 height 10
click at [602, 226] on div "6 [PERSON_NAME] Since: link to CRM Email none Phone [PHONE_NUMBER] Outbound cal…" at bounding box center [572, 231] width 695 height 273
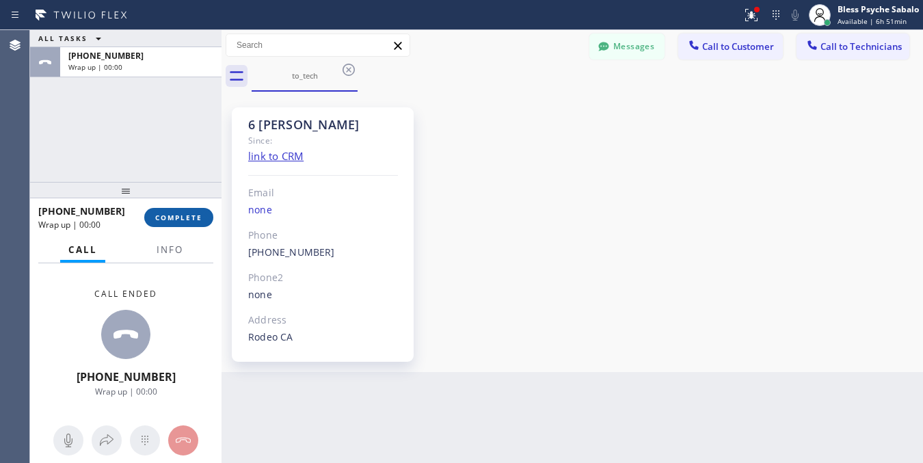
click at [199, 223] on button "COMPLETE" at bounding box center [178, 217] width 69 height 19
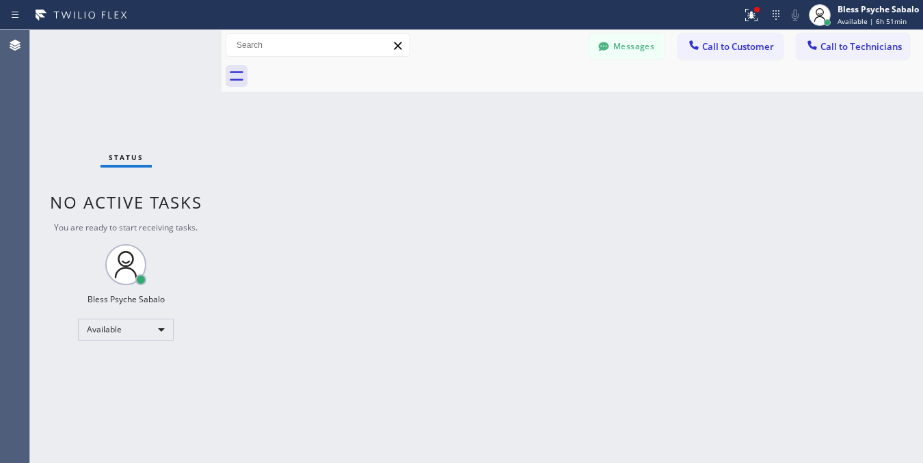
click at [527, 209] on div "Back to Dashboard Change Sender ID Customers Technicians [PHONE_NUMBER] SEARCH …" at bounding box center [572, 246] width 701 height 433
drag, startPoint x: 749, startPoint y: 156, endPoint x: 894, endPoint y: 94, distance: 157.1
click at [758, 148] on div "Back to Dashboard Change Sender ID Customers Technicians [PHONE_NUMBER] SEARCH …" at bounding box center [572, 246] width 701 height 433
click at [894, 51] on span "Call to Technicians" at bounding box center [860, 46] width 81 height 12
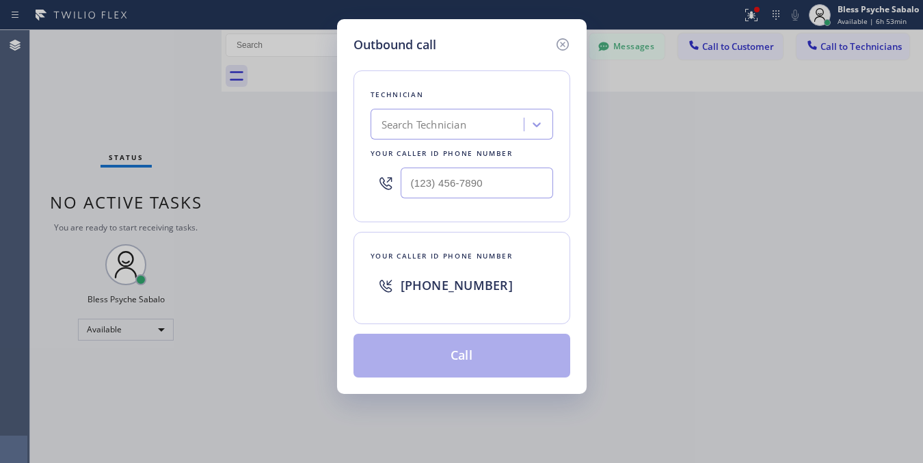
click at [455, 118] on div "Search Technician" at bounding box center [424, 125] width 85 height 16
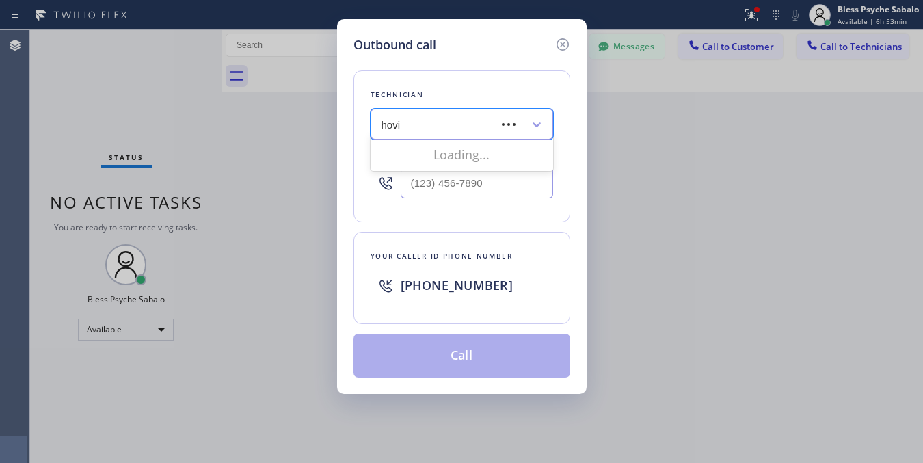
type input "[PERSON_NAME]"
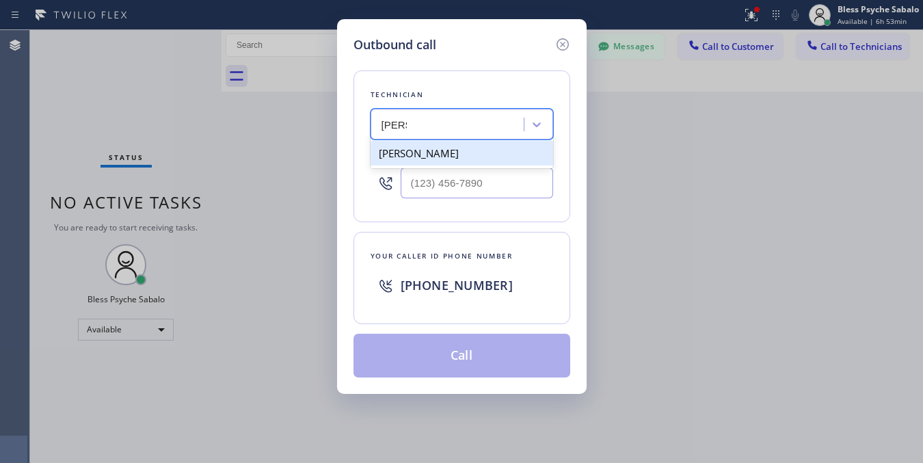
click at [418, 148] on div "[PERSON_NAME]" at bounding box center [462, 153] width 183 height 25
type input "[PHONE_NUMBER]"
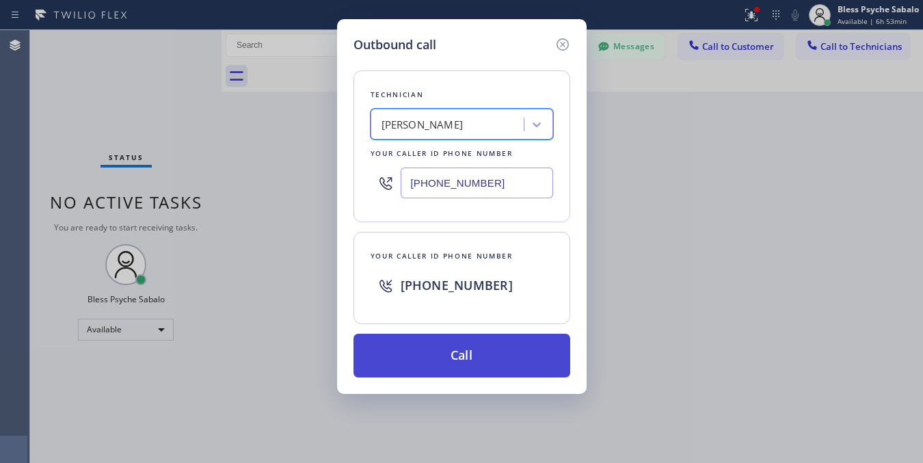
click at [494, 345] on button "Call" at bounding box center [461, 356] width 217 height 44
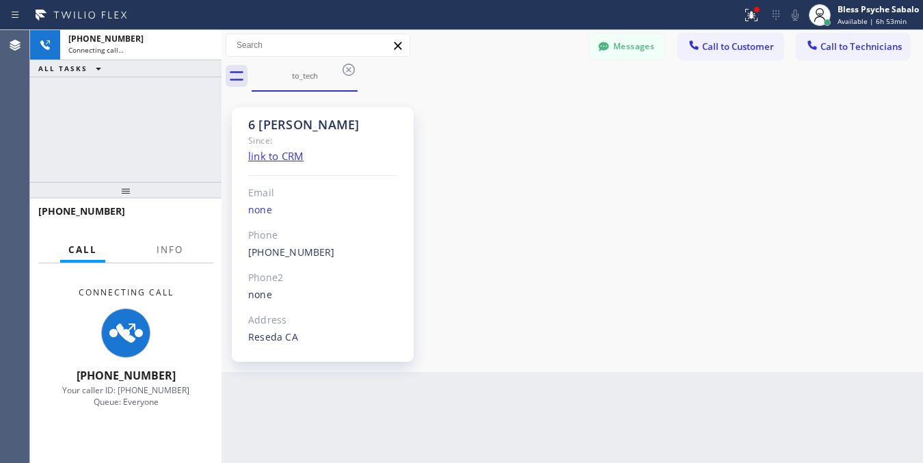
click at [717, 315] on div "6 [PERSON_NAME] Since: link to CRM Email none Phone [PHONE_NUMBER] Outbound cal…" at bounding box center [572, 231] width 695 height 273
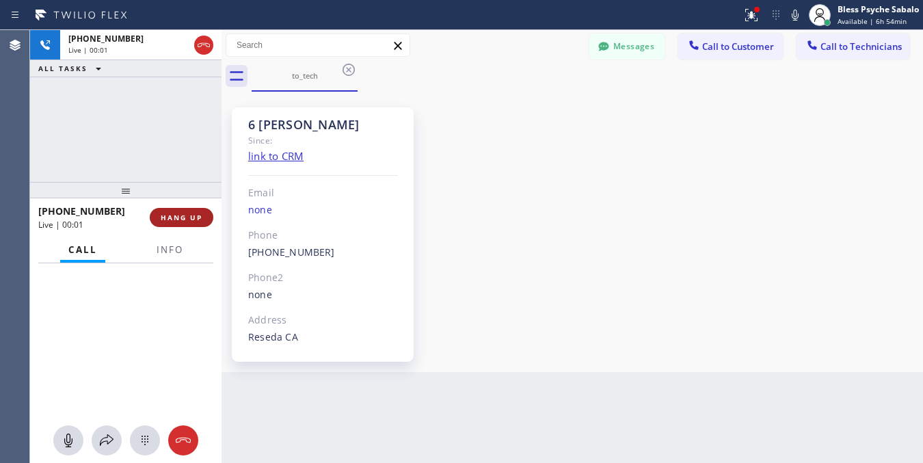
click at [192, 216] on span "HANG UP" at bounding box center [182, 218] width 42 height 10
click at [685, 204] on div "6 [PERSON_NAME] Since: link to CRM Email none Phone [PHONE_NUMBER] Outbound cal…" at bounding box center [572, 231] width 695 height 273
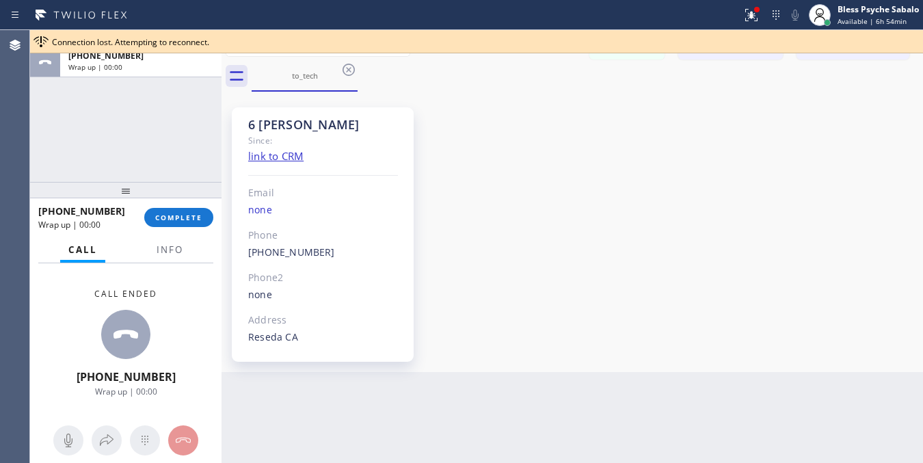
click at [848, 59] on div "Messages Call to Customer Call to Technicians Outbound call Location 5 Star Plu…" at bounding box center [572, 45] width 701 height 31
click at [872, 43] on div "Connection lost. Attempting to reconnect." at bounding box center [485, 42] width 866 height 12
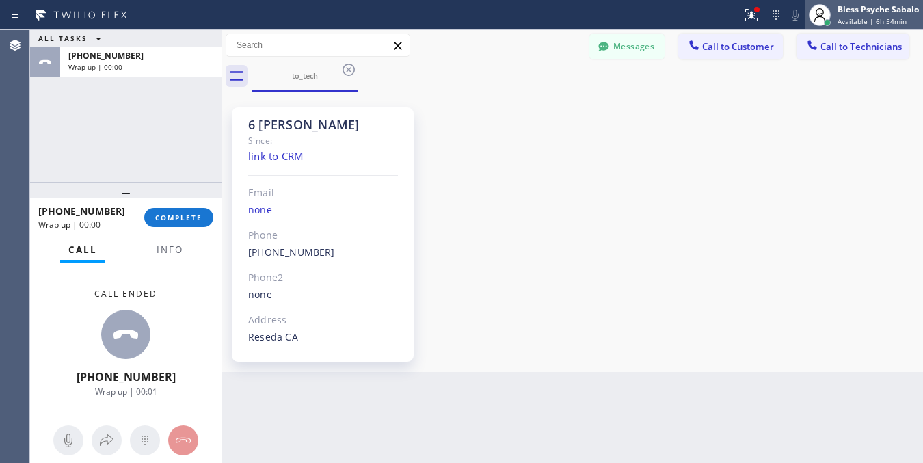
click at [825, 18] on div at bounding box center [828, 23] width 10 height 10
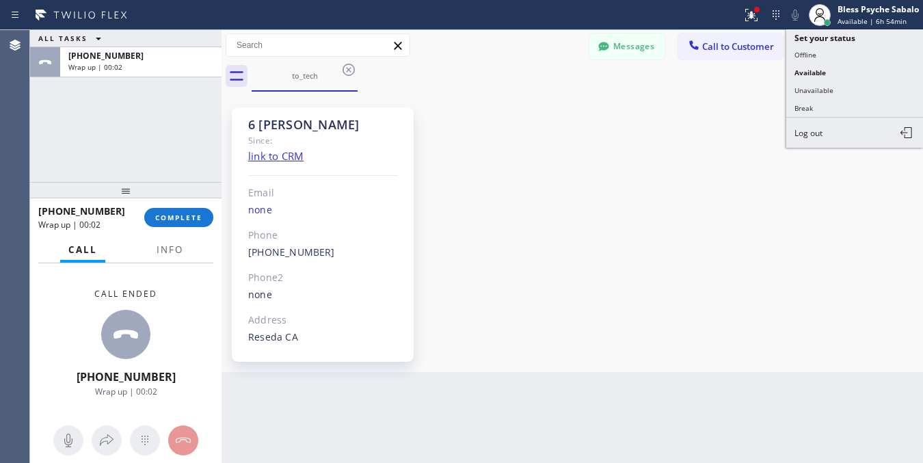
click at [736, 163] on div "6 [PERSON_NAME] Since: link to CRM Email none Phone [PHONE_NUMBER] Outbound cal…" at bounding box center [572, 231] width 695 height 273
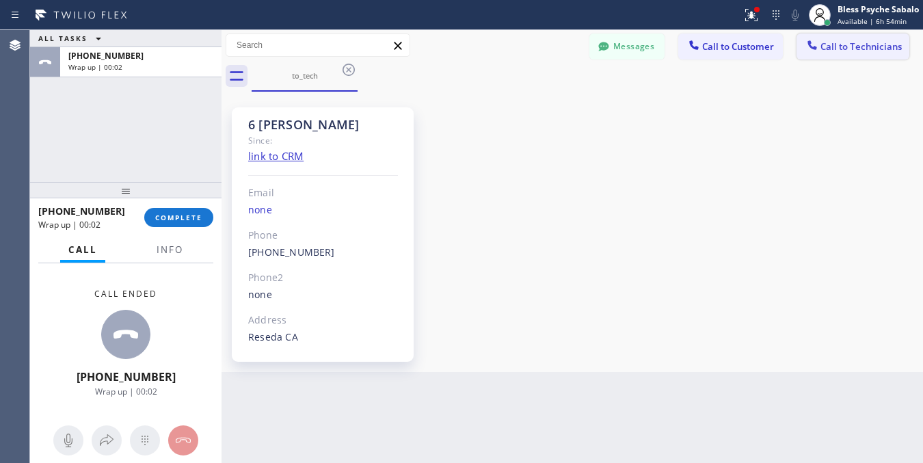
click at [859, 48] on span "Call to Technicians" at bounding box center [860, 46] width 81 height 12
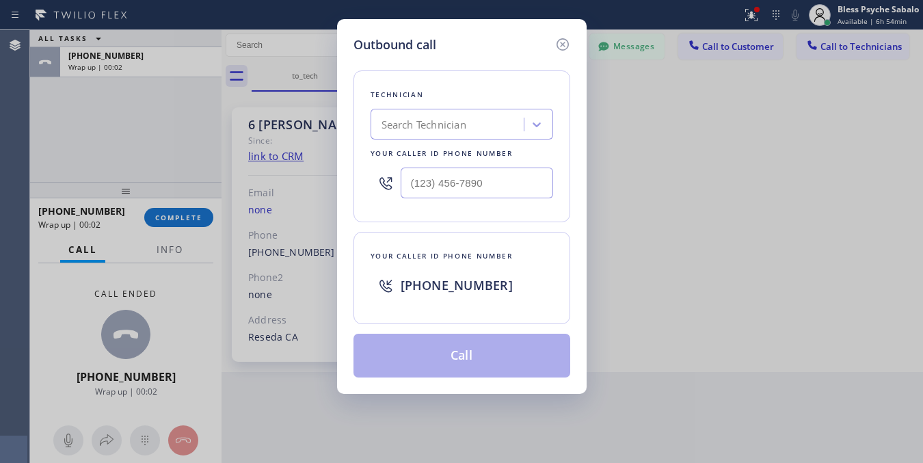
click at [460, 125] on div "Search Technician" at bounding box center [424, 125] width 85 height 16
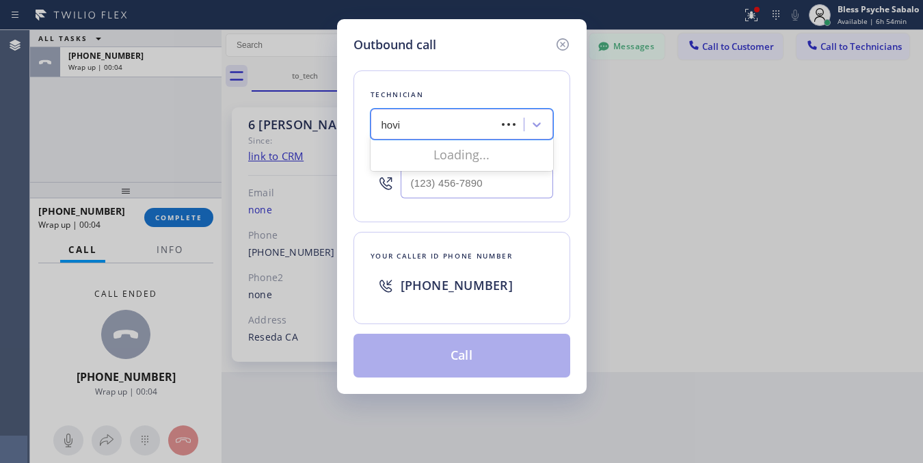
type input "[PERSON_NAME]"
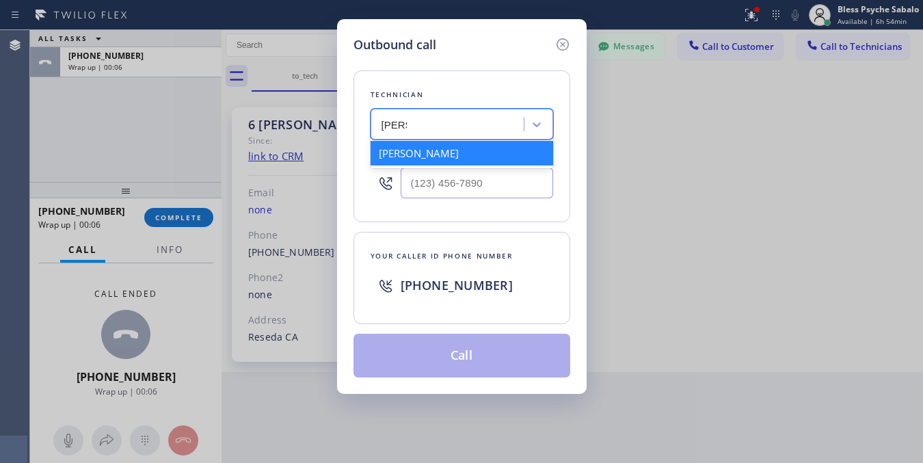
click at [435, 145] on div "[PERSON_NAME]" at bounding box center [462, 153] width 183 height 25
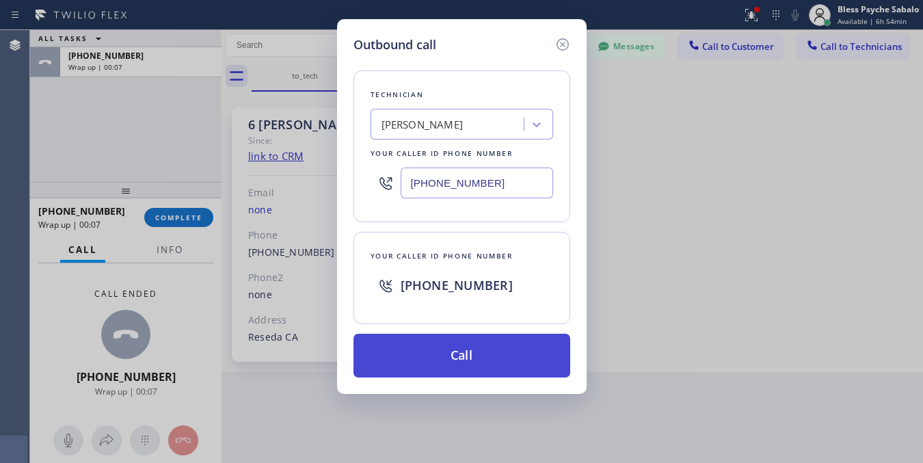
click at [450, 366] on button "Call" at bounding box center [461, 356] width 217 height 44
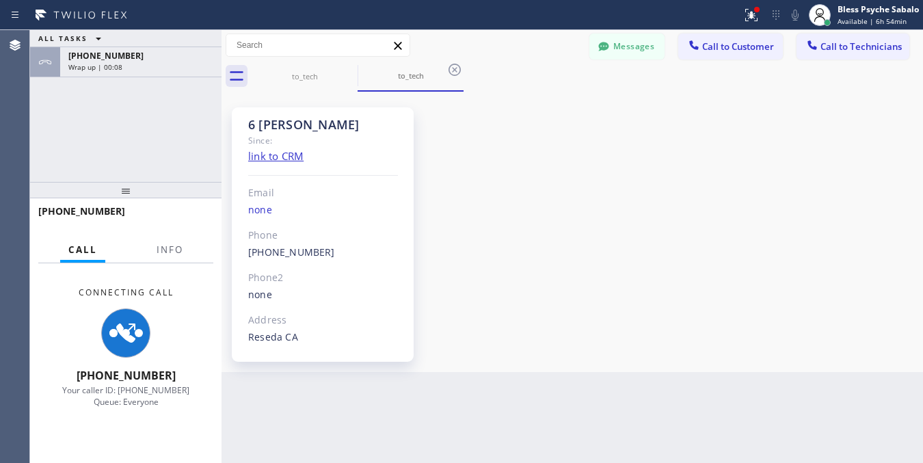
click at [456, 353] on div "6 [PERSON_NAME] Since: link to CRM Email none Phone [PHONE_NUMBER] Outbound cal…" at bounding box center [572, 231] width 695 height 273
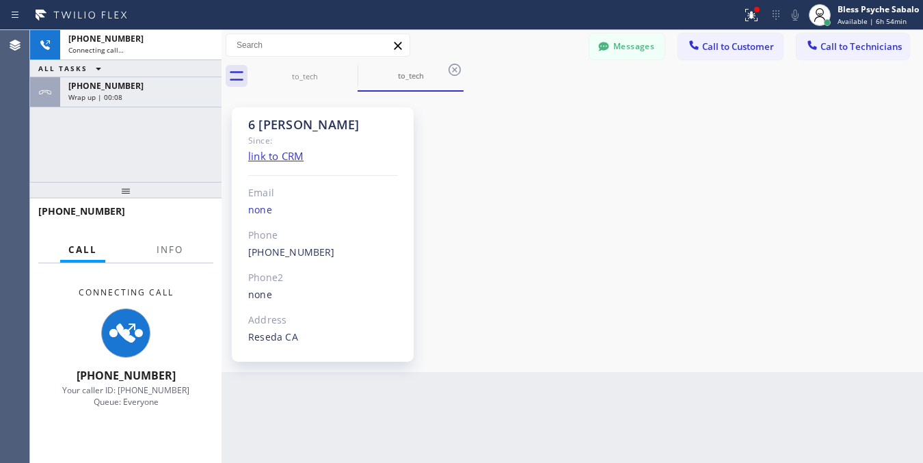
scroll to position [20932, 0]
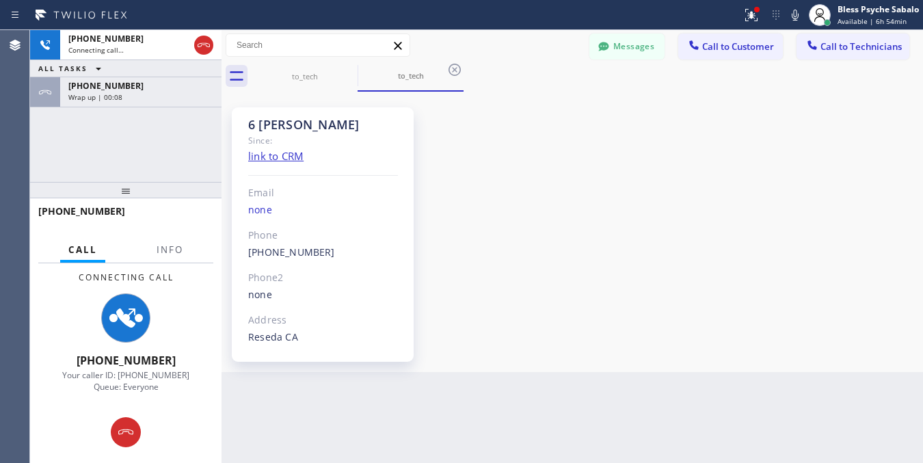
drag, startPoint x: 646, startPoint y: 289, endPoint x: 644, endPoint y: 279, distance: 9.8
click at [646, 289] on div "6 [PERSON_NAME] Since: link to CRM Email none Phone [PHONE_NUMBER] Outbound cal…" at bounding box center [572, 231] width 695 height 273
click at [176, 110] on div "[PHONE_NUMBER] Connecting call… ALL TASKS ALL TASKS ACTIVE TASKS TASKS IN WRAP …" at bounding box center [125, 106] width 191 height 152
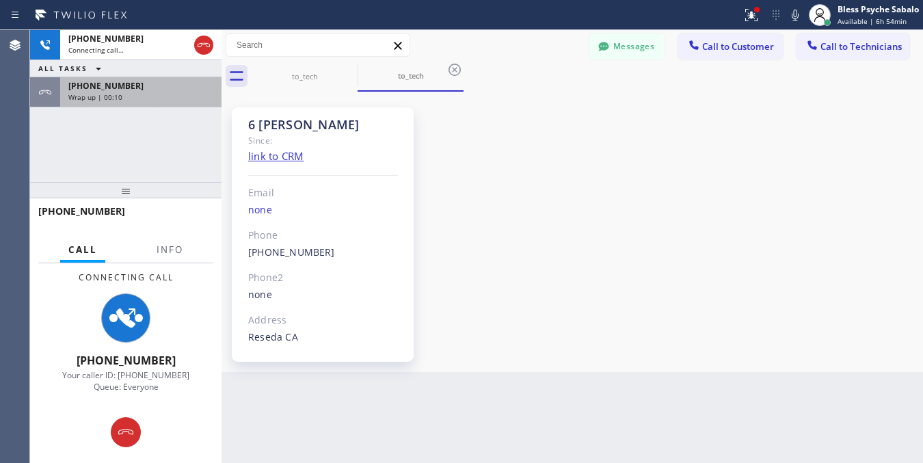
click at [187, 100] on div "Wrap up | 00:10" at bounding box center [140, 97] width 145 height 10
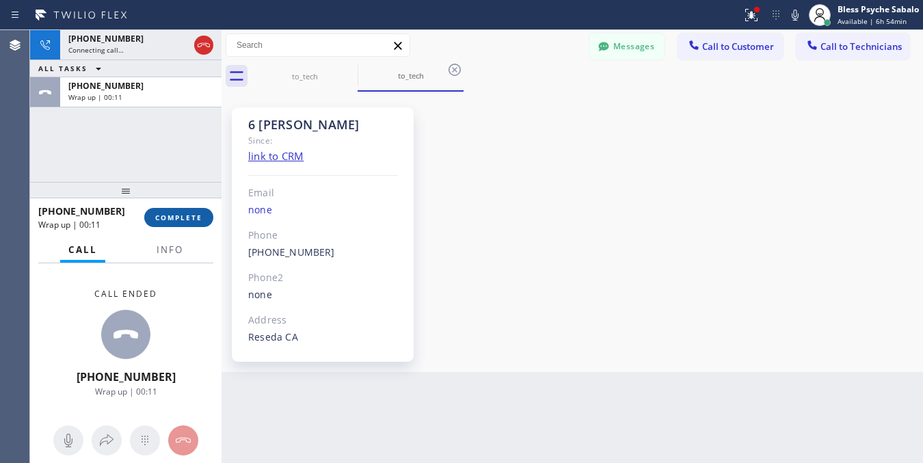
click at [193, 215] on span "COMPLETE" at bounding box center [178, 218] width 47 height 10
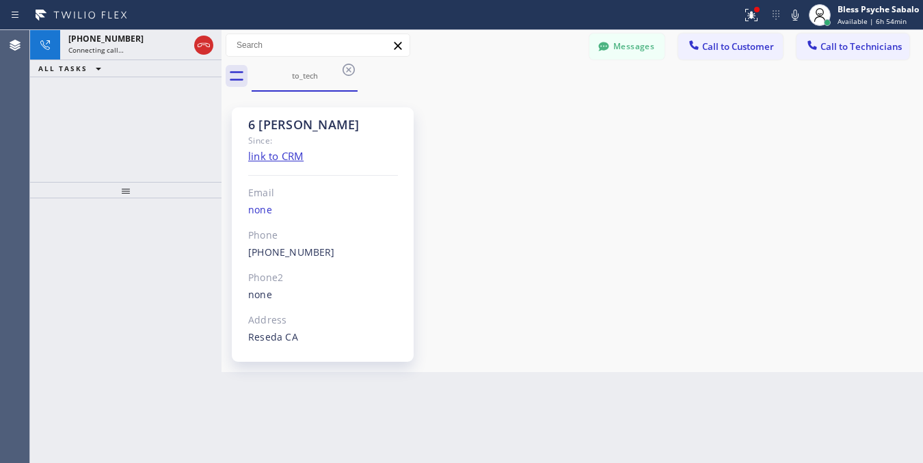
click at [106, 168] on div "[PHONE_NUMBER] Connecting call… ALL TASKS ALL TASKS ACTIVE TASKS TASKS IN WRAP …" at bounding box center [125, 106] width 191 height 152
click at [480, 145] on div "6 [PERSON_NAME] Since: link to CRM Email none Phone [PHONE_NUMBER] Outbound cal…" at bounding box center [572, 231] width 695 height 273
click at [542, 161] on div "6 [PERSON_NAME] Since: link to CRM Email none Phone [PHONE_NUMBER] Outbound cal…" at bounding box center [572, 231] width 695 height 273
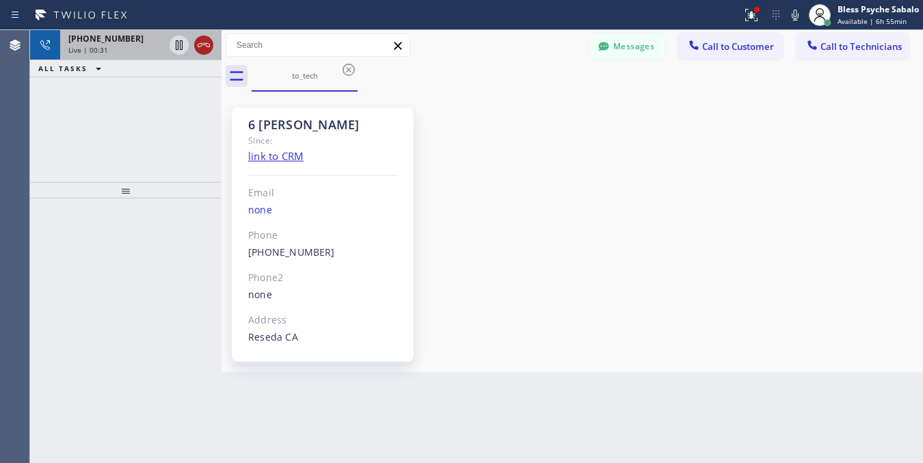
click at [203, 49] on icon at bounding box center [204, 45] width 16 height 16
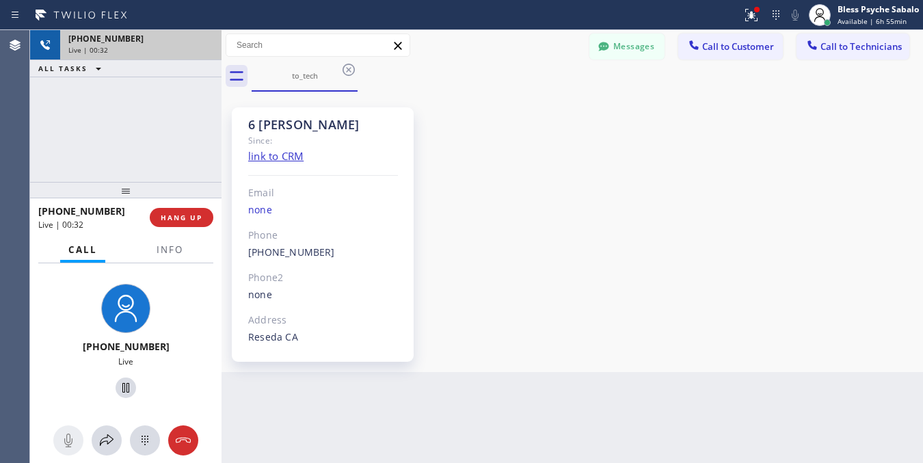
click at [487, 133] on div "6 [PERSON_NAME] Since: link to CRM Email none Phone [PHONE_NUMBER] Outbound cal…" at bounding box center [572, 231] width 695 height 273
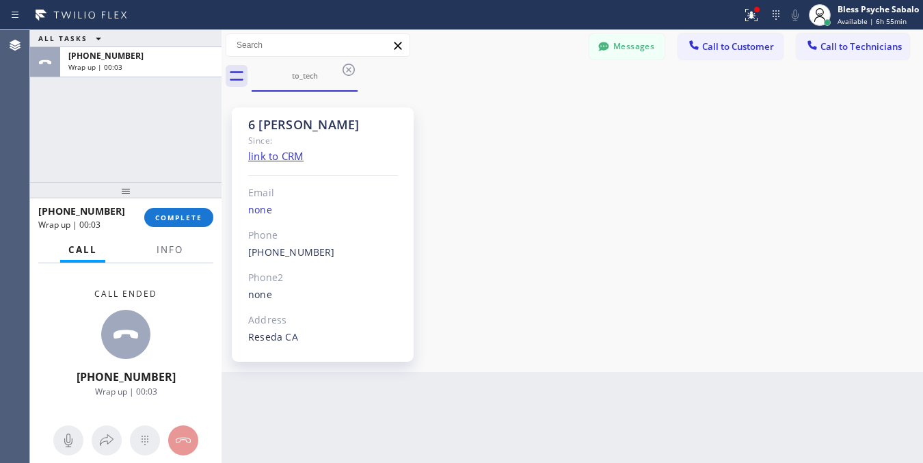
drag, startPoint x: 701, startPoint y: 2, endPoint x: 472, endPoint y: 96, distance: 248.1
click at [693, 3] on div "Status report Issue detected This issue could affect your workflow. Please cont…" at bounding box center [461, 15] width 923 height 30
click at [351, 72] on icon at bounding box center [348, 70] width 16 height 16
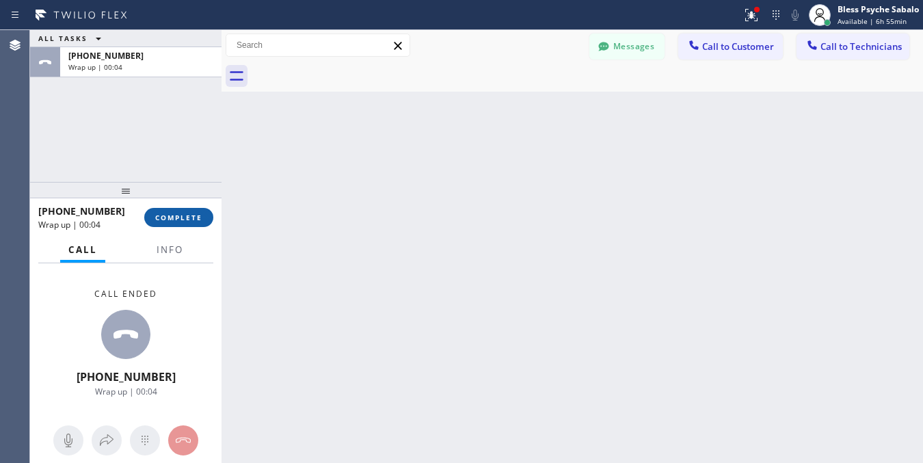
click at [202, 216] on span "COMPLETE" at bounding box center [178, 218] width 47 height 10
click at [491, 193] on div "Back to Dashboard Change Sender ID Customers Technicians [PHONE_NUMBER] SEARCH …" at bounding box center [572, 246] width 701 height 433
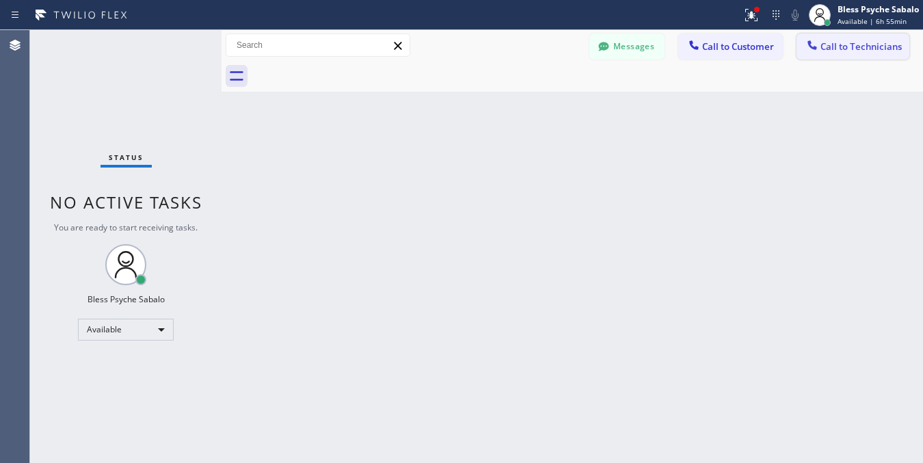
click at [890, 44] on span "Call to Technicians" at bounding box center [860, 46] width 81 height 12
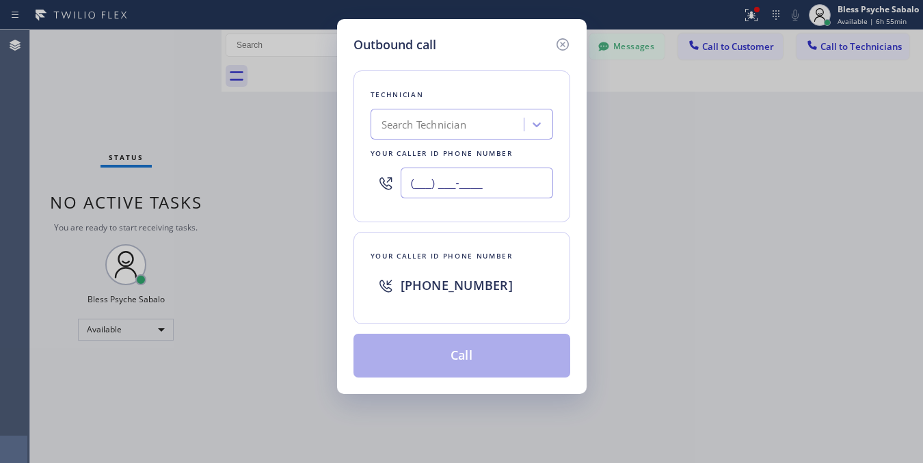
click at [467, 183] on input "(___) ___-____" at bounding box center [477, 183] width 152 height 31
paste input "310) 880-4141"
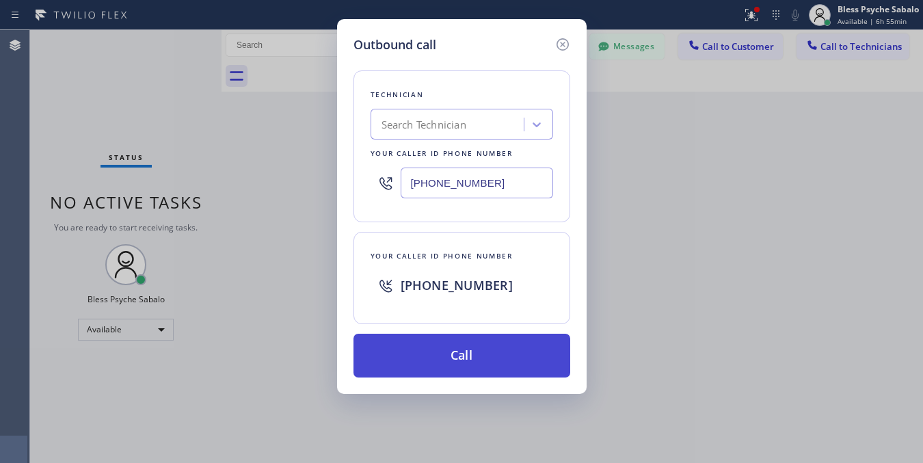
click at [501, 358] on button "Call" at bounding box center [461, 356] width 217 height 44
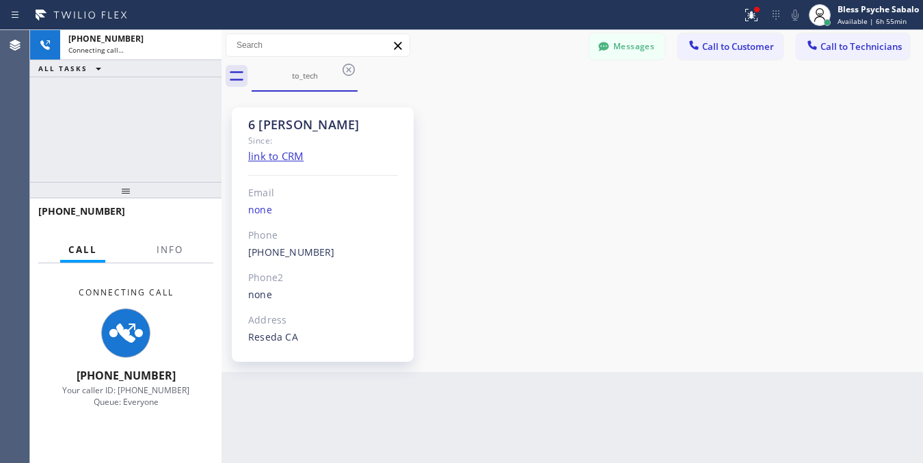
scroll to position [20932, 0]
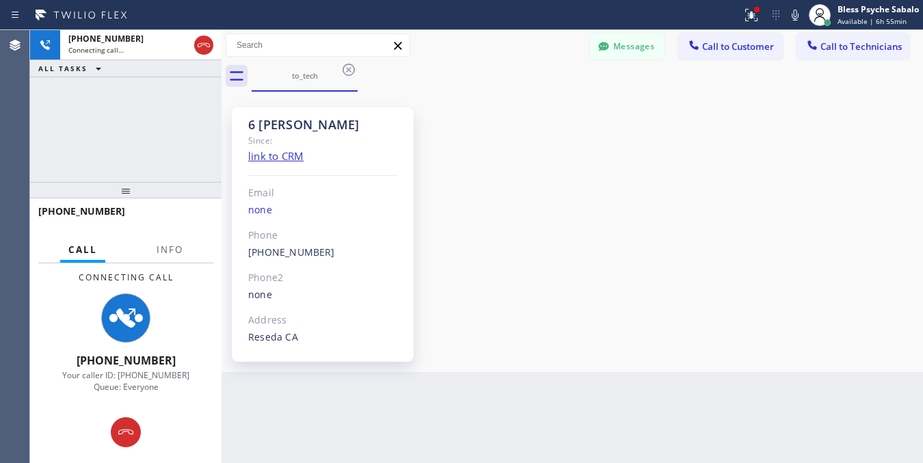
click at [565, 250] on div "6 [PERSON_NAME] Since: link to CRM Email none Phone [PHONE_NUMBER] Outbound cal…" at bounding box center [572, 231] width 695 height 273
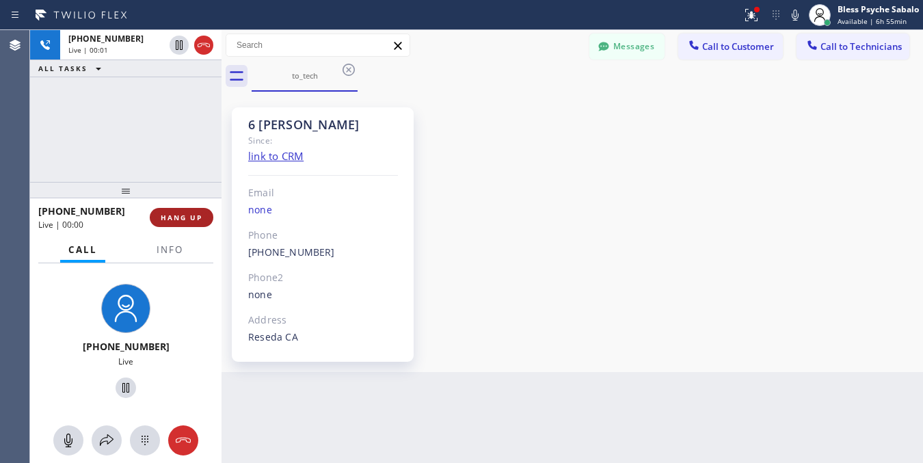
click at [190, 221] on span "HANG UP" at bounding box center [182, 218] width 42 height 10
click at [550, 241] on div "6 [PERSON_NAME] Since: link to CRM Email none Phone [PHONE_NUMBER] Outbound cal…" at bounding box center [572, 231] width 695 height 273
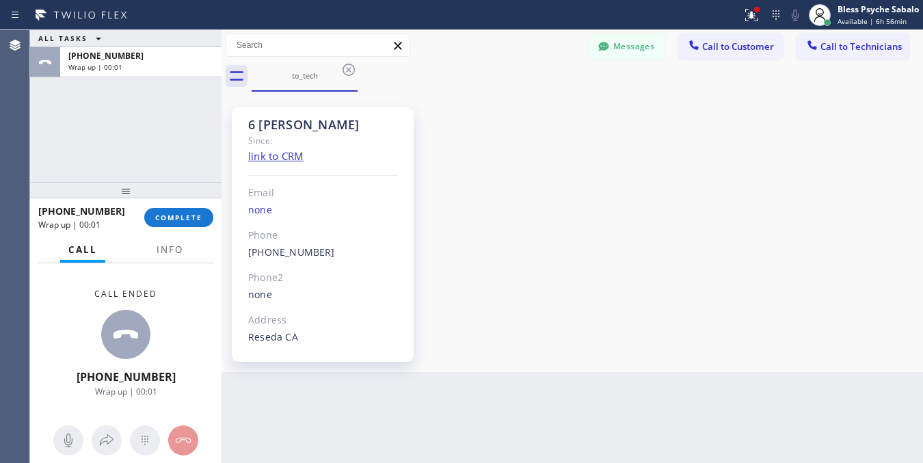
click at [572, 253] on div "6 [PERSON_NAME] Since: link to CRM Email none Phone [PHONE_NUMBER] Outbound cal…" at bounding box center [572, 231] width 695 height 273
click at [198, 217] on span "COMPLETE" at bounding box center [178, 218] width 47 height 10
drag, startPoint x: 650, startPoint y: 224, endPoint x: 816, endPoint y: 135, distance: 188.1
click at [662, 219] on div "6 [PERSON_NAME] Since: link to CRM Email none Phone [PHONE_NUMBER] Outbound cal…" at bounding box center [572, 231] width 695 height 273
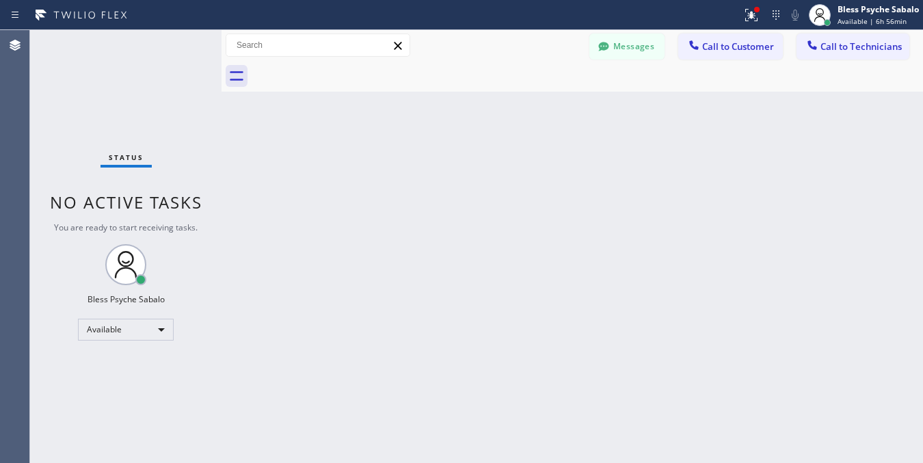
click at [890, 30] on div "Messages Call to Customer Call to Technicians Outbound call Location 5 Star Plu…" at bounding box center [572, 45] width 701 height 31
click at [874, 42] on span "Call to Technicians" at bounding box center [860, 46] width 81 height 12
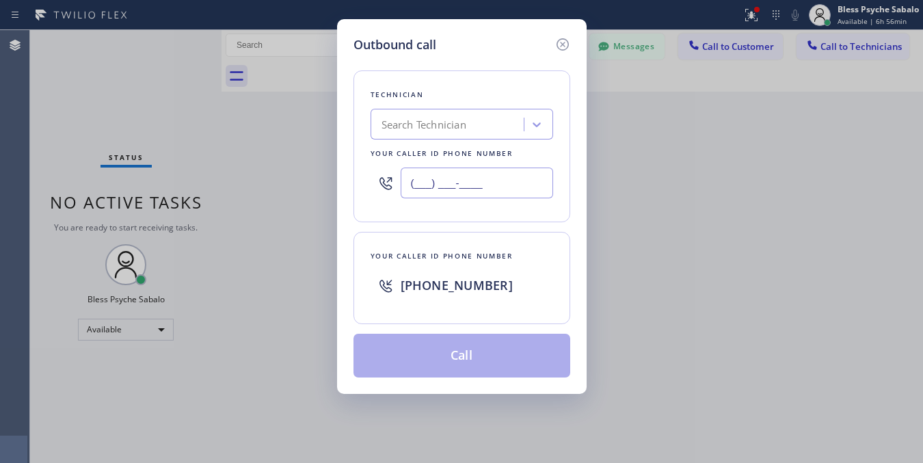
click at [428, 178] on input "(___) ___-____" at bounding box center [477, 183] width 152 height 31
paste input "310) 880-4141"
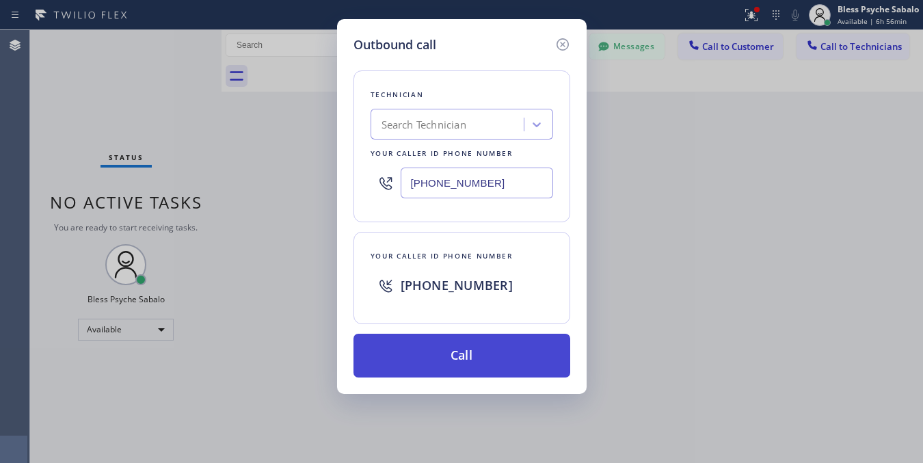
type input "[PHONE_NUMBER]"
click at [467, 362] on button "Call" at bounding box center [461, 356] width 217 height 44
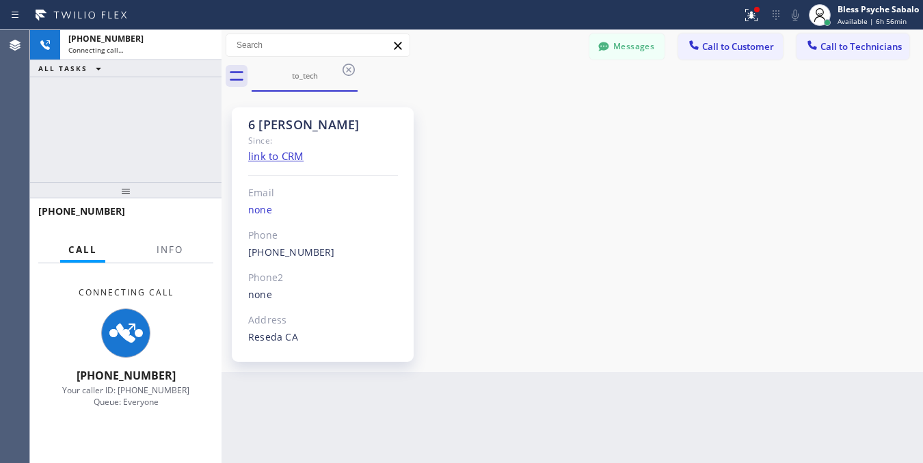
scroll to position [20932, 0]
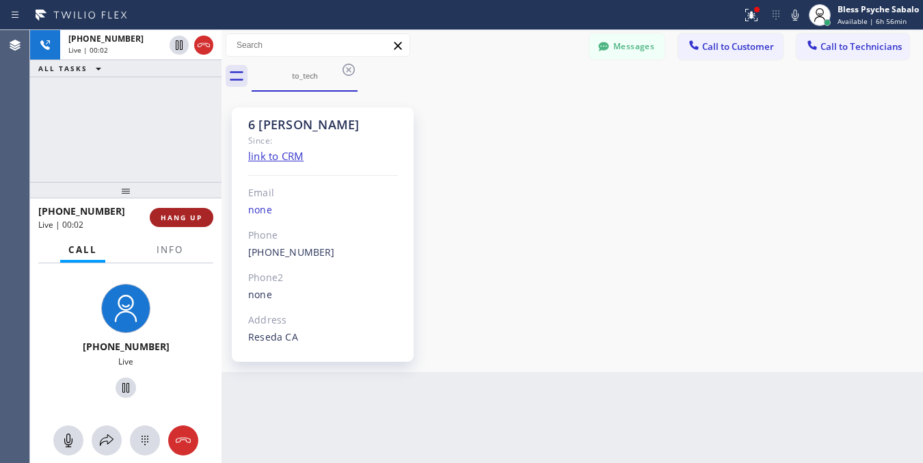
click at [199, 209] on button "HANG UP" at bounding box center [182, 217] width 64 height 19
click at [199, 210] on button "HANG UP" at bounding box center [182, 217] width 64 height 19
click at [494, 211] on div "6 [PERSON_NAME] Since: link to CRM Email none Phone [PHONE_NUMBER] Outbound cal…" at bounding box center [572, 231] width 695 height 273
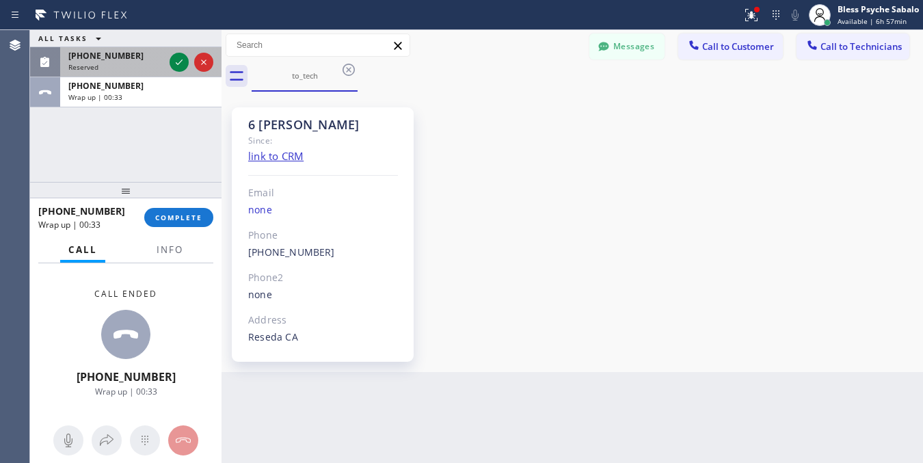
click at [126, 70] on div "Reserved" at bounding box center [116, 67] width 96 height 10
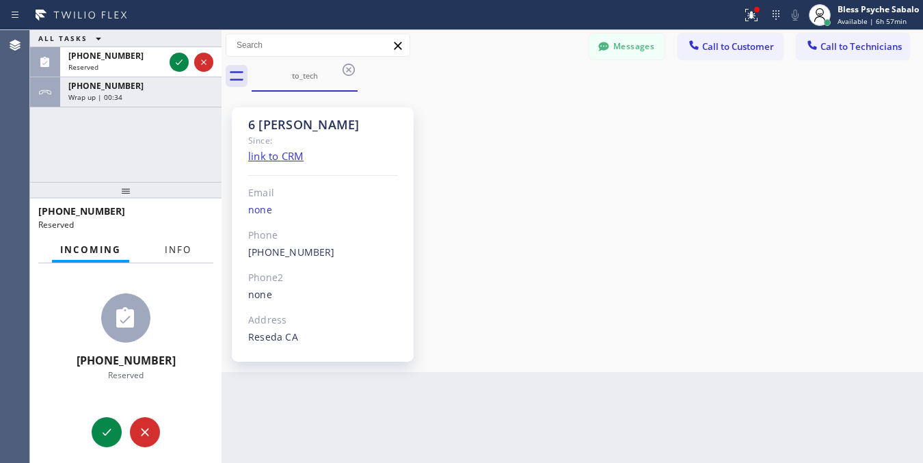
click at [161, 245] on button "Info" at bounding box center [178, 250] width 43 height 27
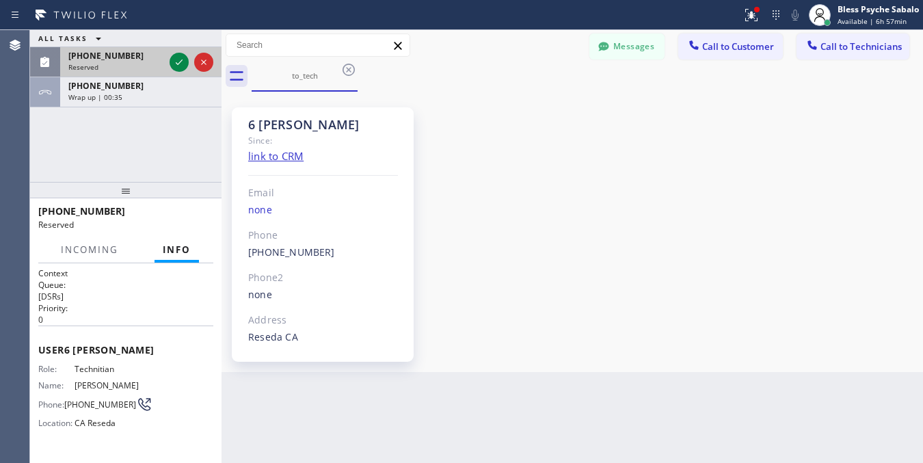
scroll to position [5, 0]
click at [168, 65] on div at bounding box center [191, 62] width 49 height 30
click at [175, 64] on icon at bounding box center [179, 62] width 16 height 16
click at [164, 64] on div "Reserved" at bounding box center [116, 67] width 96 height 10
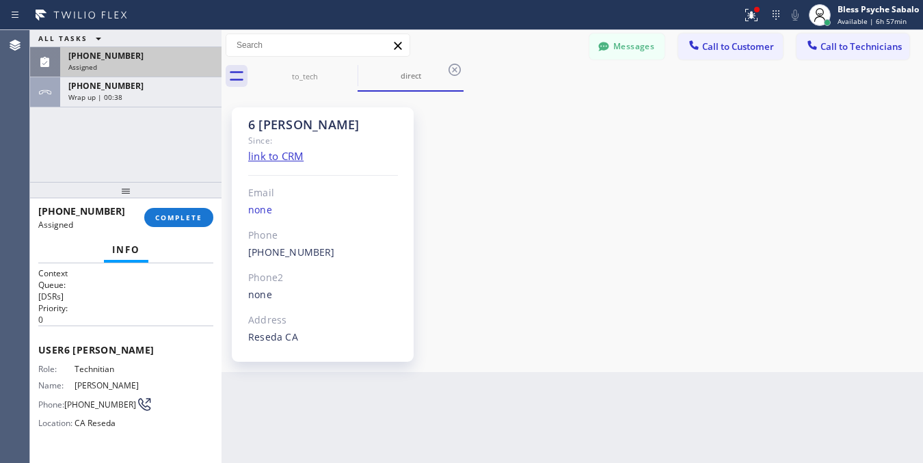
click at [175, 64] on div "Assigned" at bounding box center [140, 67] width 145 height 10
click at [263, 251] on link "[PHONE_NUMBER]" at bounding box center [291, 251] width 87 height 13
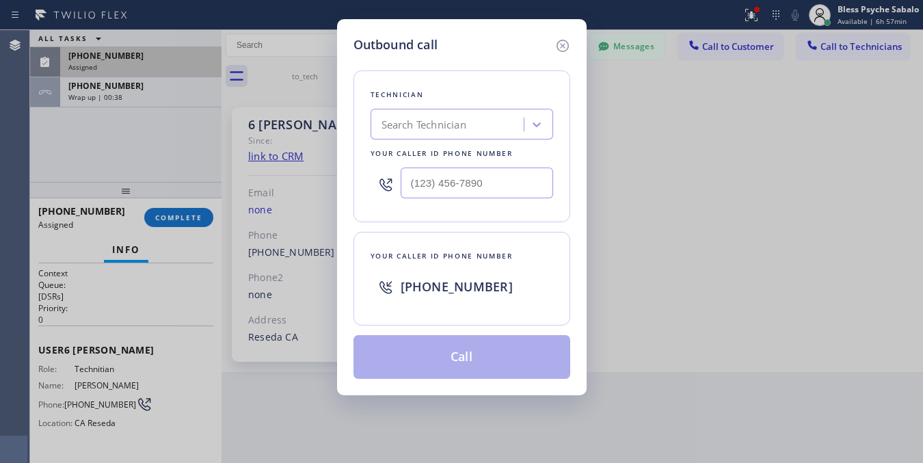
type input "[PHONE_NUMBER]"
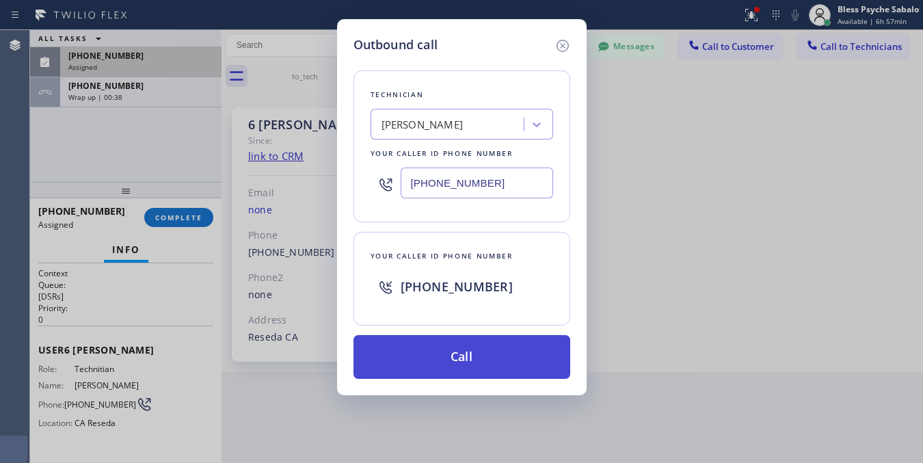
click at [442, 351] on button "Call" at bounding box center [461, 357] width 217 height 44
click at [446, 352] on button "Call" at bounding box center [461, 357] width 217 height 44
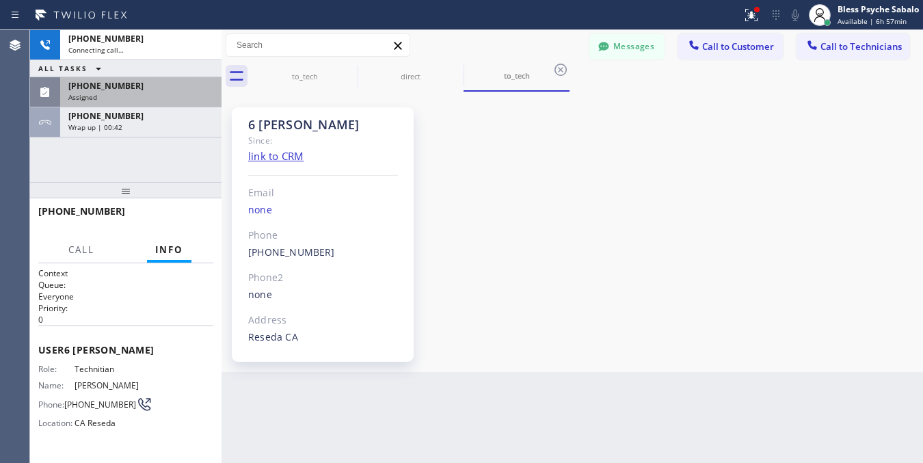
scroll to position [20932, 0]
drag, startPoint x: 660, startPoint y: 207, endPoint x: 254, endPoint y: 192, distance: 406.4
click at [660, 207] on div "6 [PERSON_NAME] Since: link to CRM Email none Phone [PHONE_NUMBER] Outbound cal…" at bounding box center [572, 231] width 695 height 273
click at [154, 90] on div "[PHONE_NUMBER]" at bounding box center [140, 86] width 145 height 12
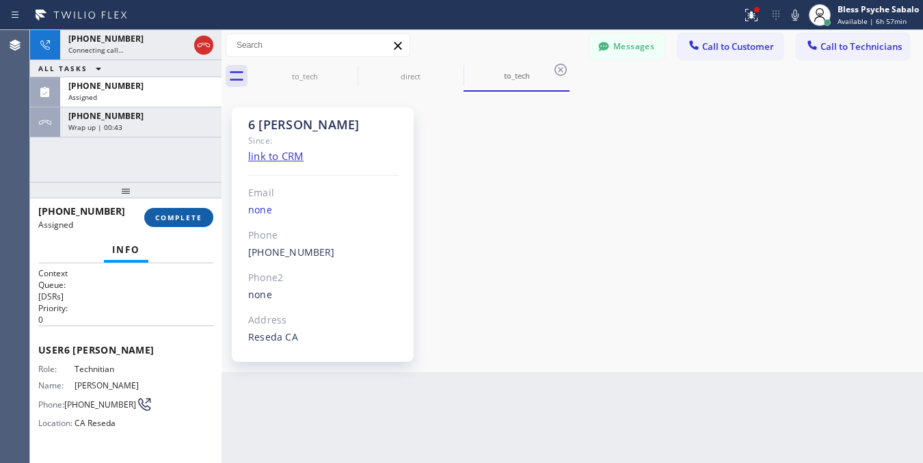
click at [197, 219] on span "COMPLETE" at bounding box center [178, 218] width 47 height 10
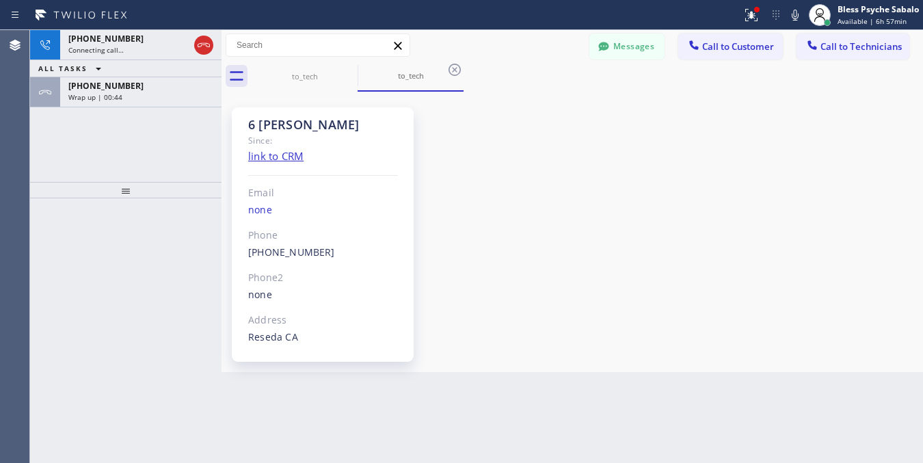
click at [159, 113] on div "[PHONE_NUMBER] Connecting call… ALL TASKS ALL TASKS ACTIVE TASKS TASKS IN WRAP …" at bounding box center [125, 106] width 191 height 152
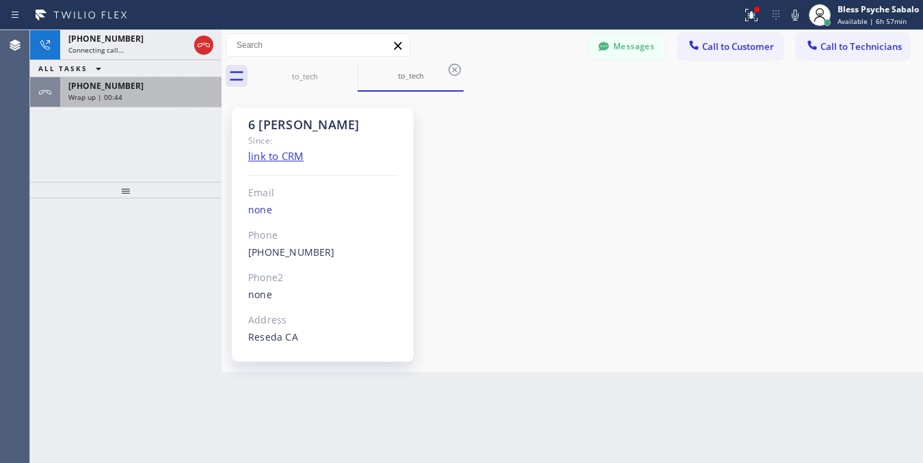
click at [171, 99] on div "Wrap up | 00:44" at bounding box center [140, 97] width 145 height 10
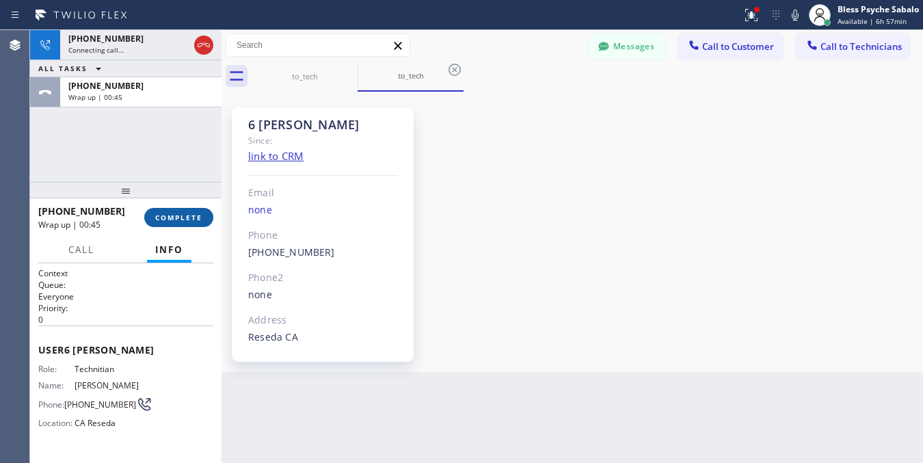
click at [178, 213] on span "COMPLETE" at bounding box center [178, 218] width 47 height 10
click at [568, 260] on div "6 [PERSON_NAME] Since: link to CRM Email none Phone [PHONE_NUMBER] Outbound cal…" at bounding box center [572, 231] width 695 height 273
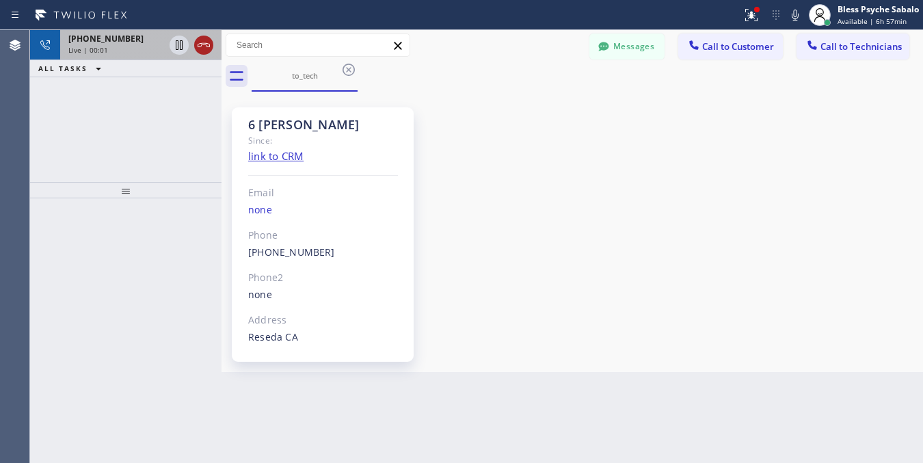
click at [209, 45] on icon at bounding box center [204, 45] width 16 height 16
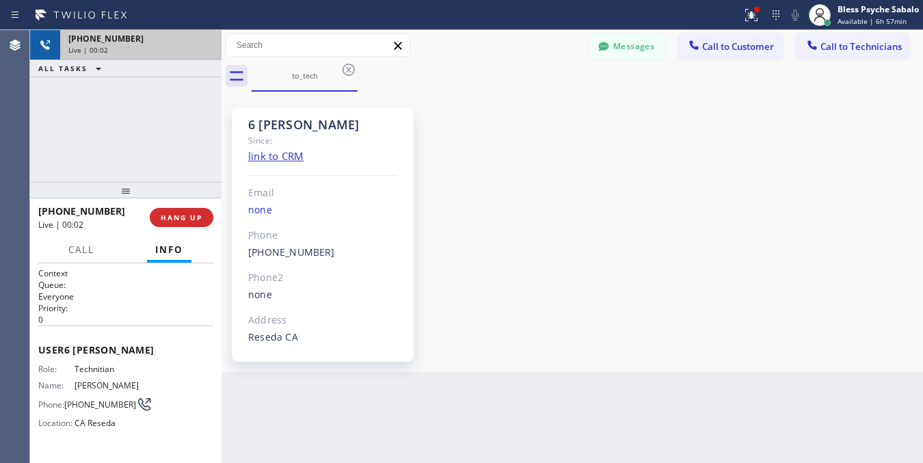
click at [620, 211] on div "6 [PERSON_NAME] Since: link to CRM Email none Phone [PHONE_NUMBER] Outbound cal…" at bounding box center [572, 231] width 695 height 273
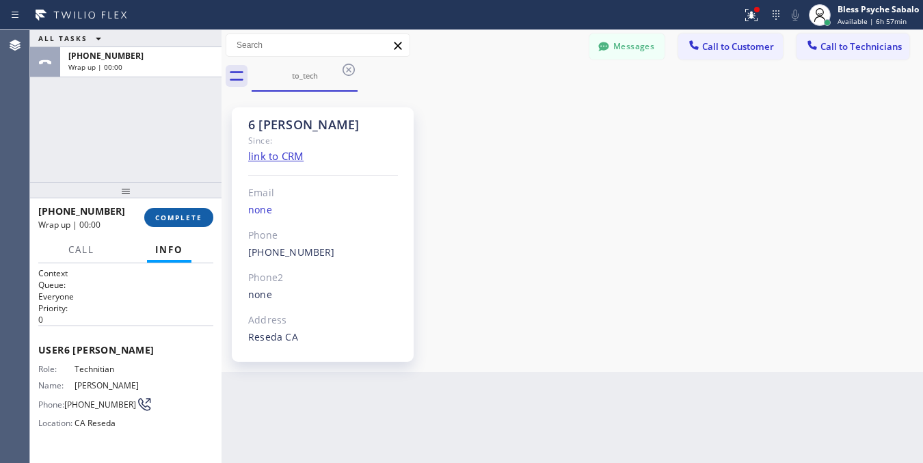
click at [178, 220] on span "COMPLETE" at bounding box center [178, 218] width 47 height 10
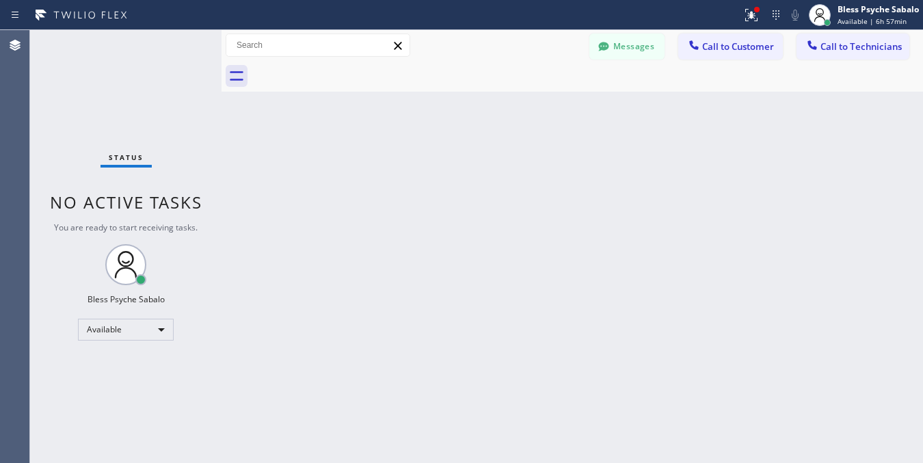
click at [552, 250] on div "Back to Dashboard Change Sender ID Customers Technicians [PHONE_NUMBER] SEARCH …" at bounding box center [572, 246] width 701 height 433
click at [459, 282] on div "Back to Dashboard Change Sender ID Customers Technicians [PHONE_NUMBER] SEARCH …" at bounding box center [572, 246] width 701 height 433
click at [831, 44] on span "Call to Technicians" at bounding box center [860, 46] width 81 height 12
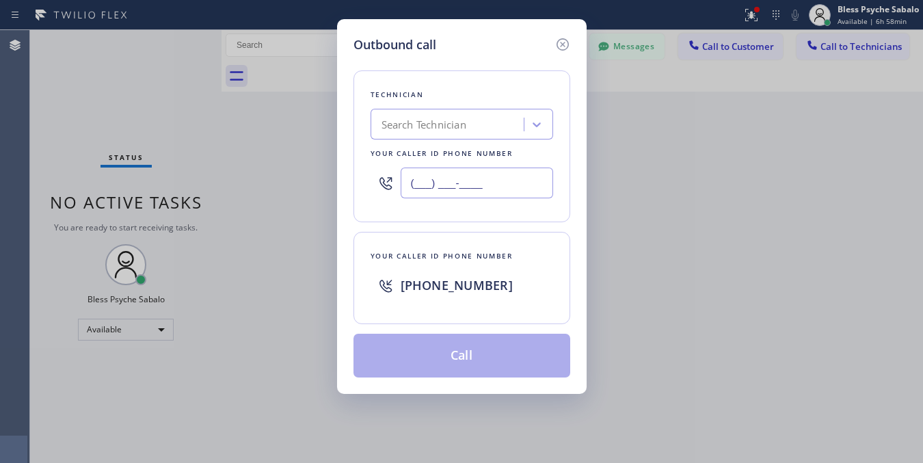
click at [493, 181] on input "(___) ___-____" at bounding box center [477, 183] width 152 height 31
paste input "310) 999-3740"
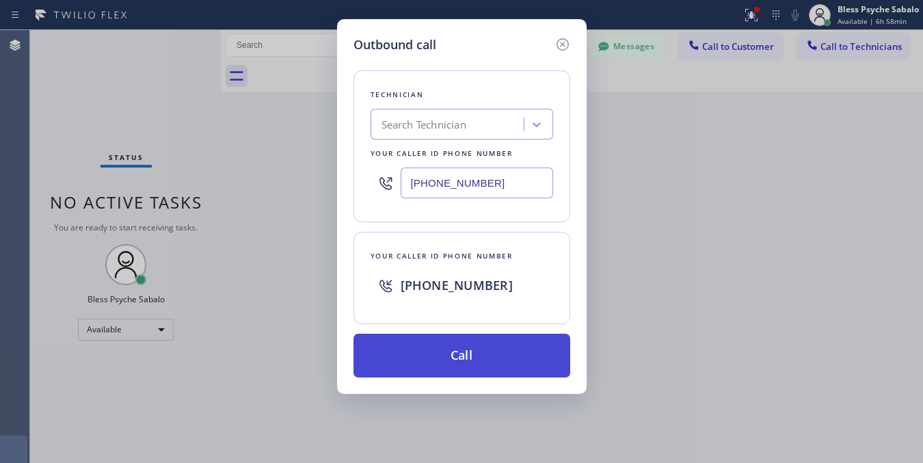
type input "[PHONE_NUMBER]"
click at [509, 362] on button "Call" at bounding box center [461, 356] width 217 height 44
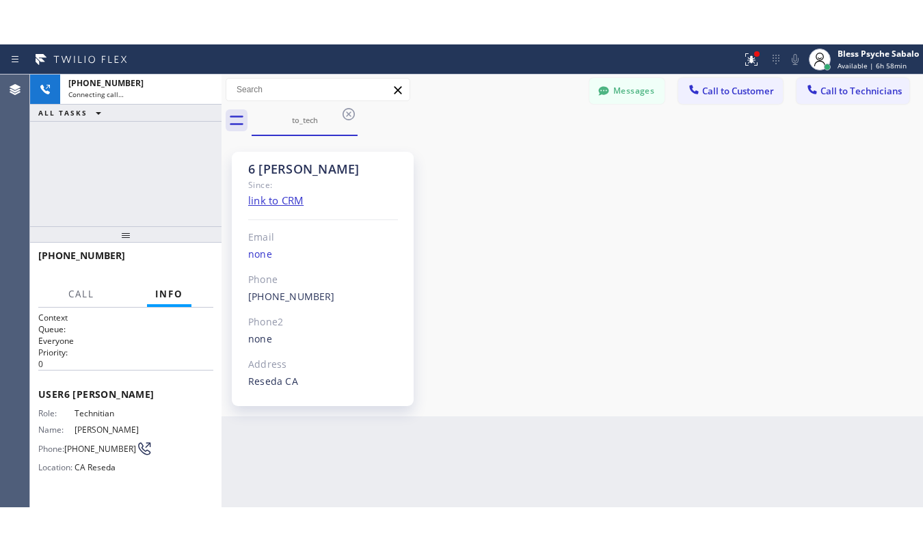
scroll to position [20932, 0]
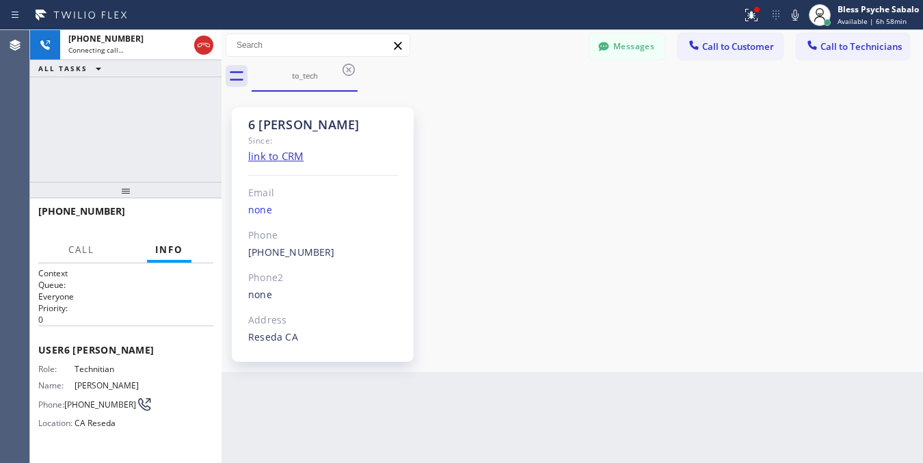
drag, startPoint x: 565, startPoint y: 128, endPoint x: 575, endPoint y: 118, distance: 14.0
click at [567, 128] on div "6 [PERSON_NAME] Since: link to CRM Email none Phone [PHONE_NUMBER] Outbound cal…" at bounding box center [572, 231] width 695 height 273
click at [549, 294] on div "6 [PERSON_NAME] Since: link to CRM Email none Phone [PHONE_NUMBER] Outbound cal…" at bounding box center [572, 231] width 695 height 273
click at [658, 43] on button "Messages" at bounding box center [626, 47] width 75 height 26
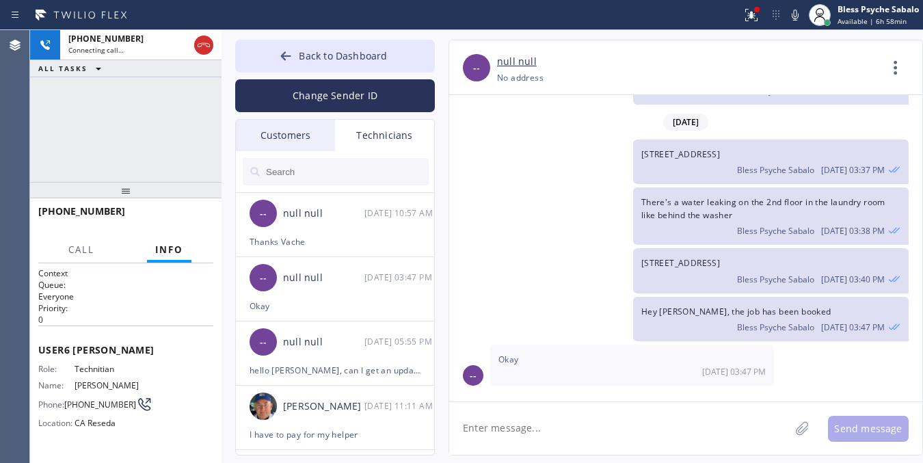
click at [330, 129] on div "Customers" at bounding box center [285, 135] width 99 height 31
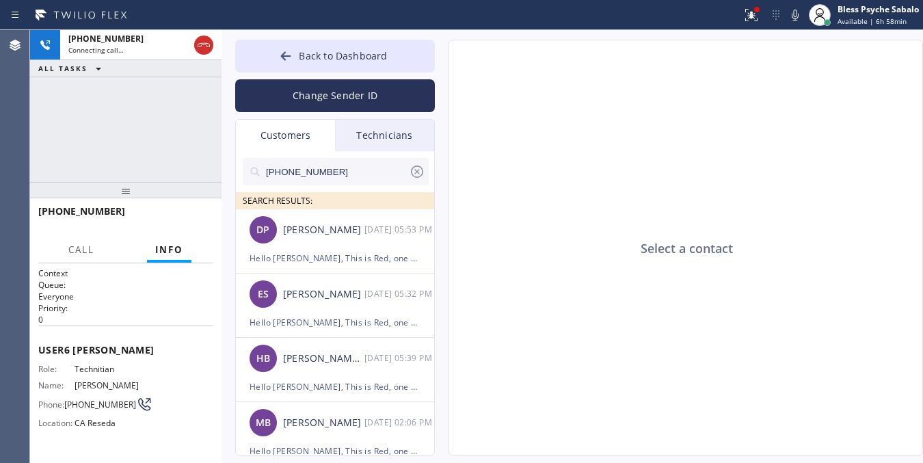
click at [306, 129] on div "Customers" at bounding box center [285, 135] width 99 height 31
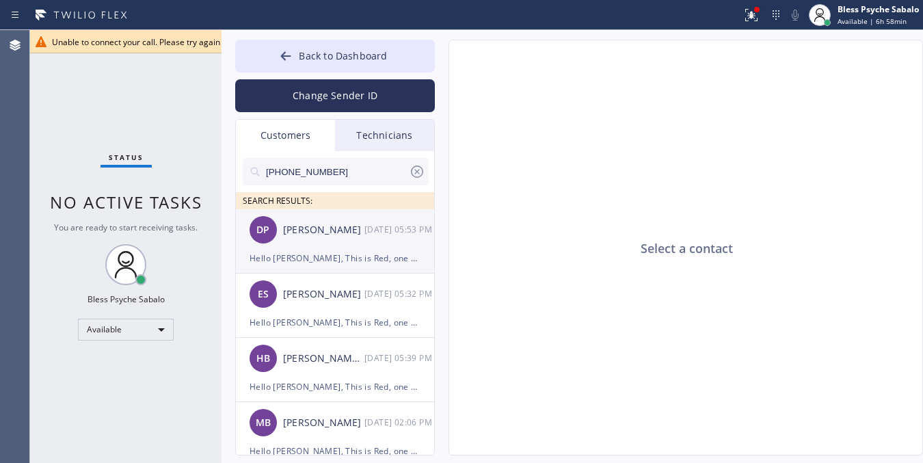
click at [347, 248] on div "DP [PERSON_NAME] [DATE] 05:53 PM" at bounding box center [336, 229] width 200 height 41
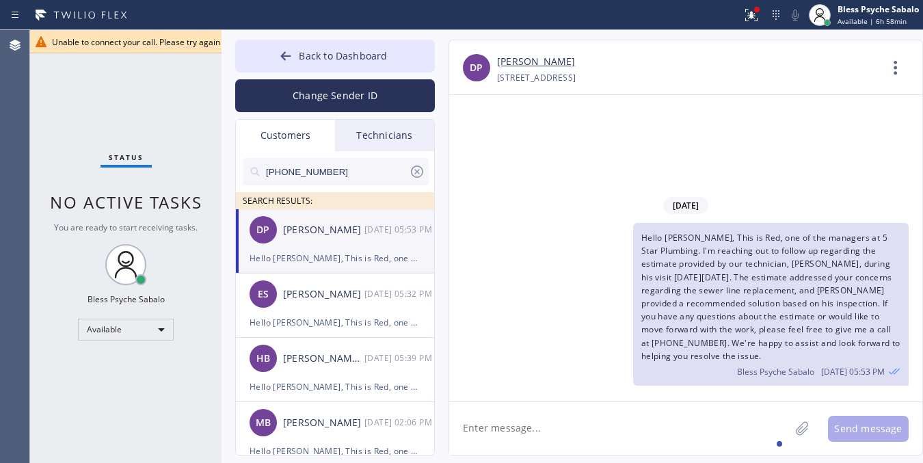
click at [654, 408] on textarea at bounding box center [619, 428] width 340 height 53
click at [155, 42] on span "Unable to connect your call. Please try again or contact support. [45301]" at bounding box center [188, 42] width 273 height 12
click at [362, 63] on button "Back to Dashboard" at bounding box center [335, 56] width 200 height 33
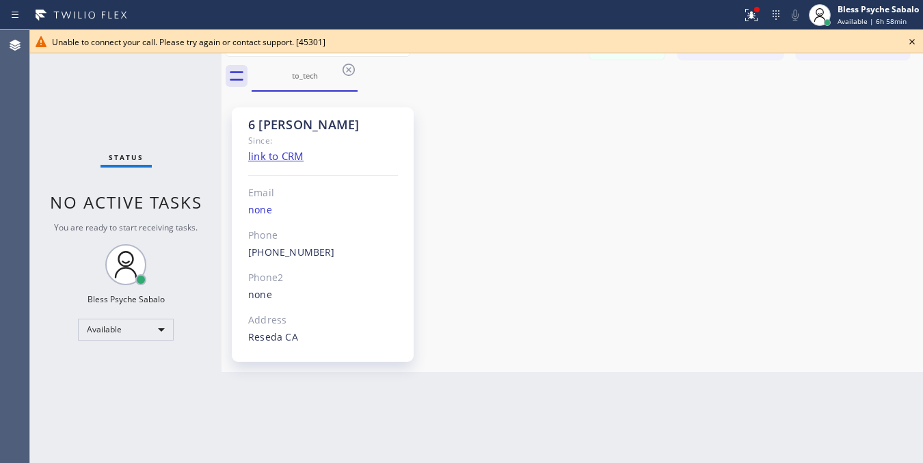
click at [913, 41] on icon at bounding box center [911, 41] width 5 height 5
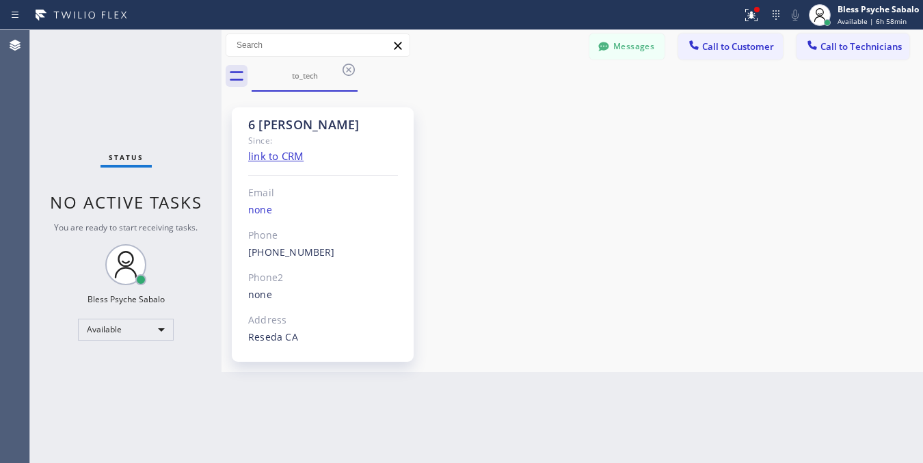
click at [913, 41] on div "Messages Call to Customer Call to Technicians Outbound call Location 5 Star Plu…" at bounding box center [756, 46] width 334 height 24
click at [783, 202] on div "6 [PERSON_NAME] Since: link to CRM Email none Phone [PHONE_NUMBER] Outbound cal…" at bounding box center [572, 231] width 695 height 273
drag, startPoint x: 468, startPoint y: 108, endPoint x: 458, endPoint y: 96, distance: 16.0
click at [470, 108] on div "6 [PERSON_NAME] Since: link to CRM Email none Phone [PHONE_NUMBER] Outbound cal…" at bounding box center [572, 231] width 695 height 273
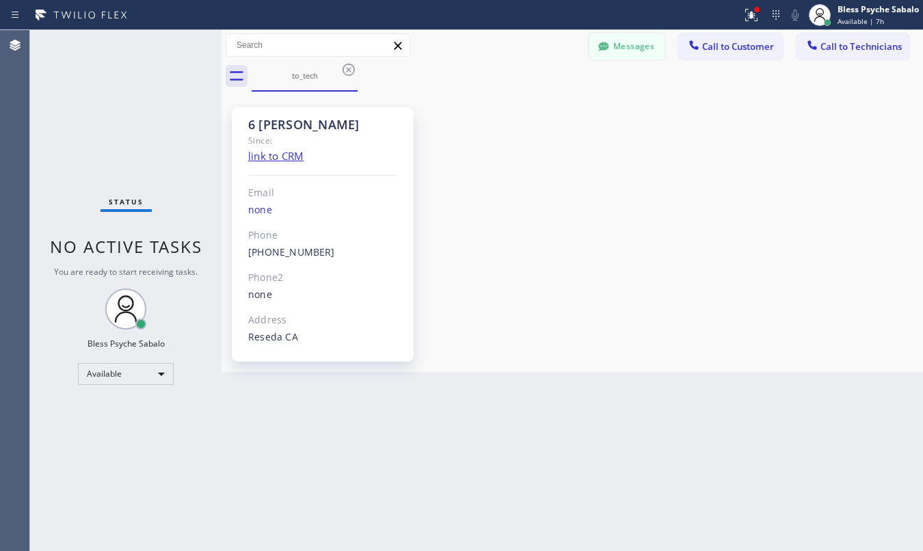
click at [630, 50] on button "Messages" at bounding box center [626, 47] width 75 height 26
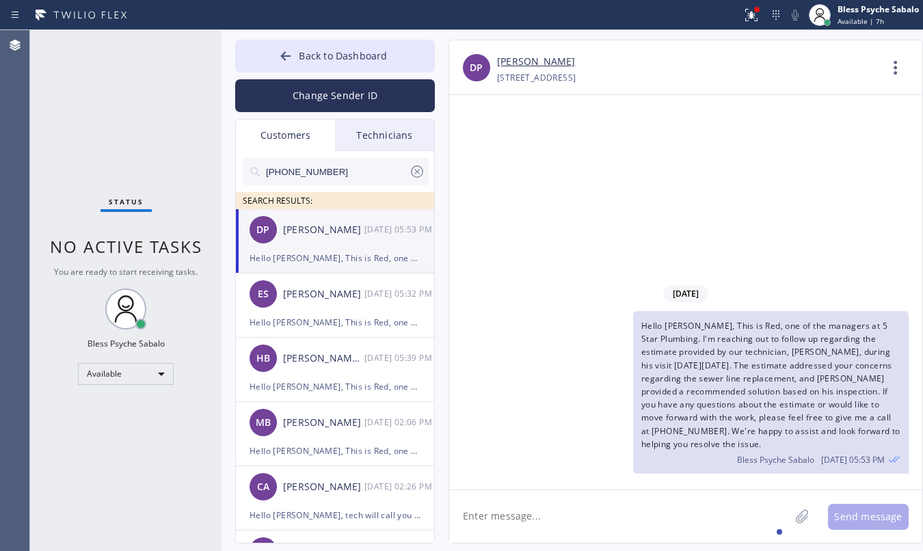
click at [414, 130] on div "Technicians" at bounding box center [384, 135] width 99 height 31
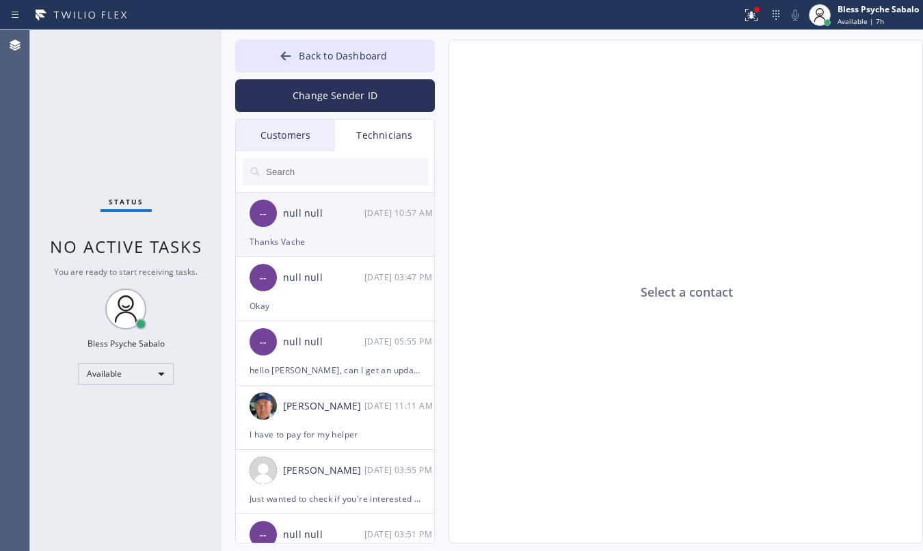
click at [385, 231] on div "-- null null [DATE] 10:57 AM" at bounding box center [336, 213] width 200 height 41
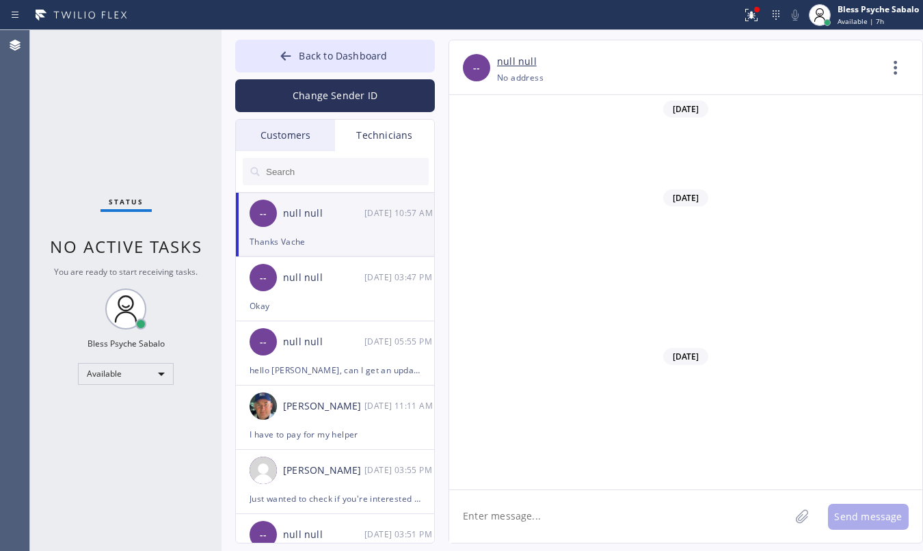
scroll to position [16662, 0]
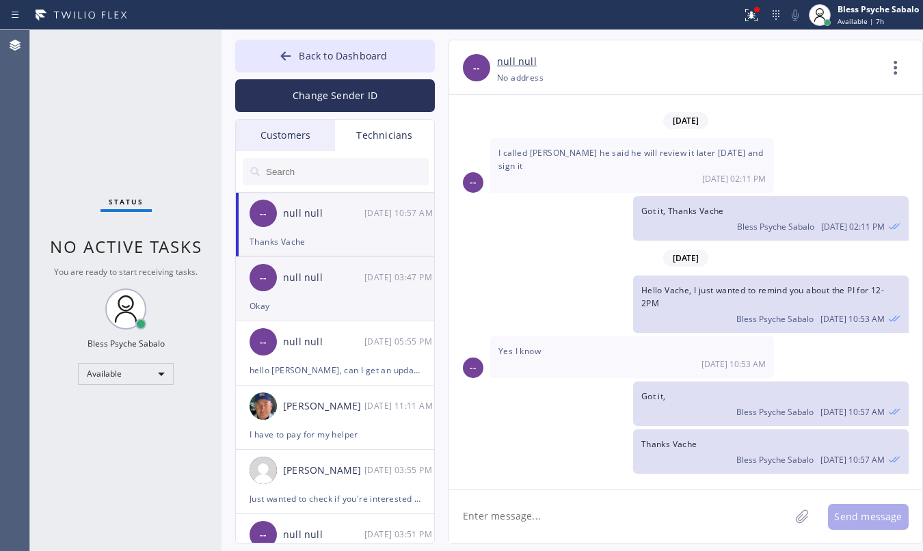
click at [346, 263] on div "-- null null [DATE] 03:47 PM" at bounding box center [336, 277] width 200 height 41
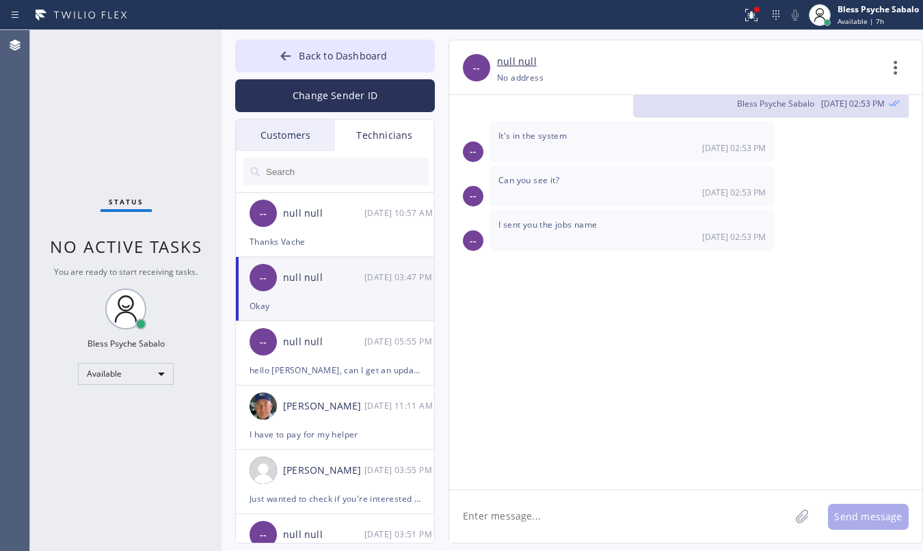
scroll to position [20844, 0]
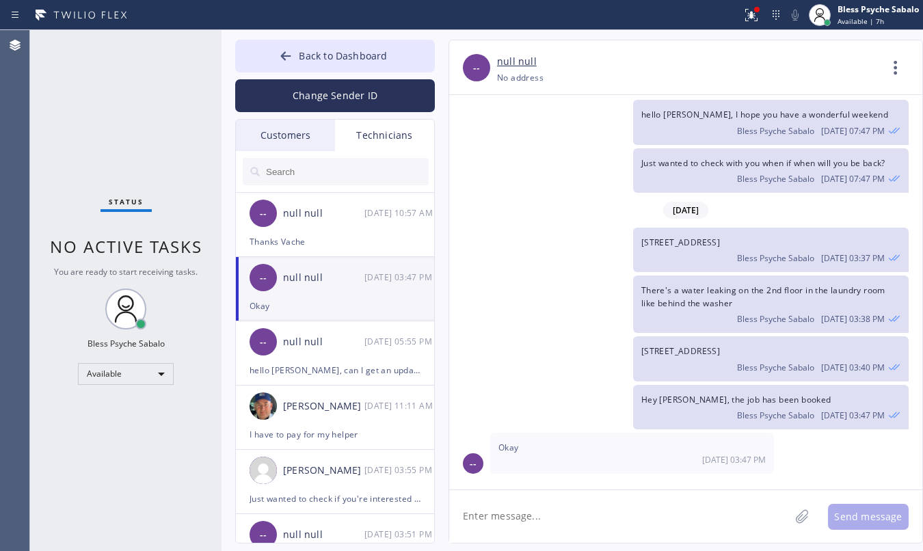
click at [593, 493] on textarea at bounding box center [619, 516] width 340 height 53
click at [380, 356] on div "-- null null [DATE] 05:55 PM" at bounding box center [336, 341] width 200 height 41
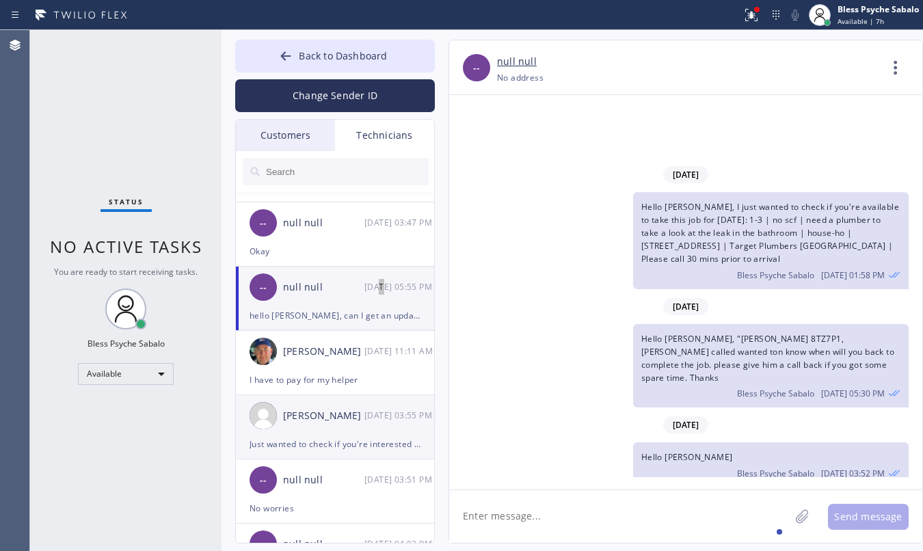
scroll to position [342, 0]
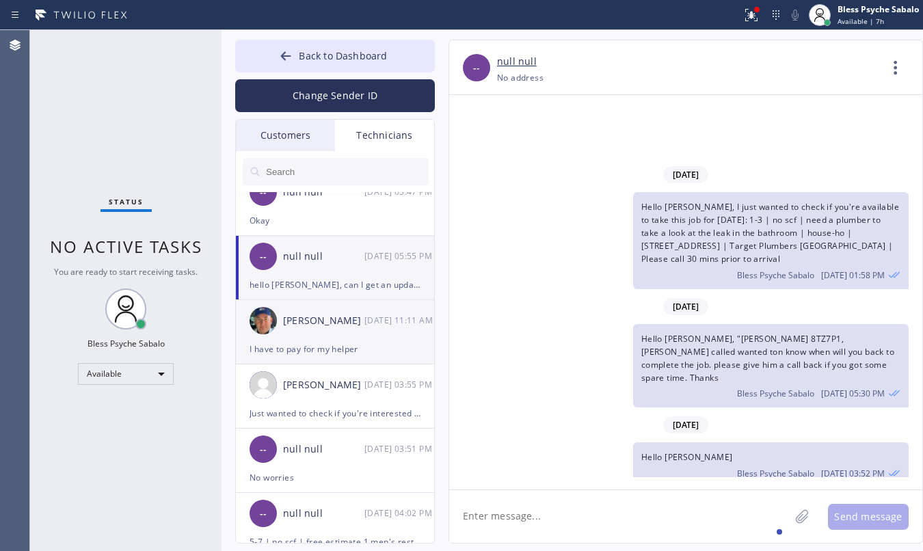
click at [364, 353] on div "I have to pay for my helper" at bounding box center [335, 349] width 171 height 16
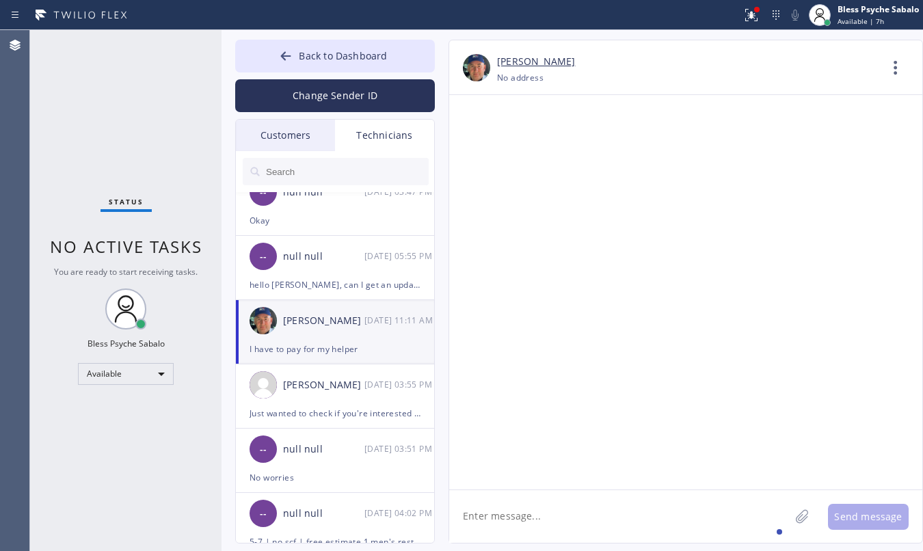
scroll to position [18622, 0]
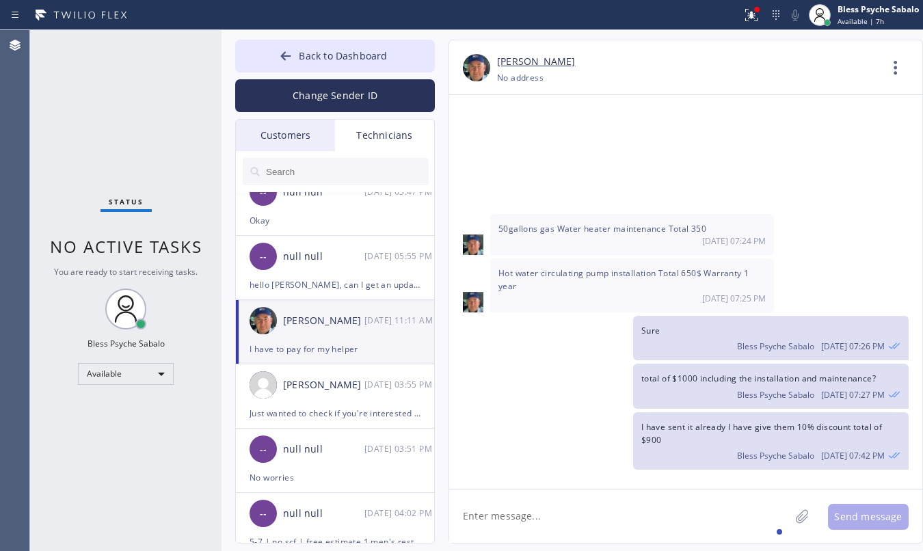
click at [589, 537] on textarea at bounding box center [619, 516] width 340 height 53
click at [764, 18] on div at bounding box center [751, 15] width 30 height 16
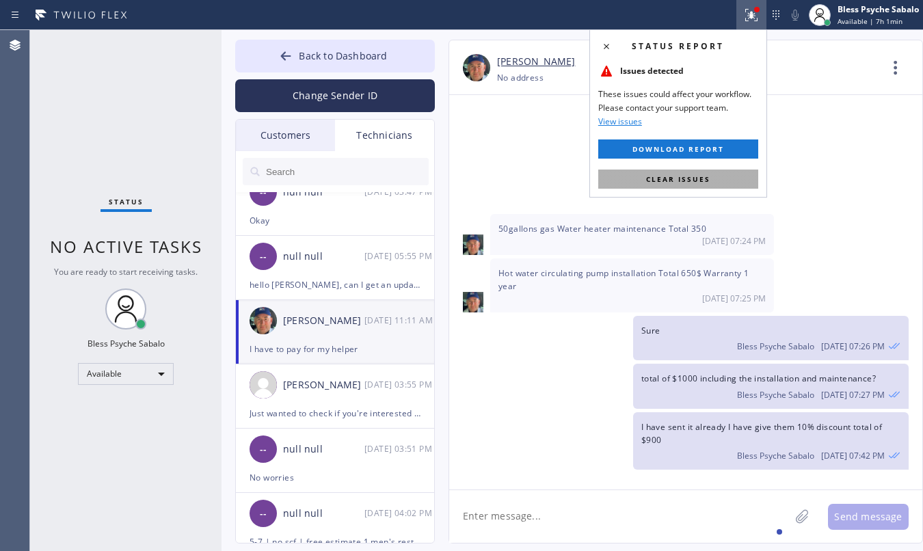
click at [752, 180] on button "Clear issues" at bounding box center [678, 179] width 160 height 19
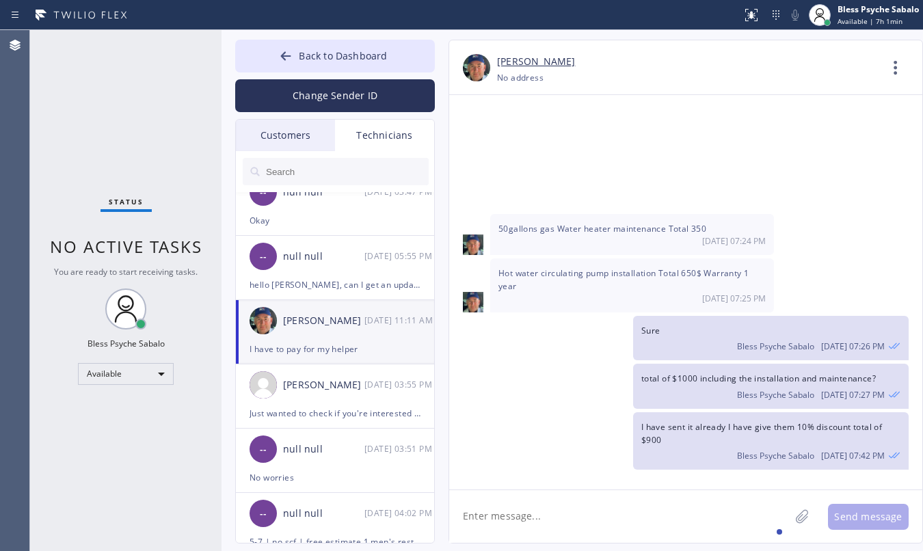
click at [820, 214] on div "50gallons gas Water heater maintenance Total 350 [DATE] 07:24 PM" at bounding box center [685, 234] width 473 height 41
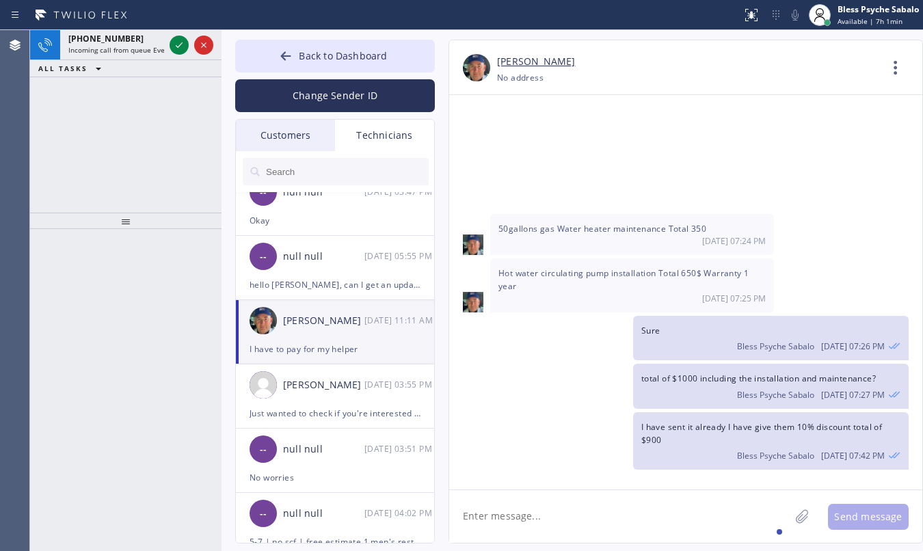
click at [83, 278] on div at bounding box center [125, 390] width 191 height 322
click at [137, 48] on span "Incoming call from queue Everybody" at bounding box center [127, 50] width 118 height 10
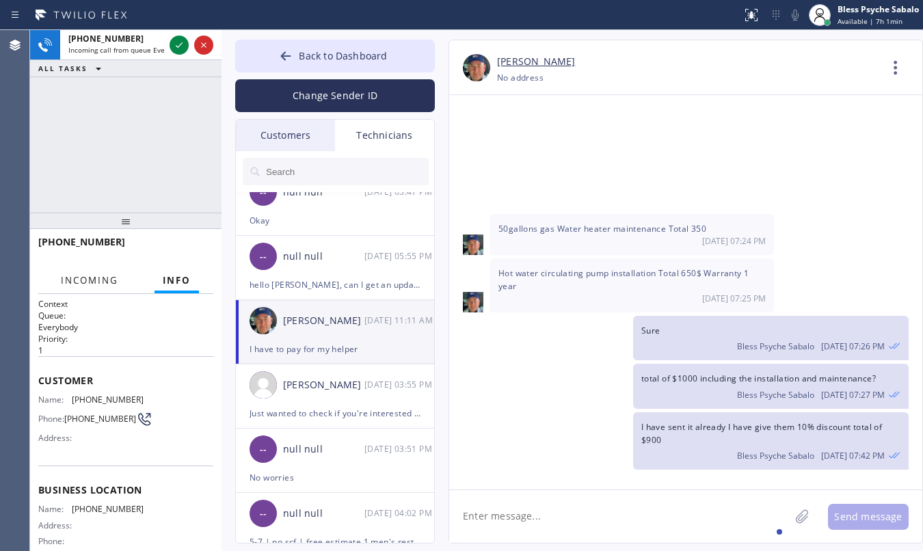
click at [111, 282] on span "Incoming" at bounding box center [89, 280] width 57 height 12
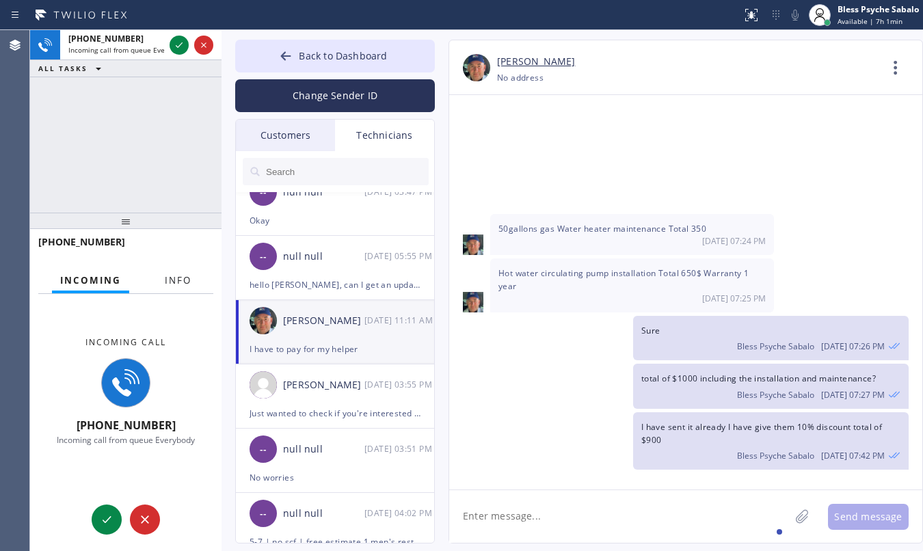
click at [172, 281] on span "Info" at bounding box center [178, 280] width 27 height 12
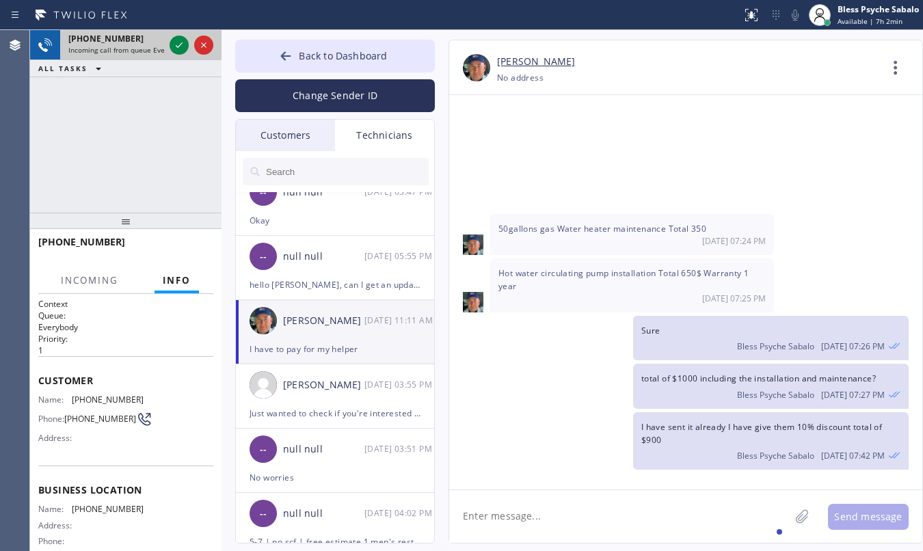
click at [114, 38] on span "[PHONE_NUMBER]" at bounding box center [105, 39] width 75 height 12
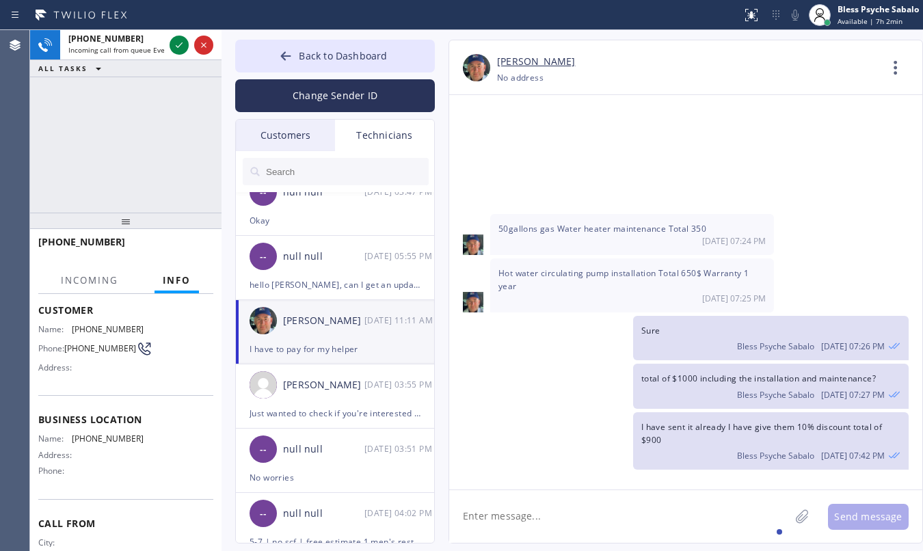
scroll to position [42, 0]
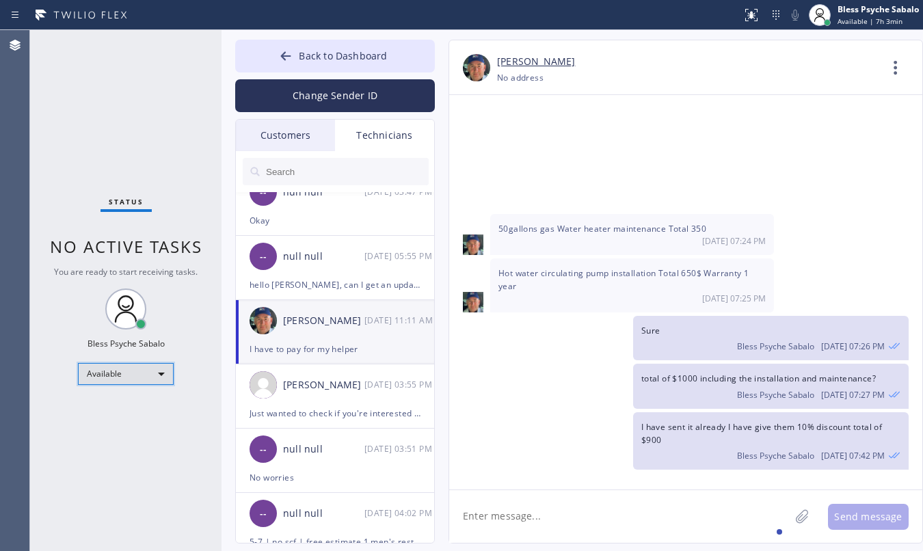
click at [127, 366] on div "Available" at bounding box center [126, 374] width 96 height 22
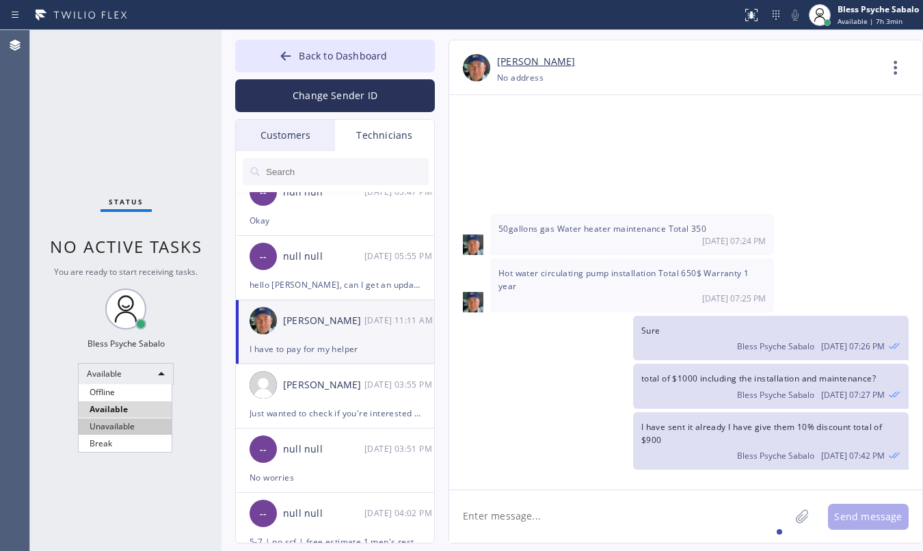
click at [127, 426] on li "Unavailable" at bounding box center [125, 426] width 93 height 16
click at [165, 269] on span "You are ready to start receiving tasks." at bounding box center [126, 272] width 144 height 12
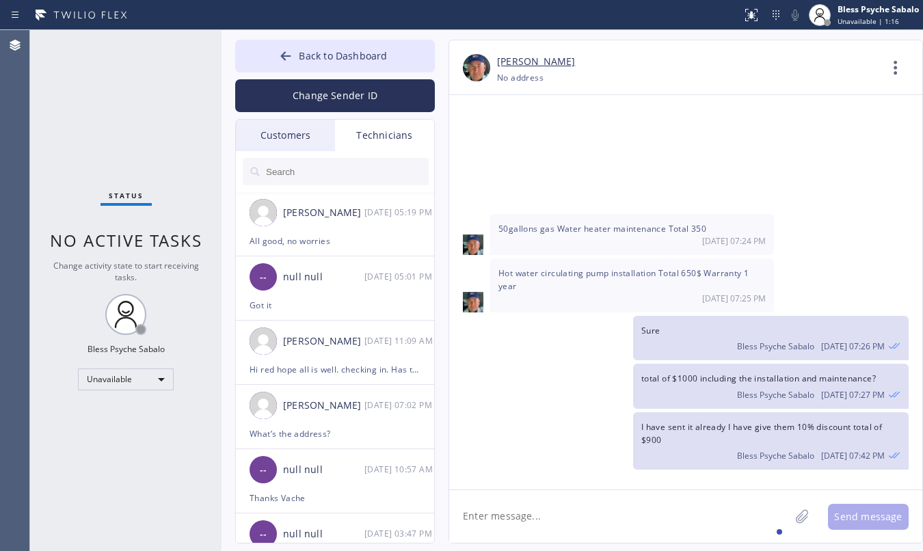
drag, startPoint x: 97, startPoint y: 165, endPoint x: 159, endPoint y: 127, distance: 72.7
click at [103, 165] on div "Status No active tasks Change activity state to start receiving tasks. Bless Ps…" at bounding box center [125, 290] width 191 height 521
